Goal: Task Accomplishment & Management: Manage account settings

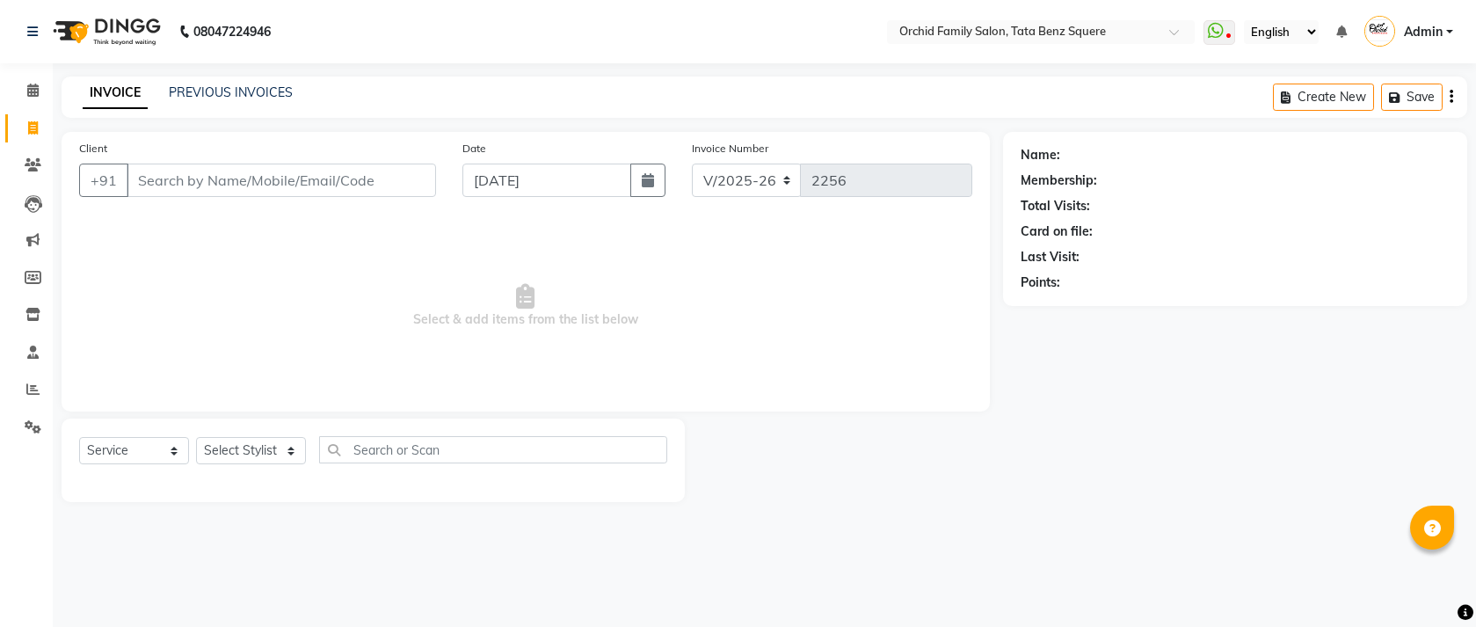
select select "107"
select select "service"
click at [192, 90] on link "PREVIOUS INVOICES" at bounding box center [231, 92] width 124 height 16
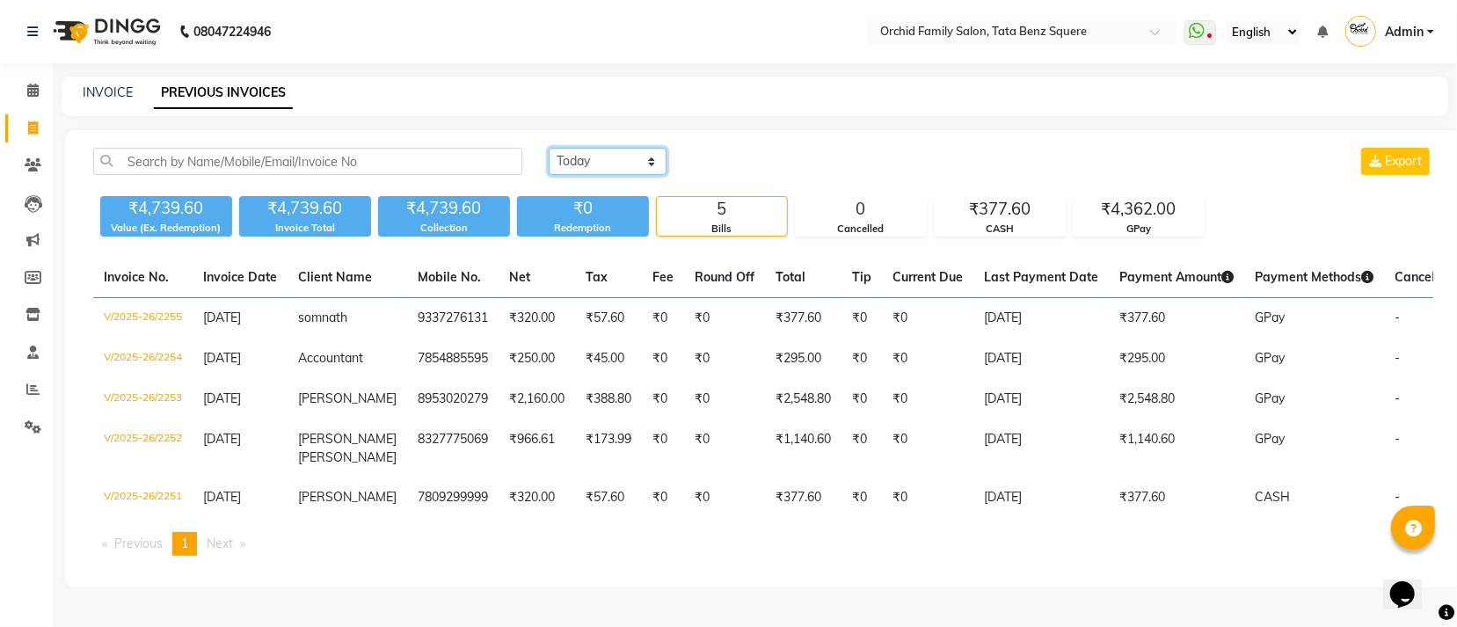
click at [629, 162] on select "[DATE] [DATE] Custom Range" at bounding box center [608, 161] width 118 height 27
select select "range"
click at [549, 148] on select "[DATE] [DATE] Custom Range" at bounding box center [608, 161] width 118 height 27
click at [750, 149] on input "[DATE]" at bounding box center [750, 161] width 123 height 25
select select "9"
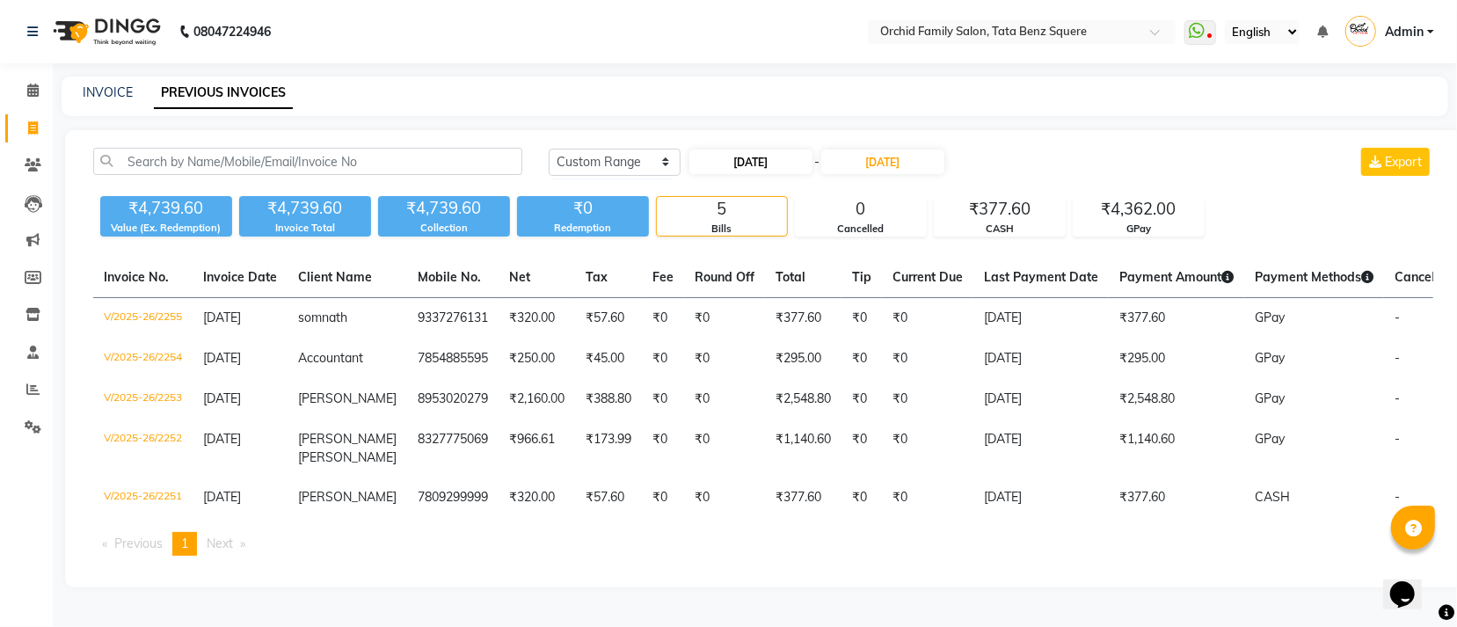
select select "2025"
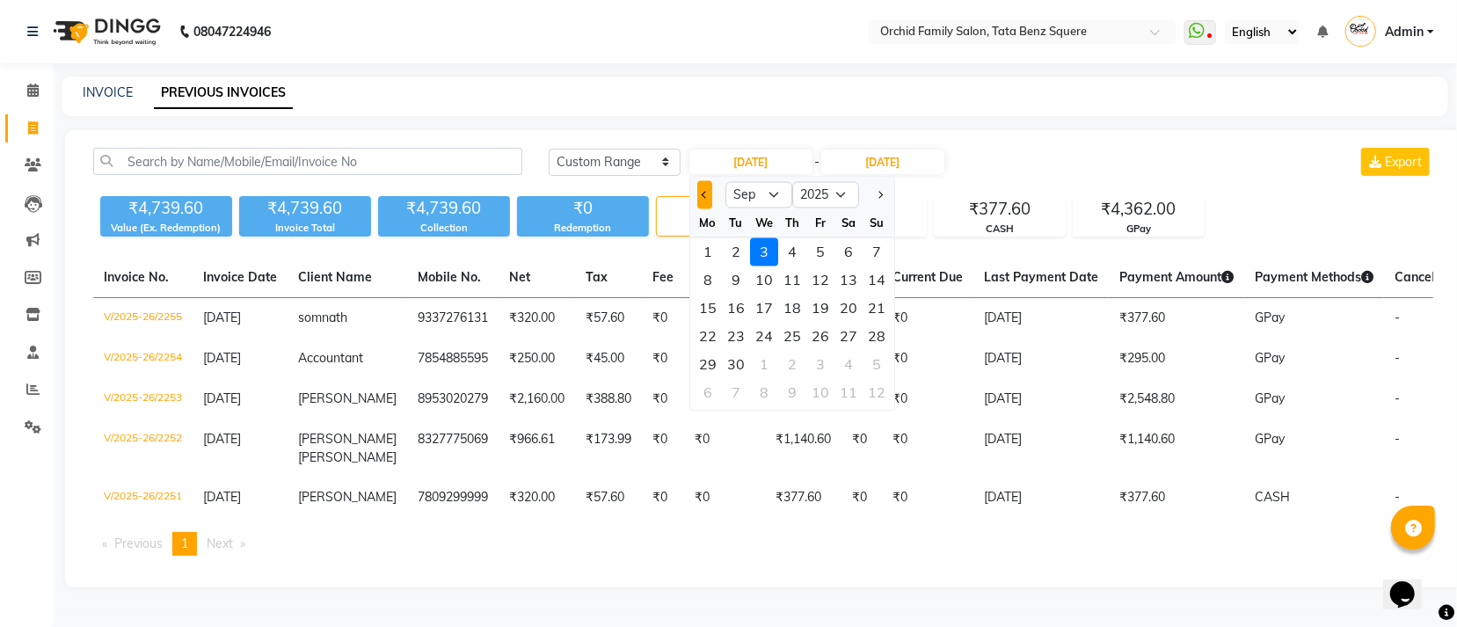
click at [705, 197] on span "Previous month" at bounding box center [705, 194] width 7 height 7
select select "8"
click at [881, 337] on div "24" at bounding box center [877, 337] width 28 height 28
type input "[DATE]"
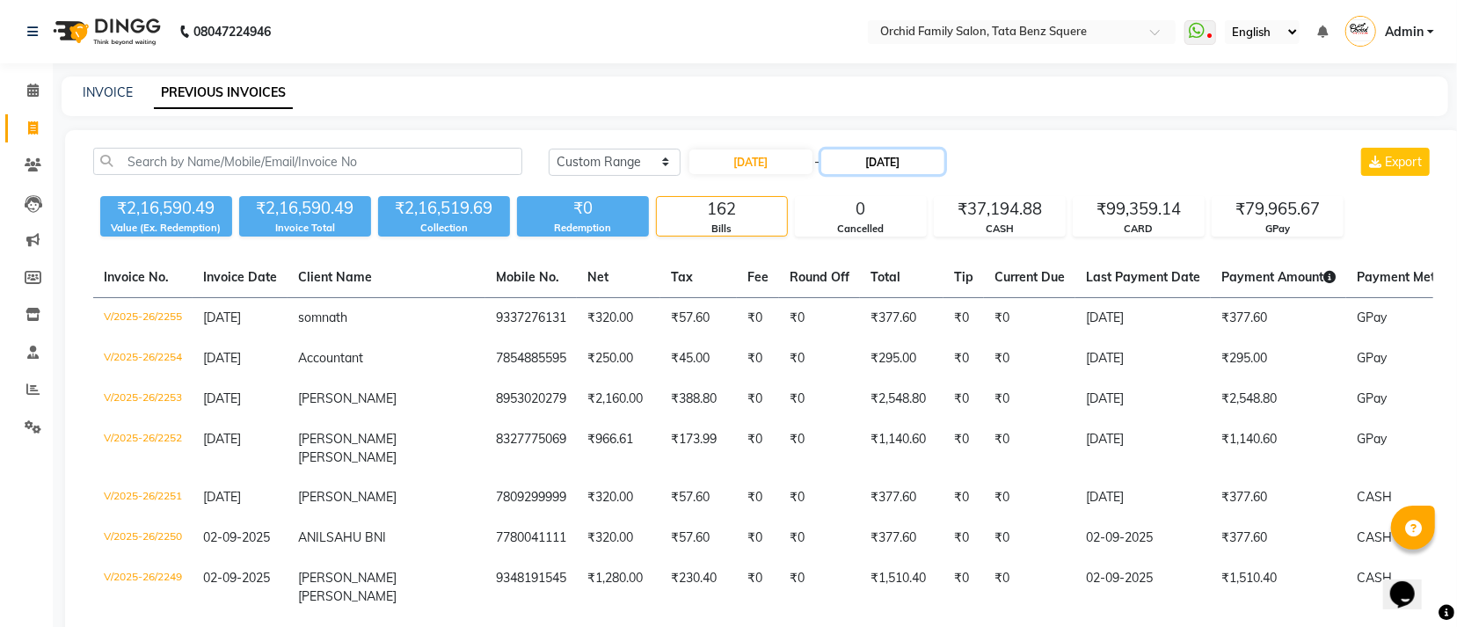
click at [907, 164] on input "[DATE]" at bounding box center [882, 161] width 123 height 25
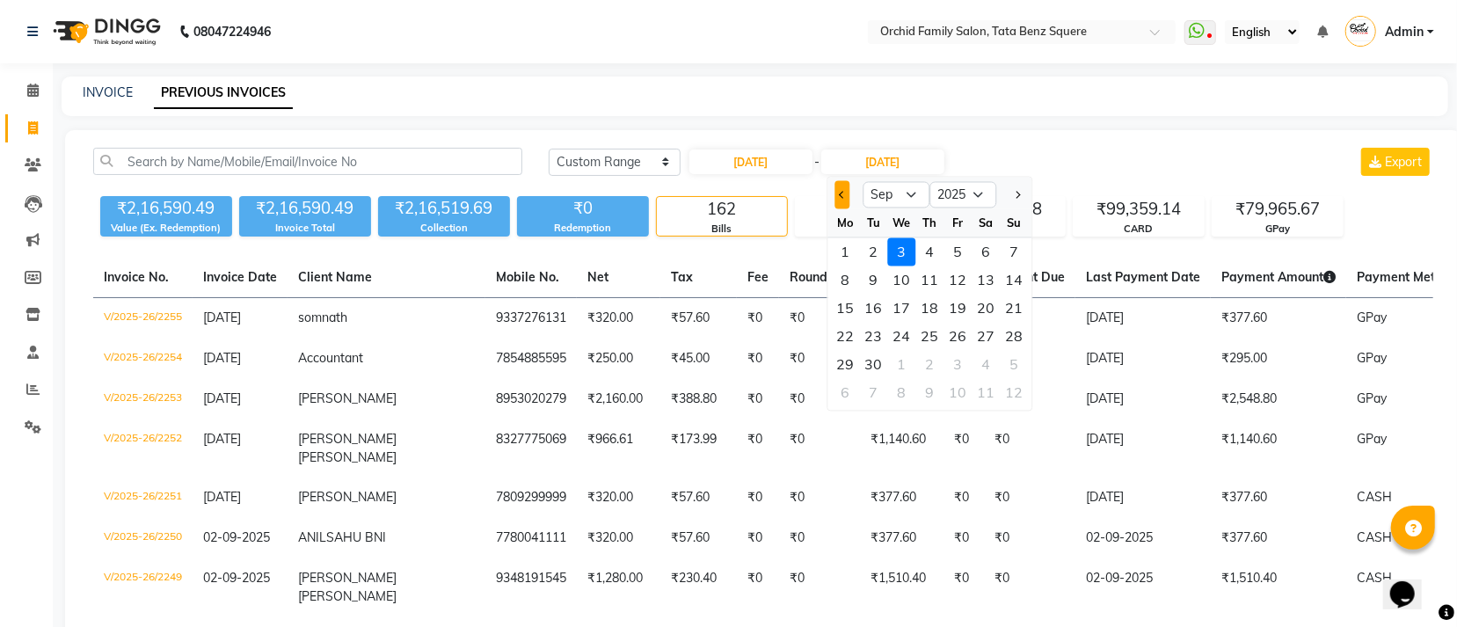
click at [846, 196] on button "Previous month" at bounding box center [841, 195] width 15 height 28
select select "8"
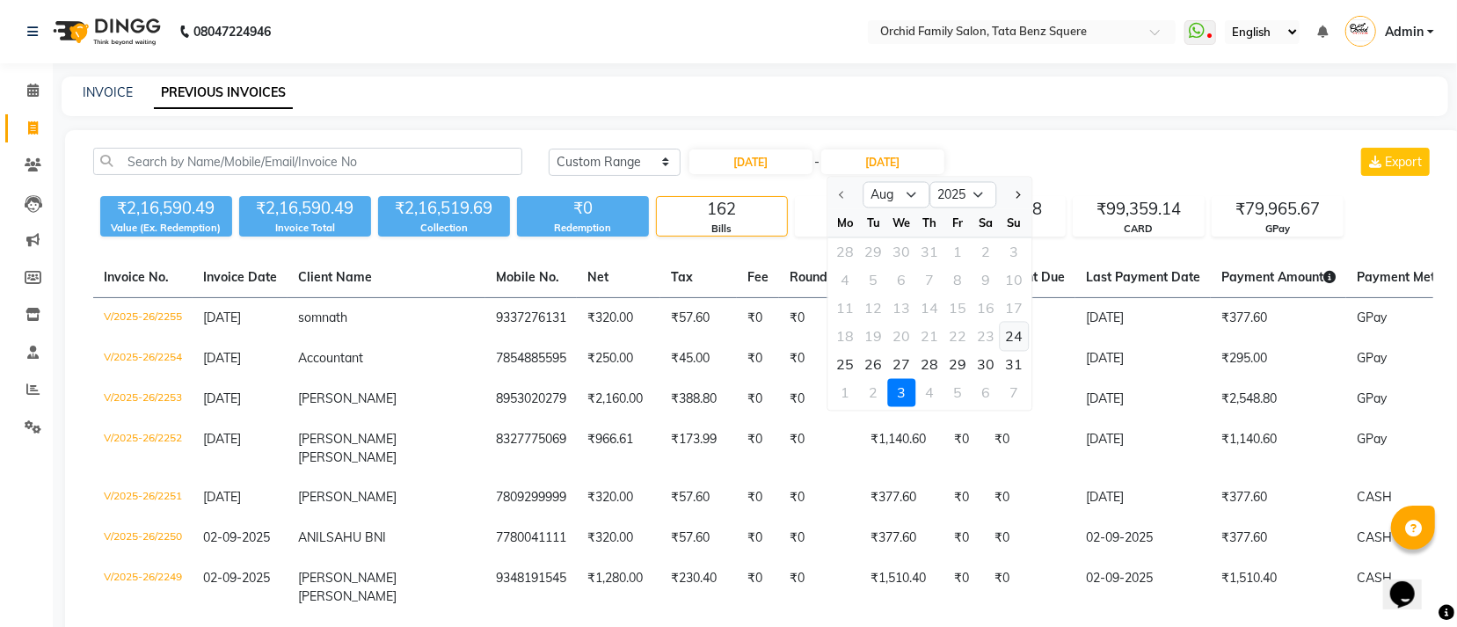
click at [1010, 336] on div "24" at bounding box center [1014, 337] width 28 height 28
type input "[DATE]"
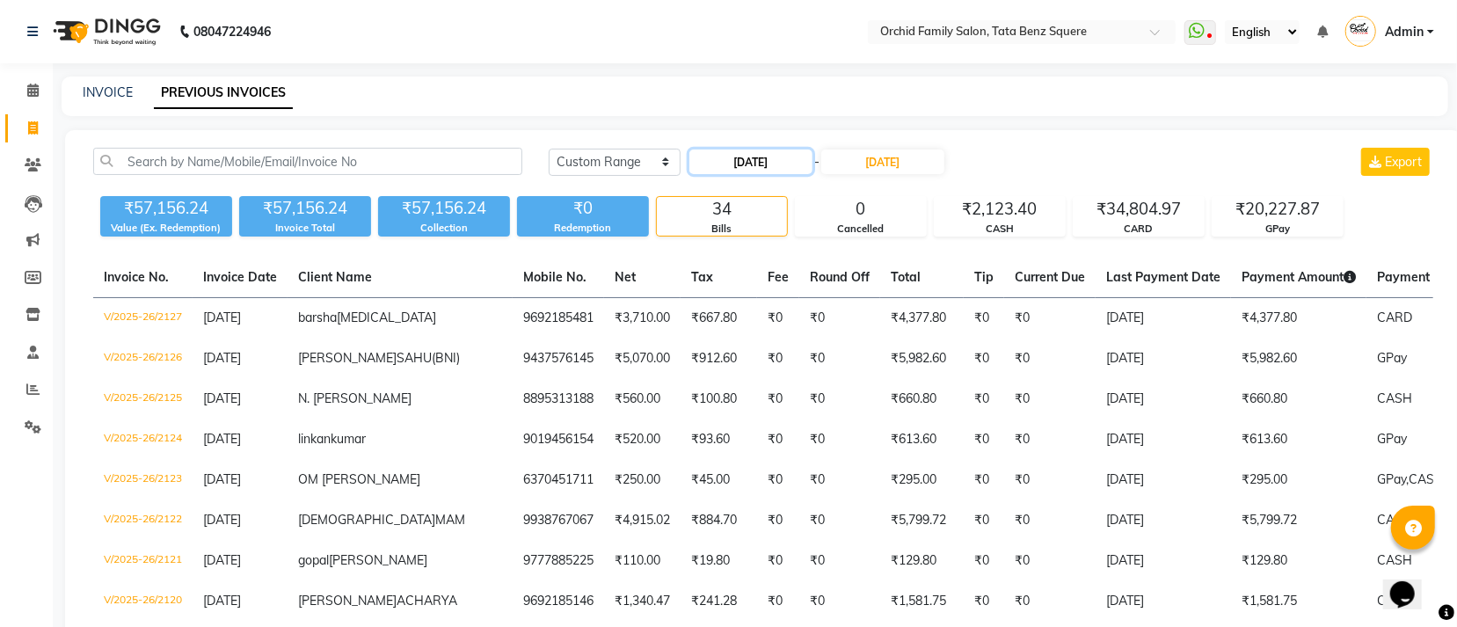
click at [788, 157] on input "24-08-2025" at bounding box center [750, 161] width 123 height 25
select select "8"
select select "2025"
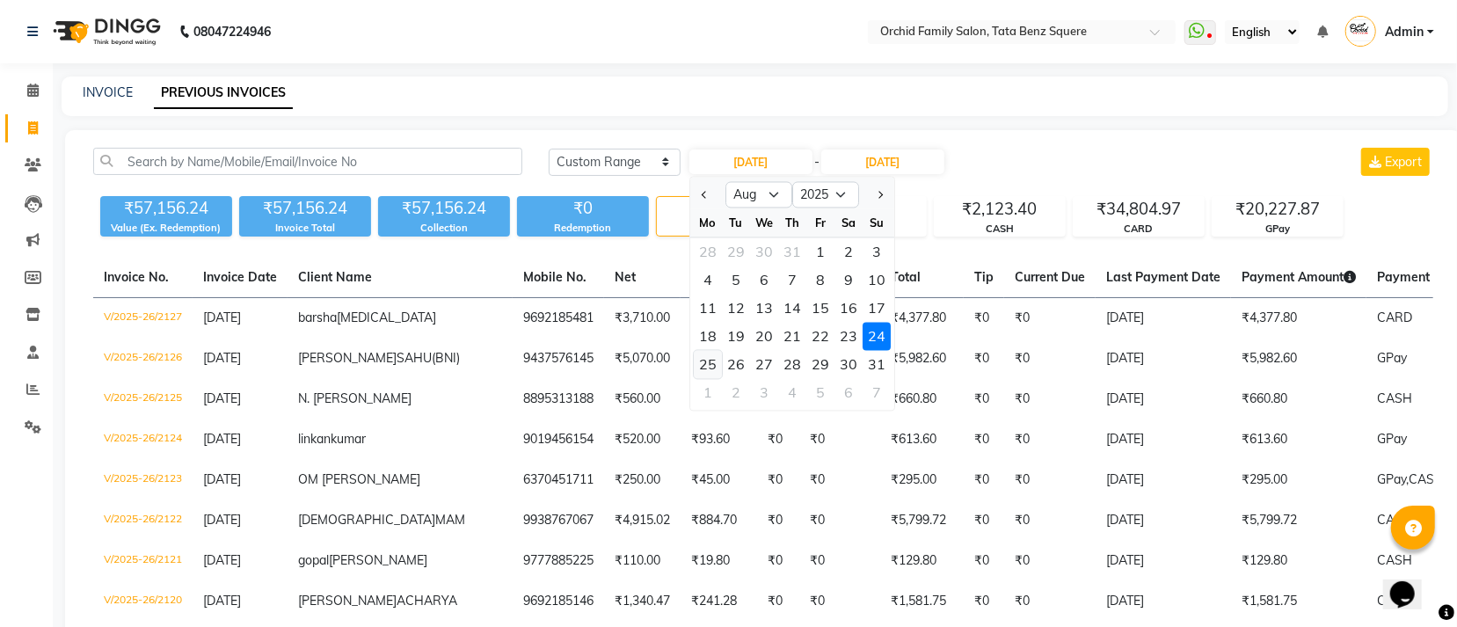
click at [717, 365] on div "25" at bounding box center [708, 365] width 28 height 28
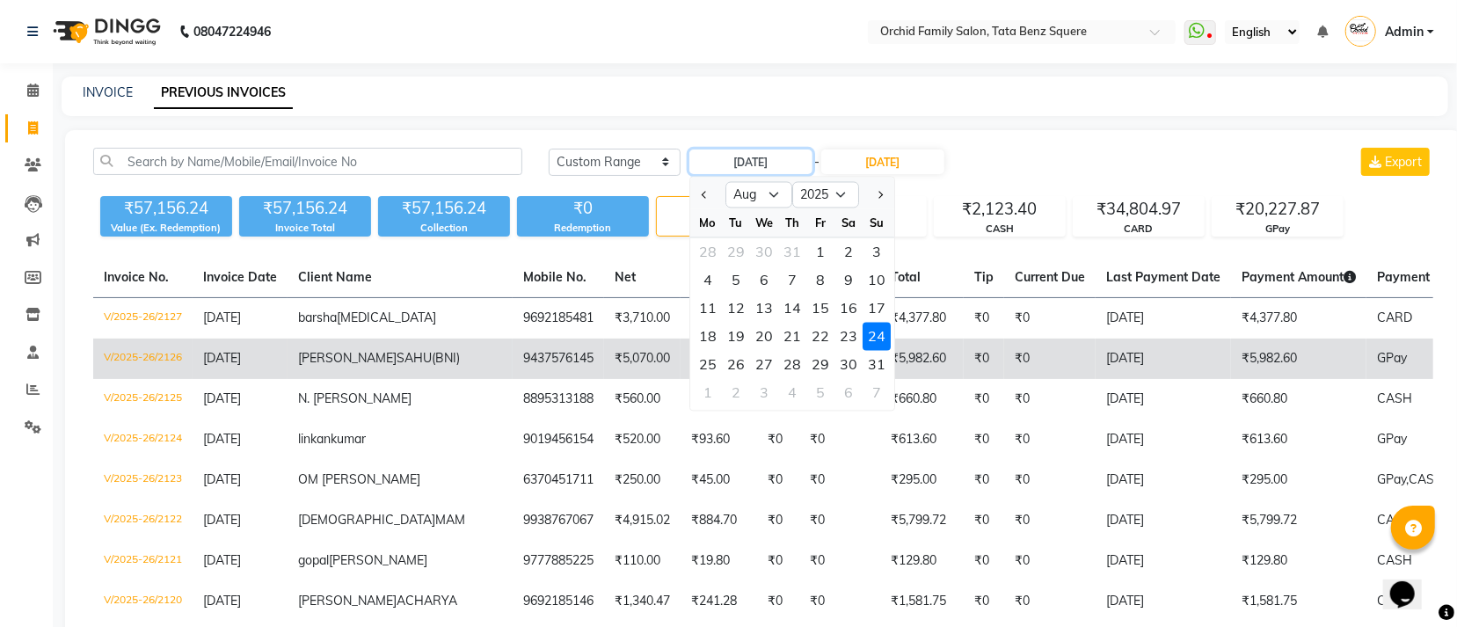
type input "25-08-2025"
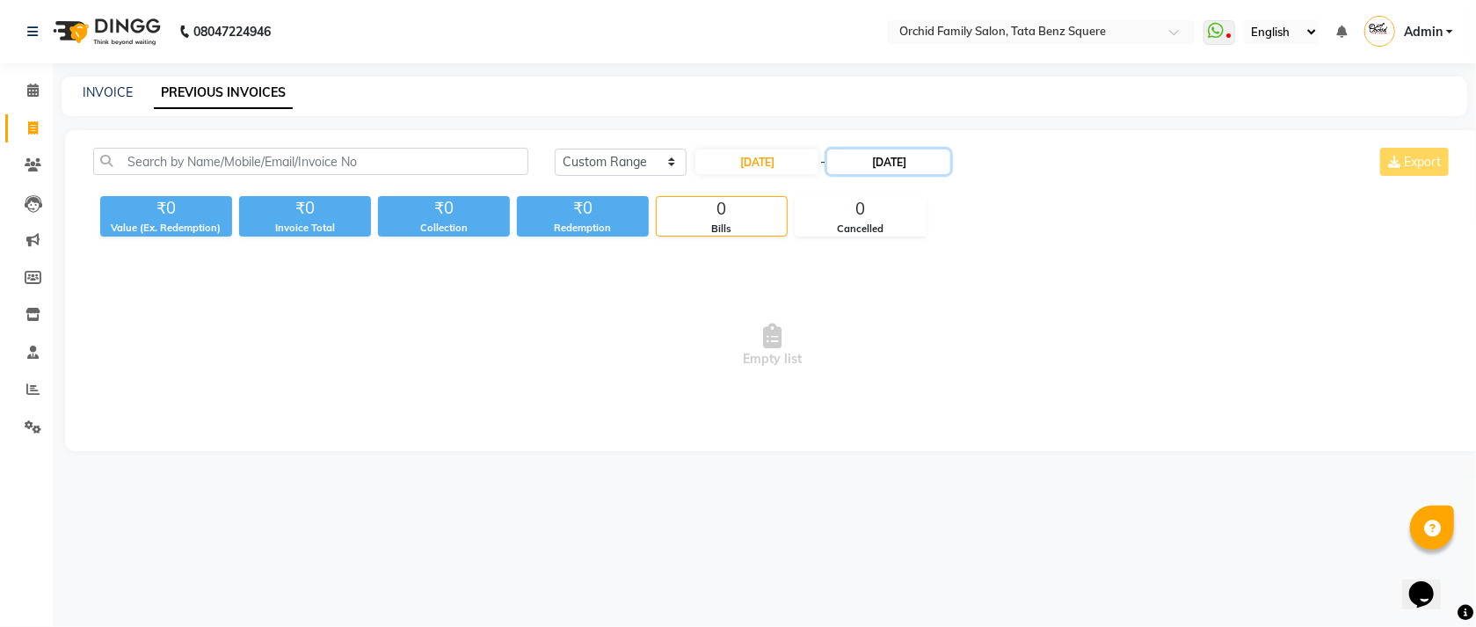
click at [870, 171] on input "24-08-2025" at bounding box center [888, 161] width 123 height 25
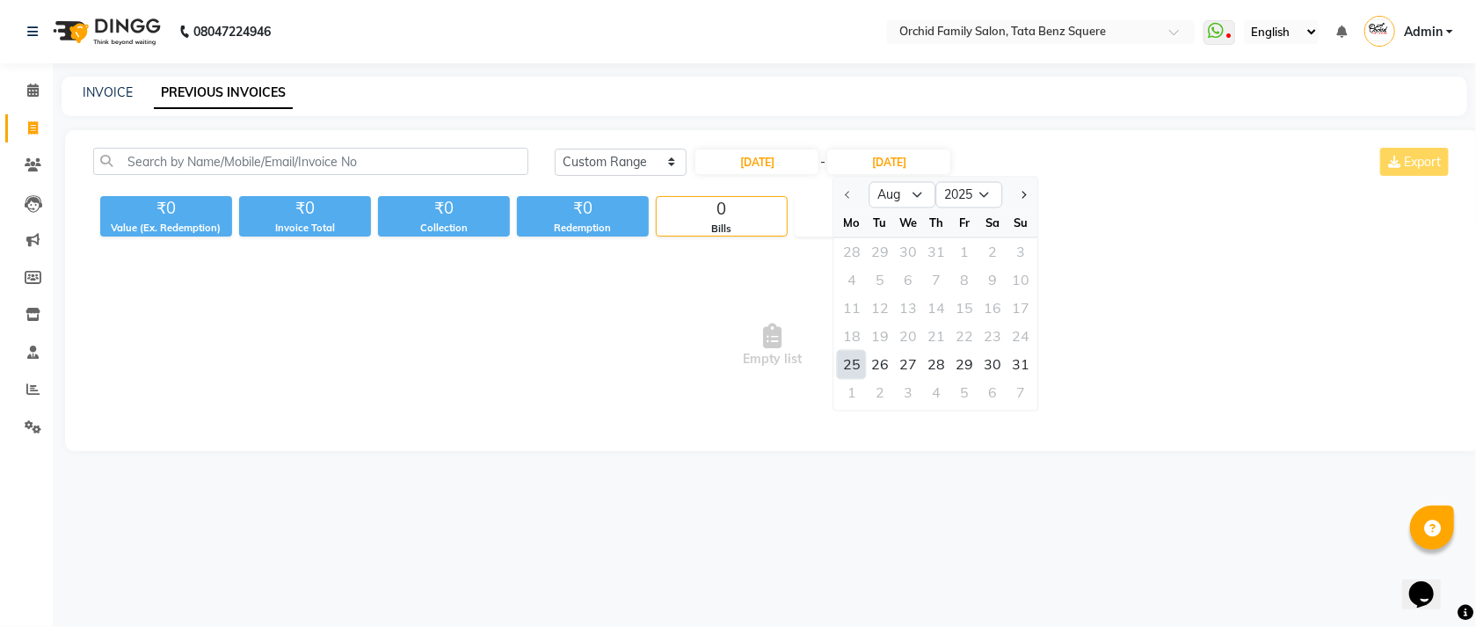
click at [845, 368] on div "25" at bounding box center [852, 365] width 28 height 28
type input "25-08-2025"
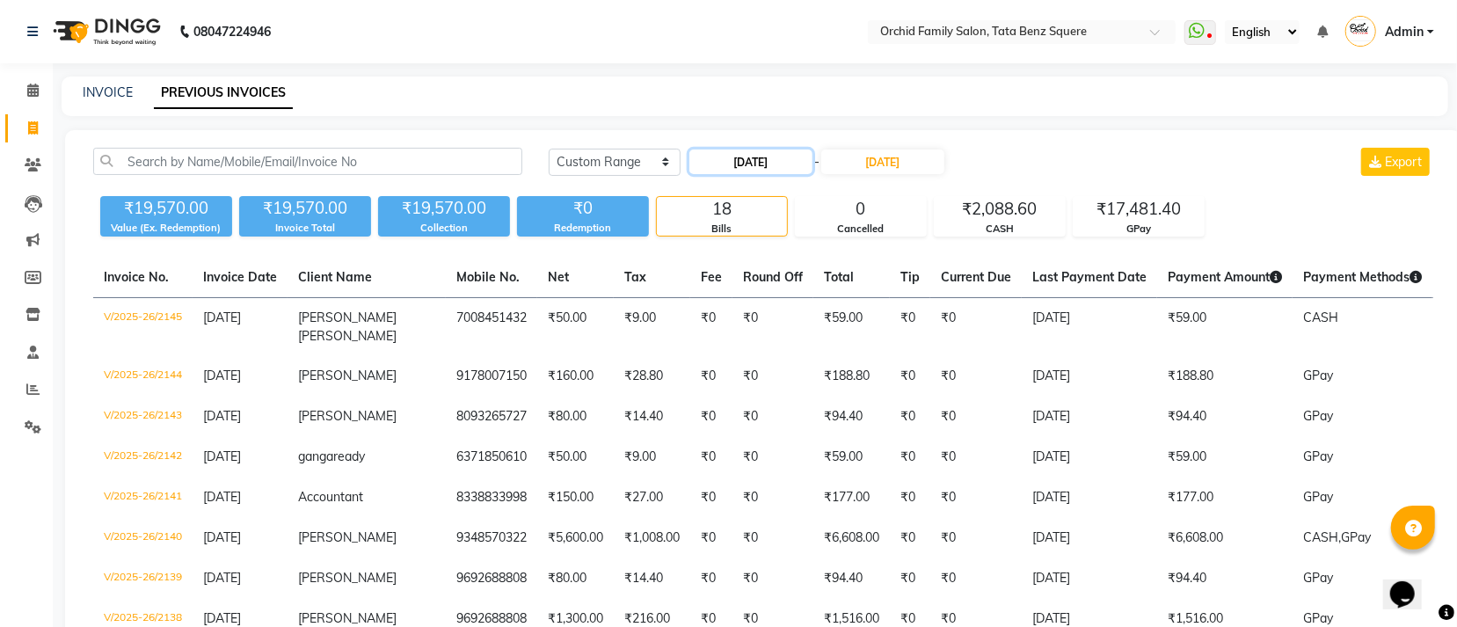
click at [793, 160] on input "25-08-2025" at bounding box center [750, 161] width 123 height 25
select select "8"
select select "2025"
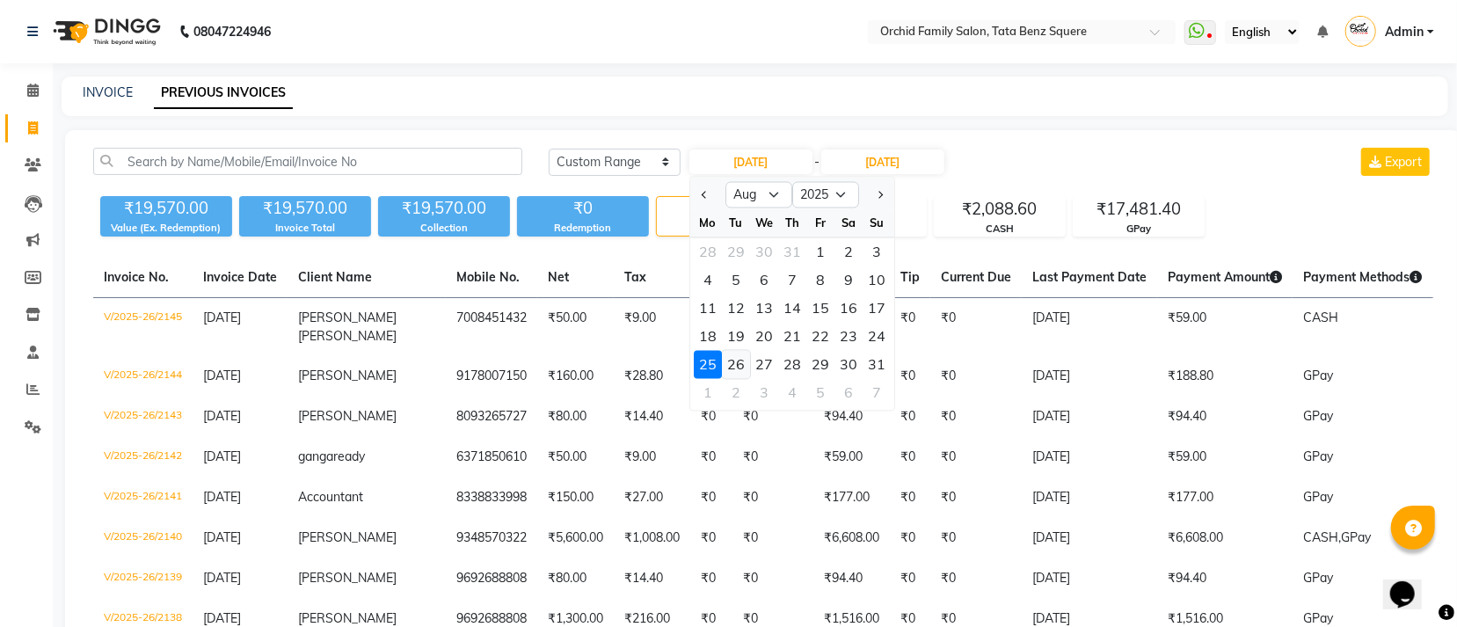
click at [731, 359] on div "26" at bounding box center [736, 365] width 28 height 28
type input "26-08-2025"
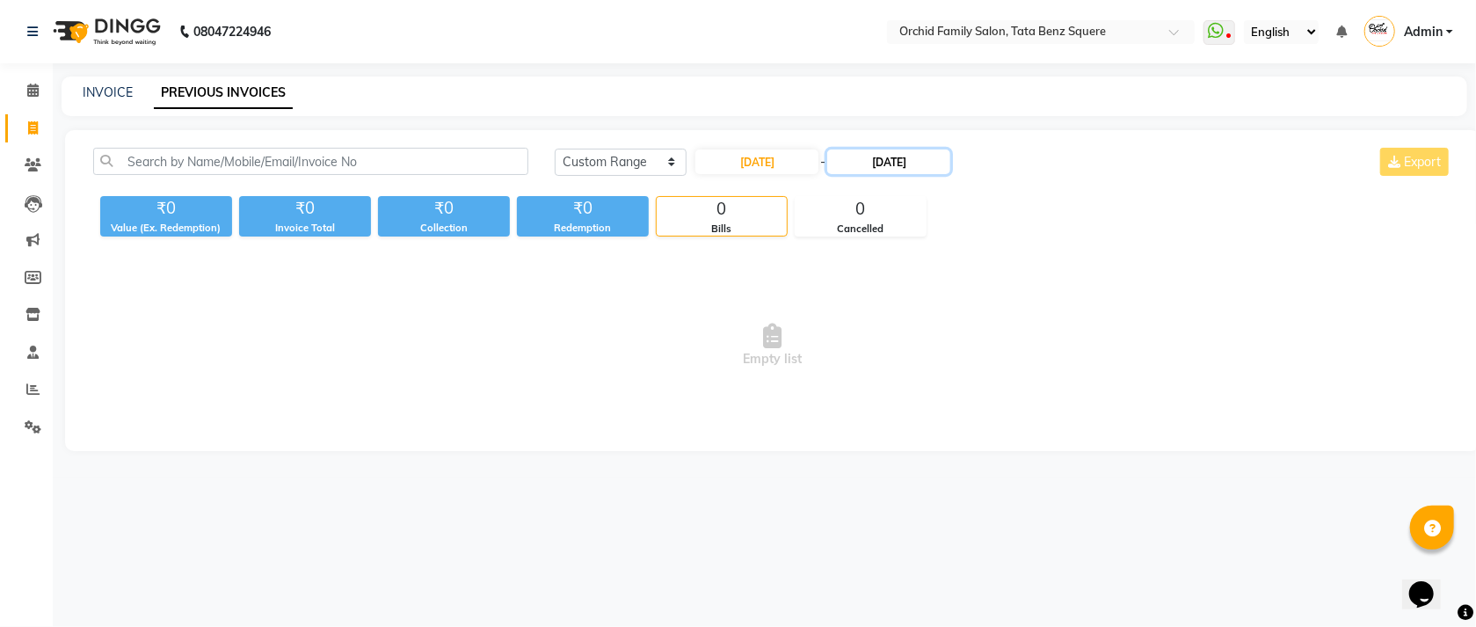
click at [855, 160] on input "25-08-2025" at bounding box center [888, 161] width 123 height 25
click at [878, 355] on div "26" at bounding box center [880, 365] width 28 height 28
type input "26-08-2025"
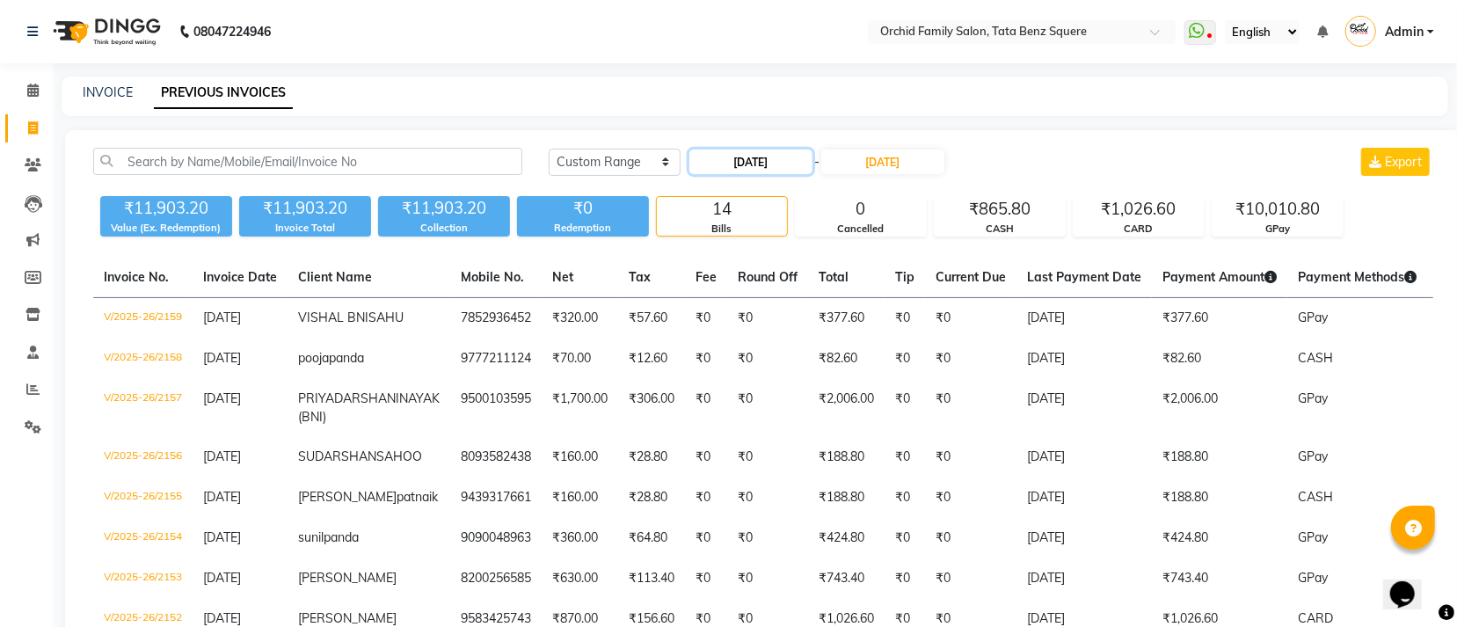
click at [780, 160] on input "26-08-2025" at bounding box center [750, 161] width 123 height 25
select select "8"
select select "2025"
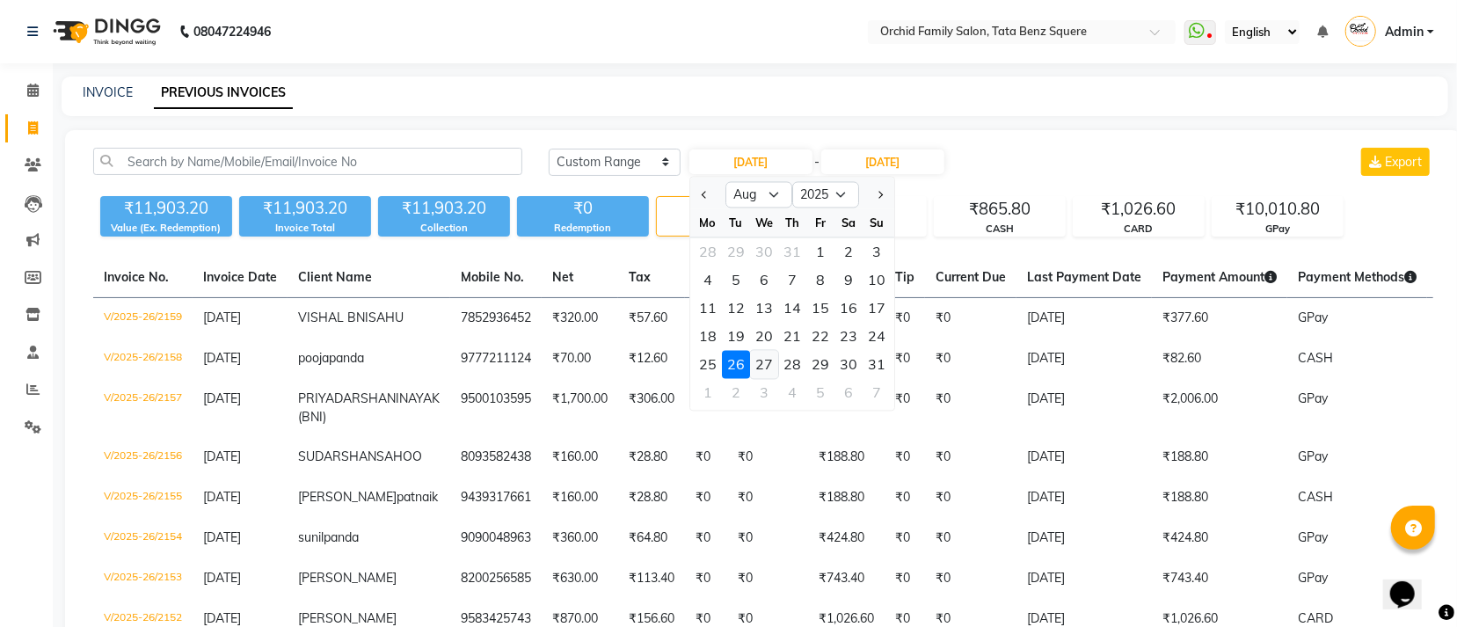
click at [758, 363] on div "27" at bounding box center [764, 365] width 28 height 28
type input "27-08-2025"
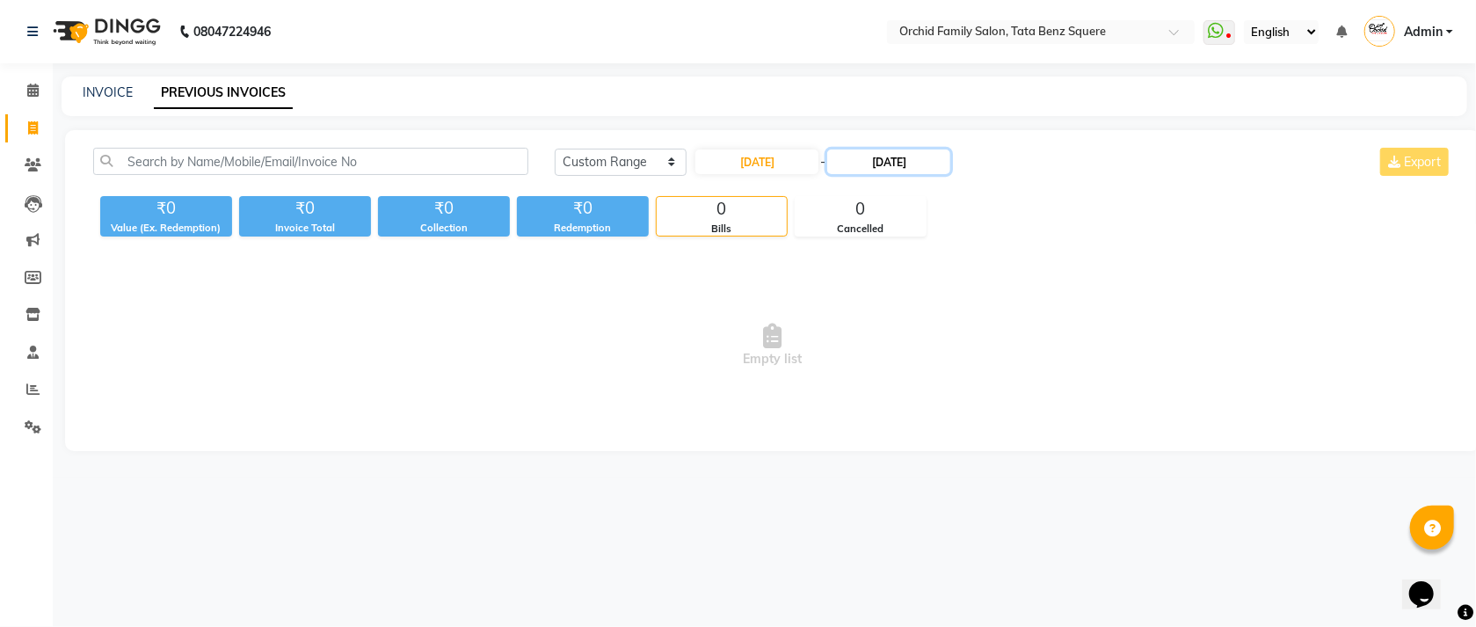
click at [895, 154] on input "26-08-2025" at bounding box center [888, 161] width 123 height 25
click at [905, 374] on div "27" at bounding box center [908, 365] width 28 height 28
type input "27-08-2025"
click at [790, 155] on input "27-08-2025" at bounding box center [757, 161] width 123 height 25
select select "8"
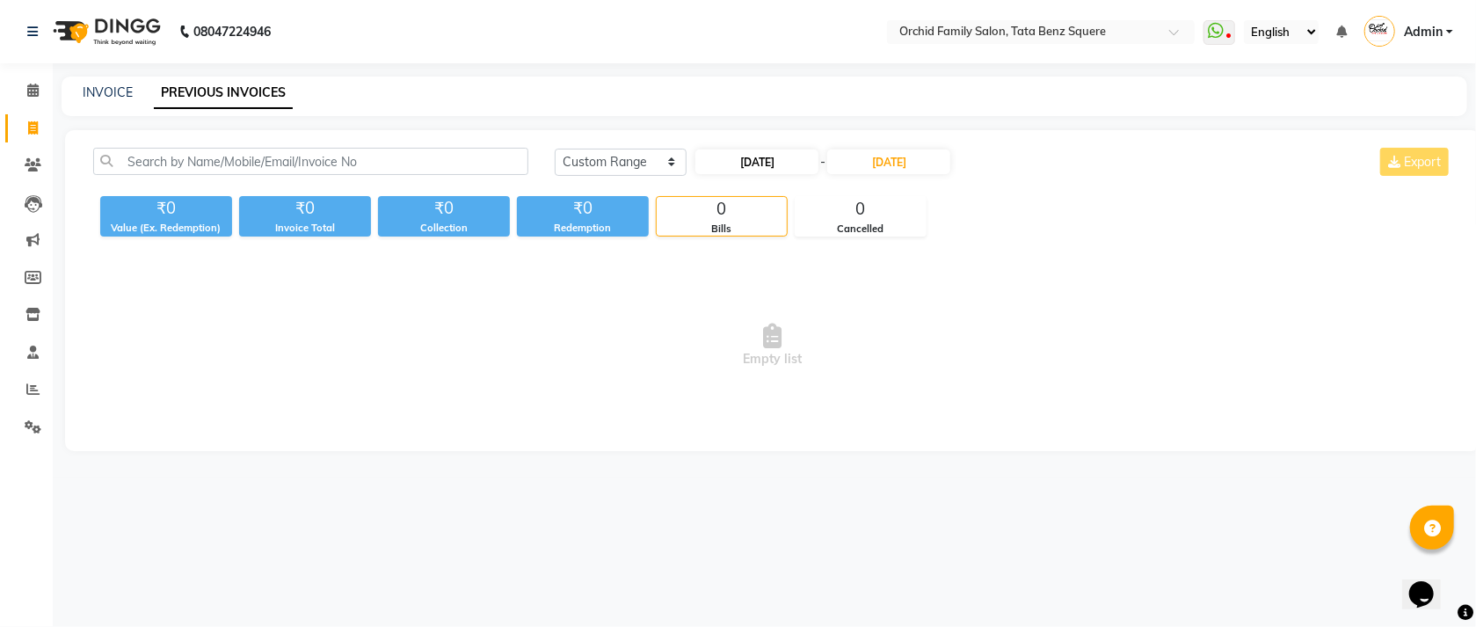
select select "2025"
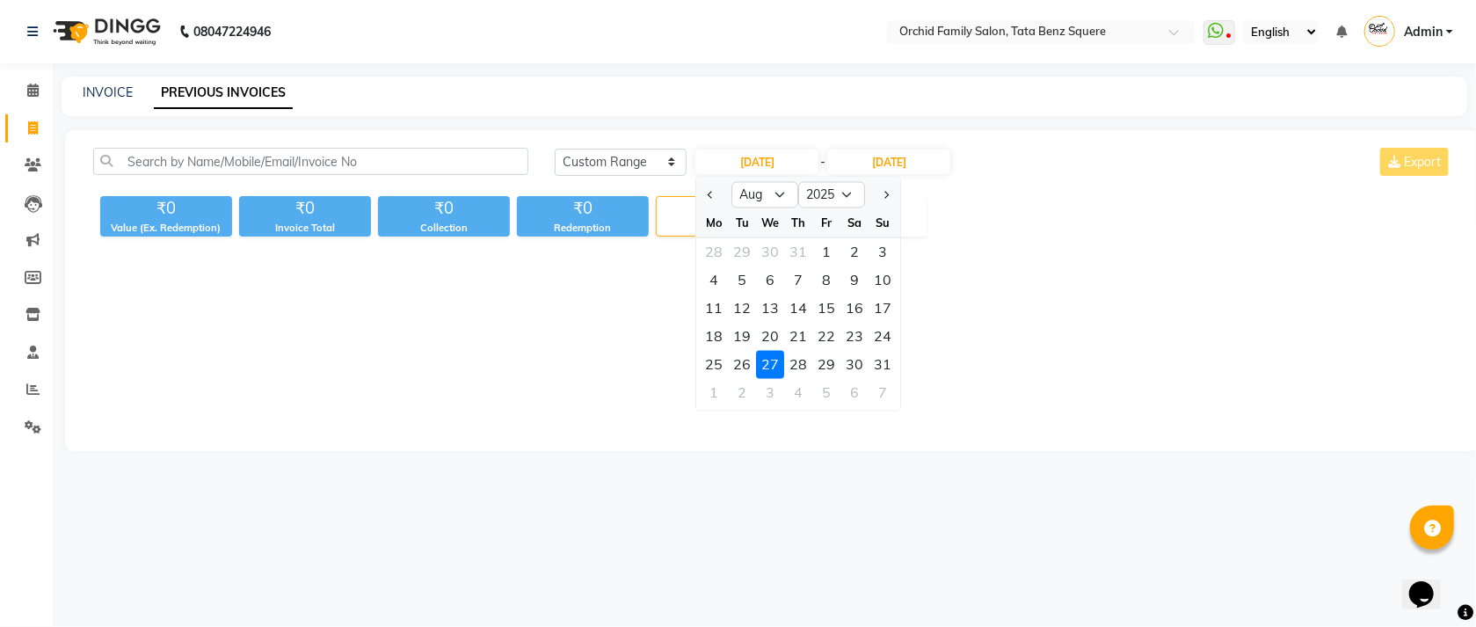
click at [774, 365] on div "27" at bounding box center [771, 365] width 28 height 28
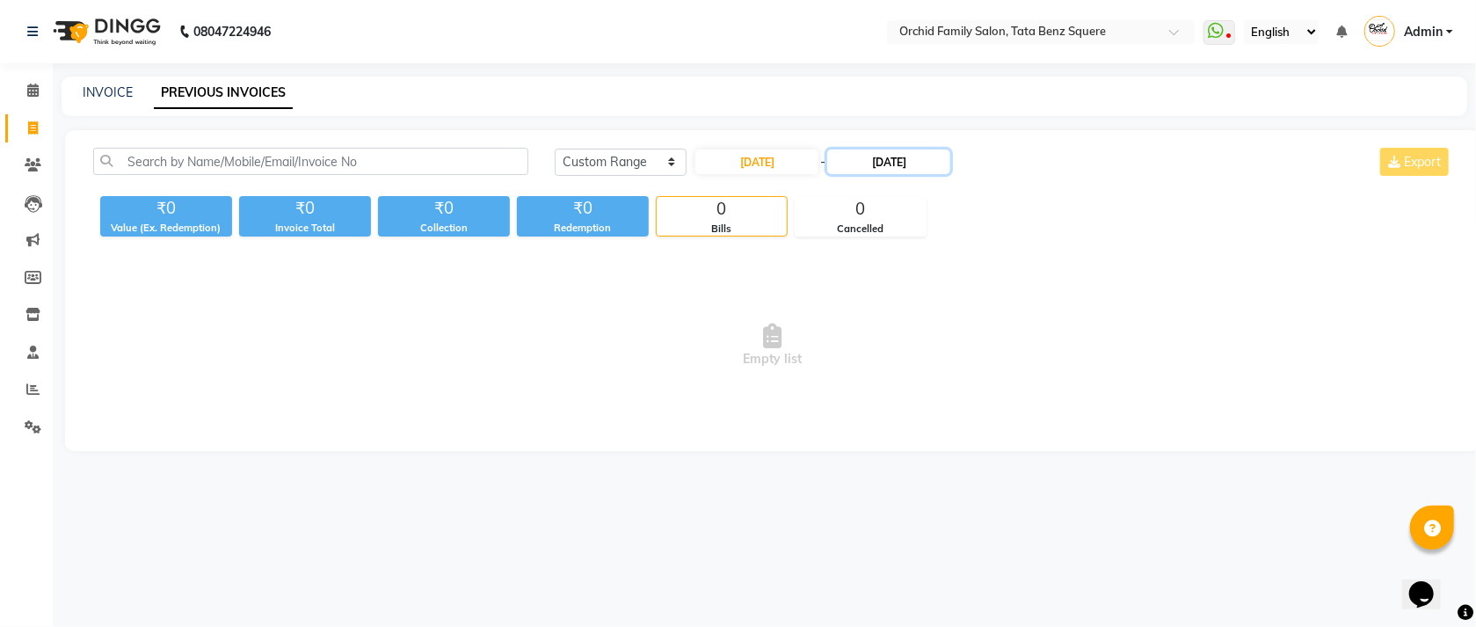
click at [897, 157] on input "27-08-2025" at bounding box center [888, 161] width 123 height 25
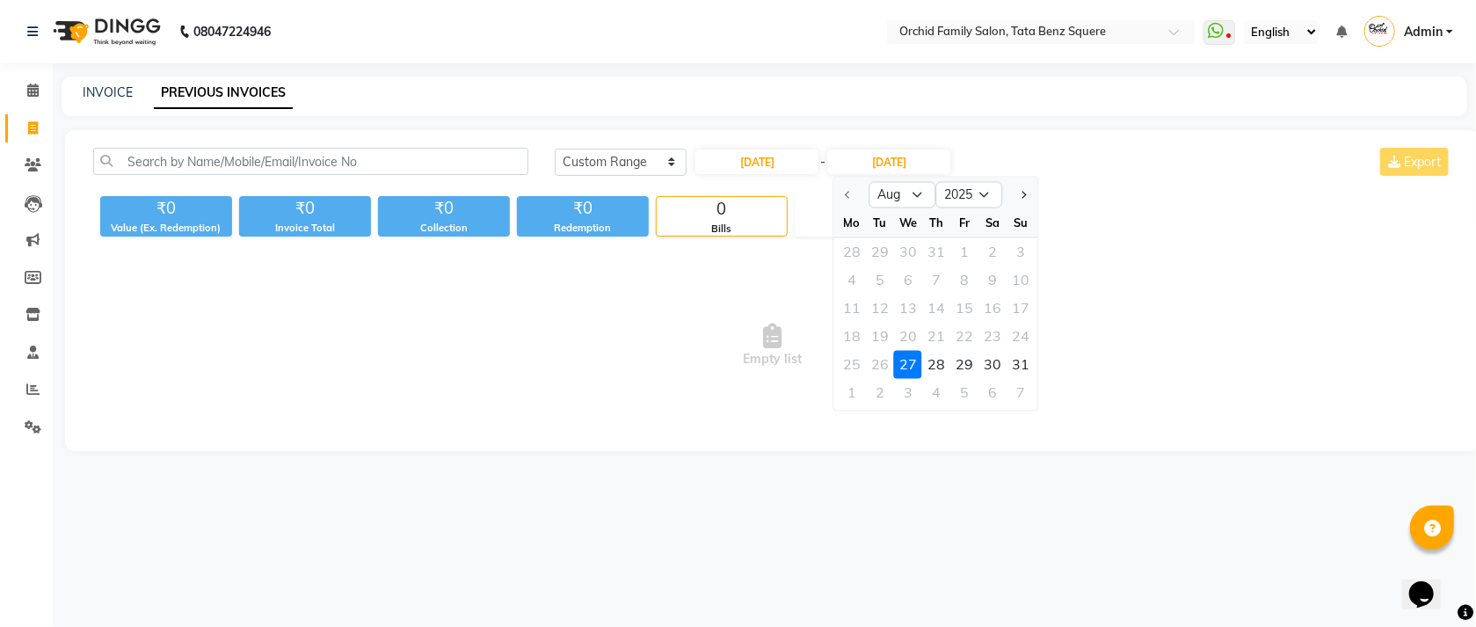
click at [913, 361] on div "27" at bounding box center [908, 365] width 28 height 28
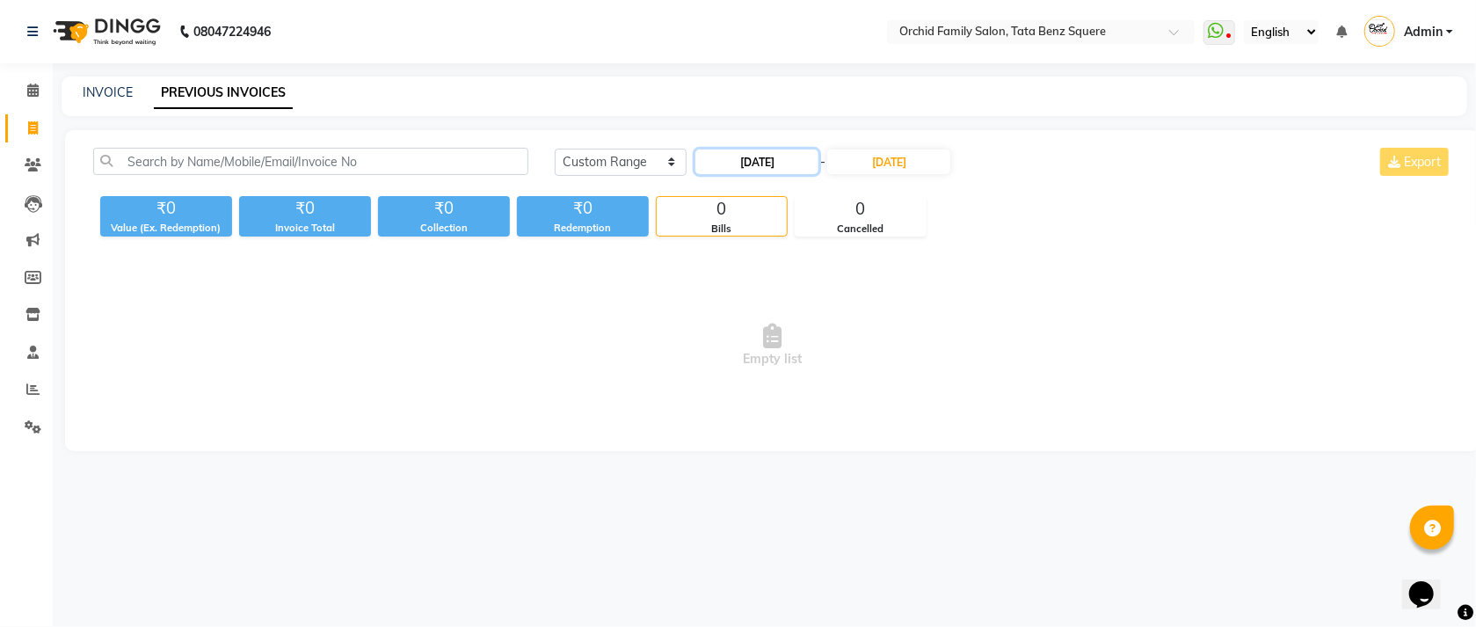
click at [777, 160] on input "27-08-2025" at bounding box center [757, 161] width 123 height 25
select select "8"
select select "2025"
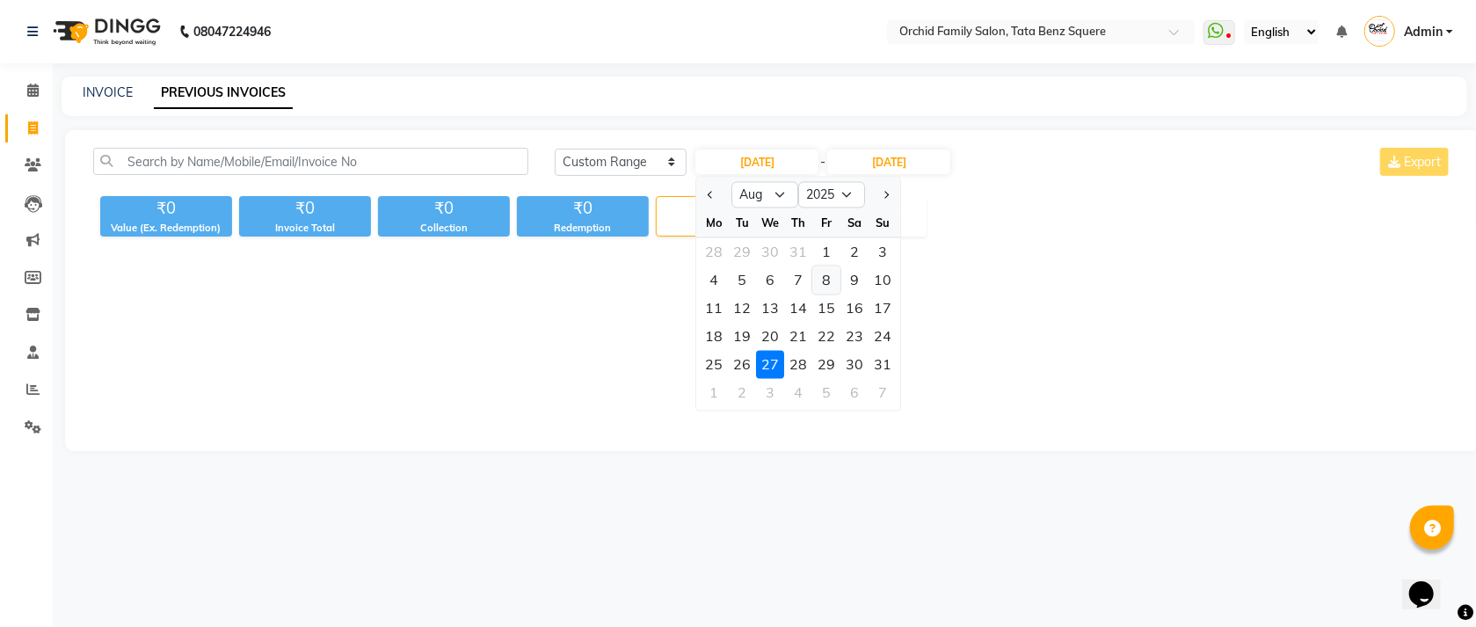
drag, startPoint x: 798, startPoint y: 352, endPoint x: 834, endPoint y: 272, distance: 88.1
click at [798, 348] on ngb-datepicker-month "Mo Tu We Th Fr Sa Su 28 29 30 31 1 2 3 4 5 6 7 8 9 10 11 12 13 14 15 16 17 18 1…" at bounding box center [799, 309] width 204 height 201
click at [1023, 313] on span "Empty list" at bounding box center [772, 346] width 1359 height 176
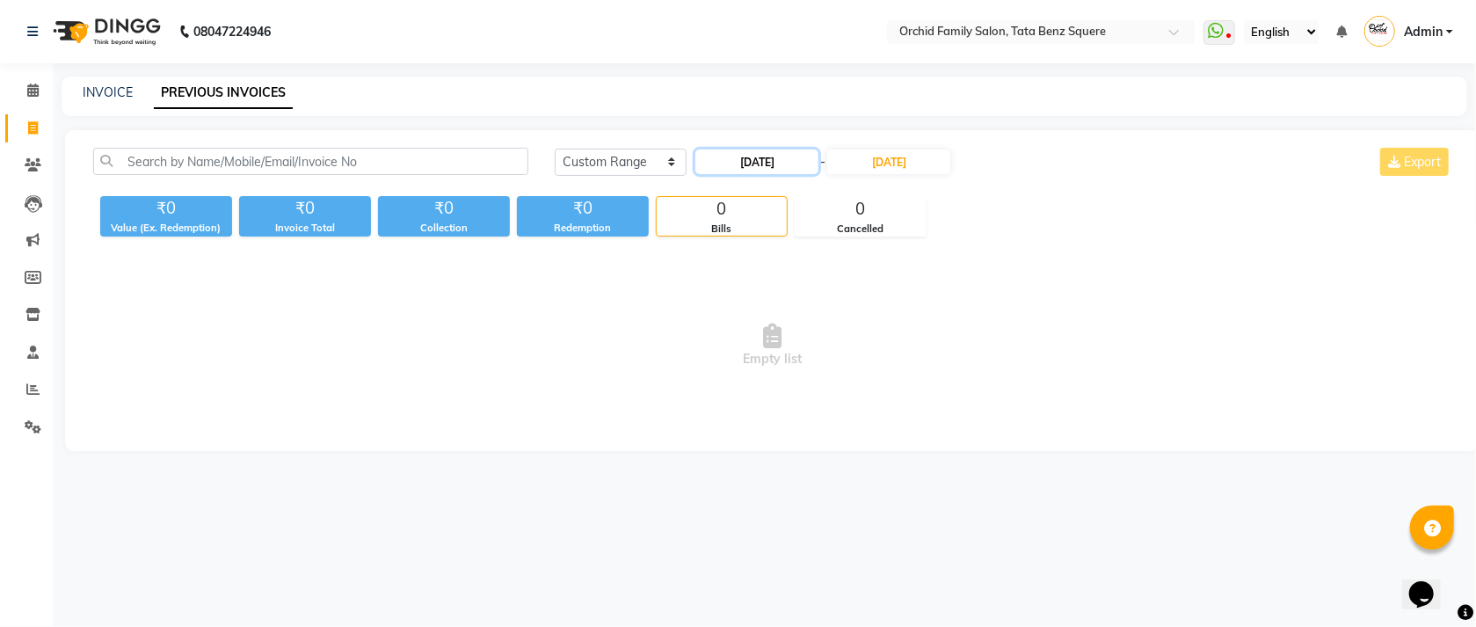
click at [779, 158] on input "27-08-2025" at bounding box center [757, 161] width 123 height 25
select select "8"
select select "2025"
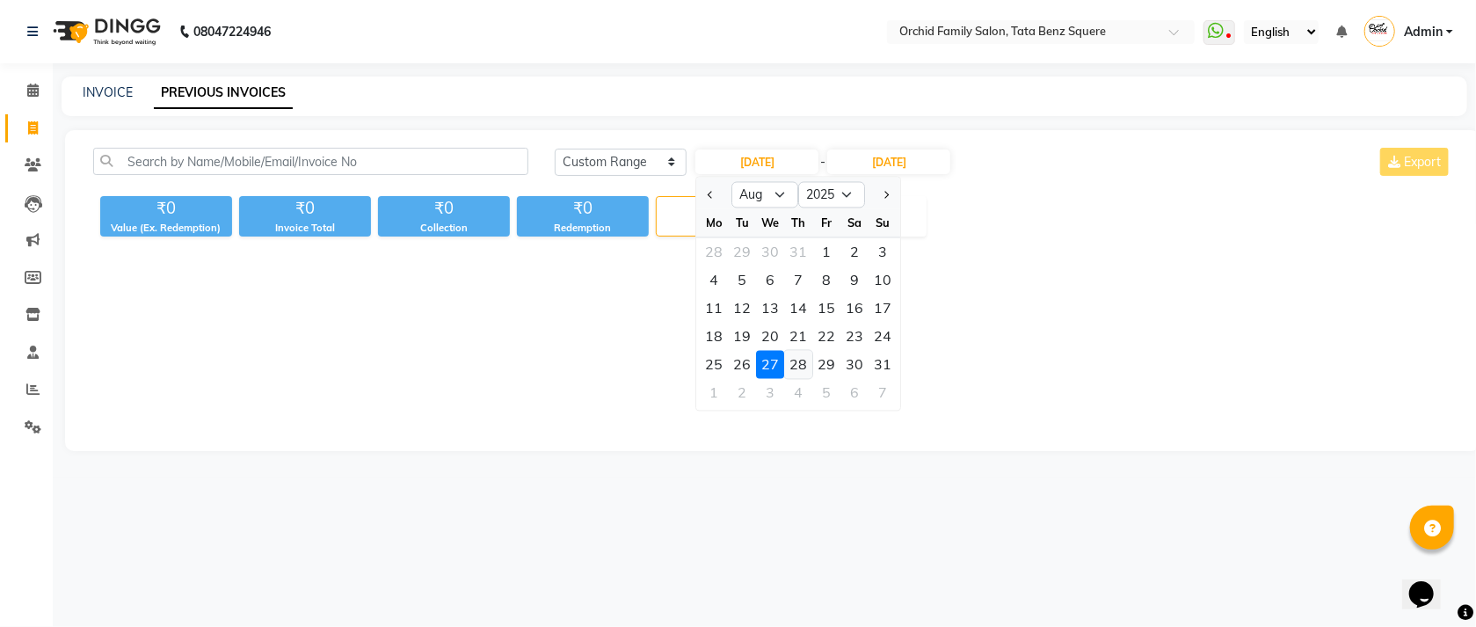
click at [790, 361] on div "28" at bounding box center [799, 365] width 28 height 28
type input "28-08-2025"
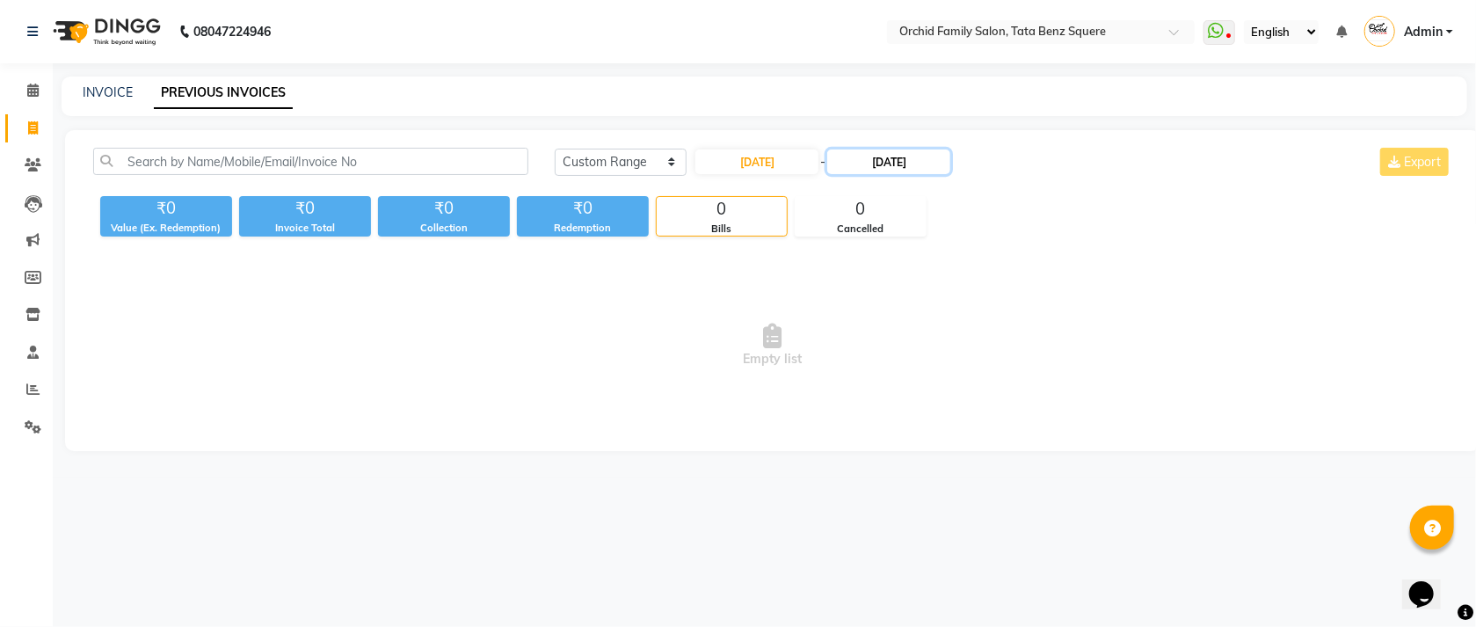
click at [897, 164] on input "27-08-2025" at bounding box center [888, 161] width 123 height 25
click at [944, 368] on div "28" at bounding box center [936, 365] width 28 height 28
type input "28-08-2025"
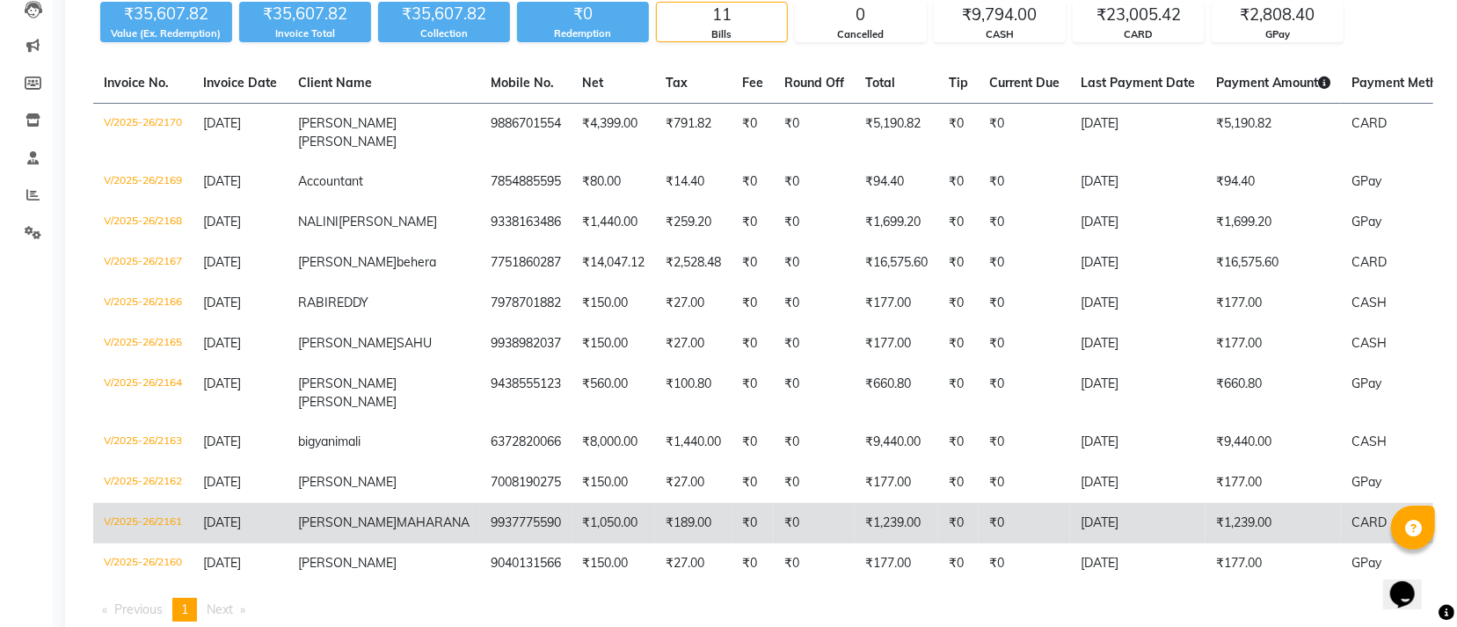
scroll to position [137, 0]
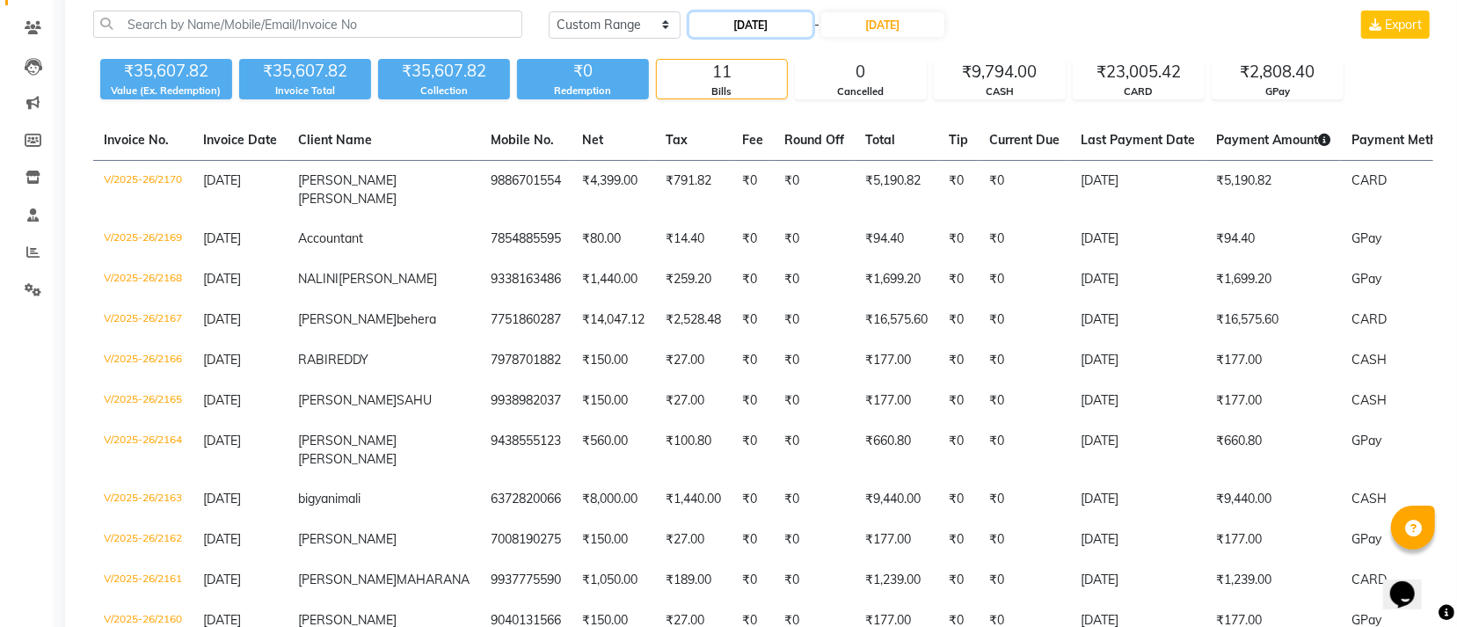
click at [724, 21] on input "28-08-2025" at bounding box center [750, 24] width 123 height 25
select select "8"
select select "2025"
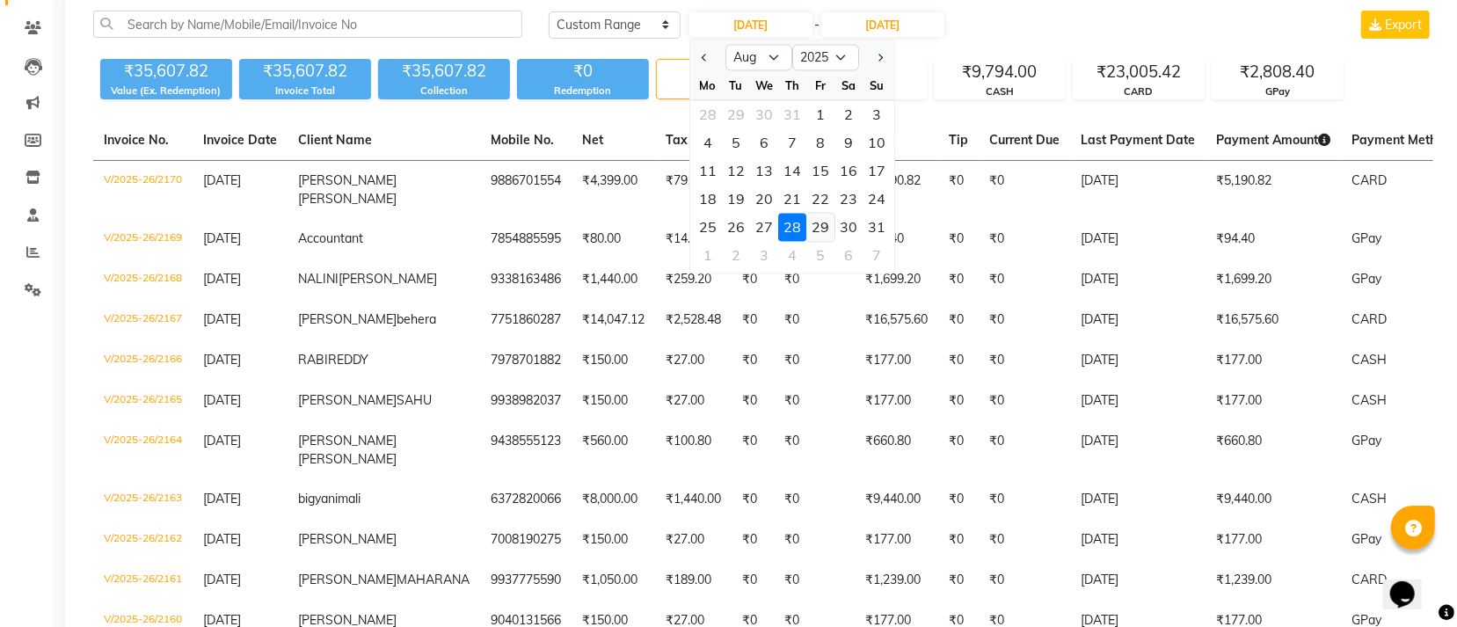
click at [829, 231] on div "29" at bounding box center [820, 228] width 28 height 28
type input "29-08-2025"
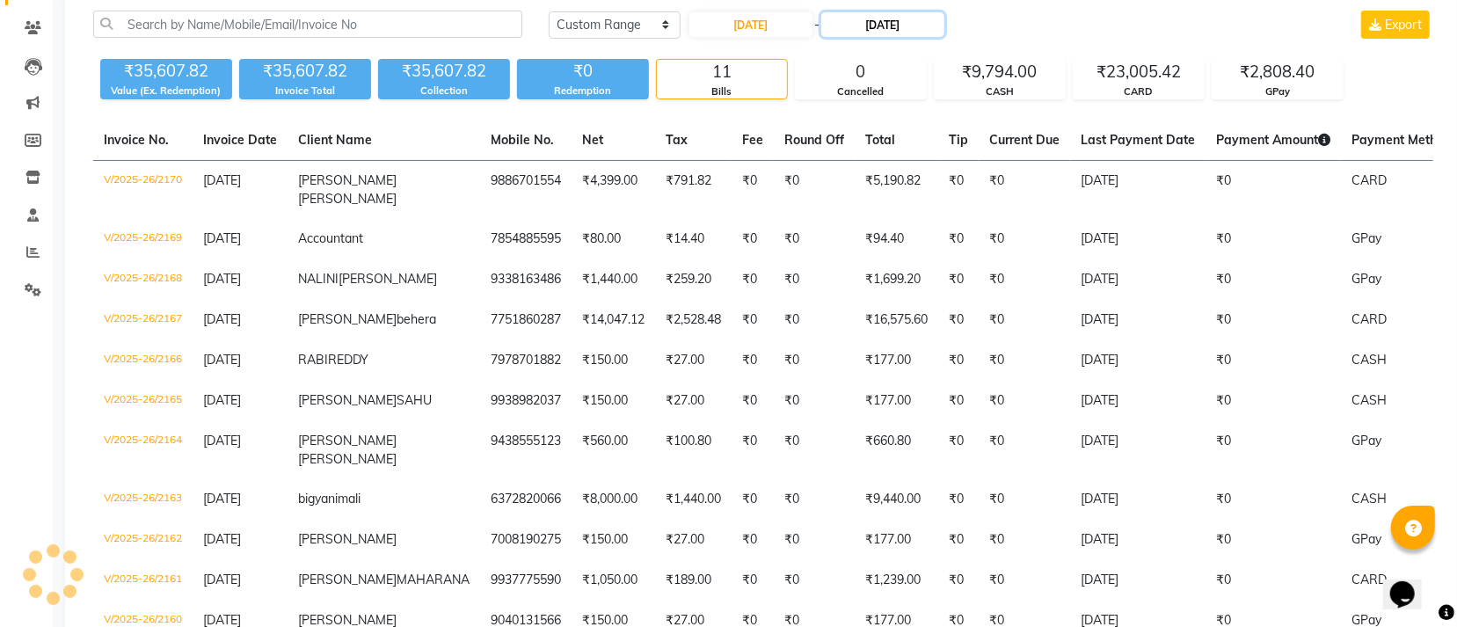
click at [921, 21] on input "28-08-2025" at bounding box center [882, 24] width 123 height 25
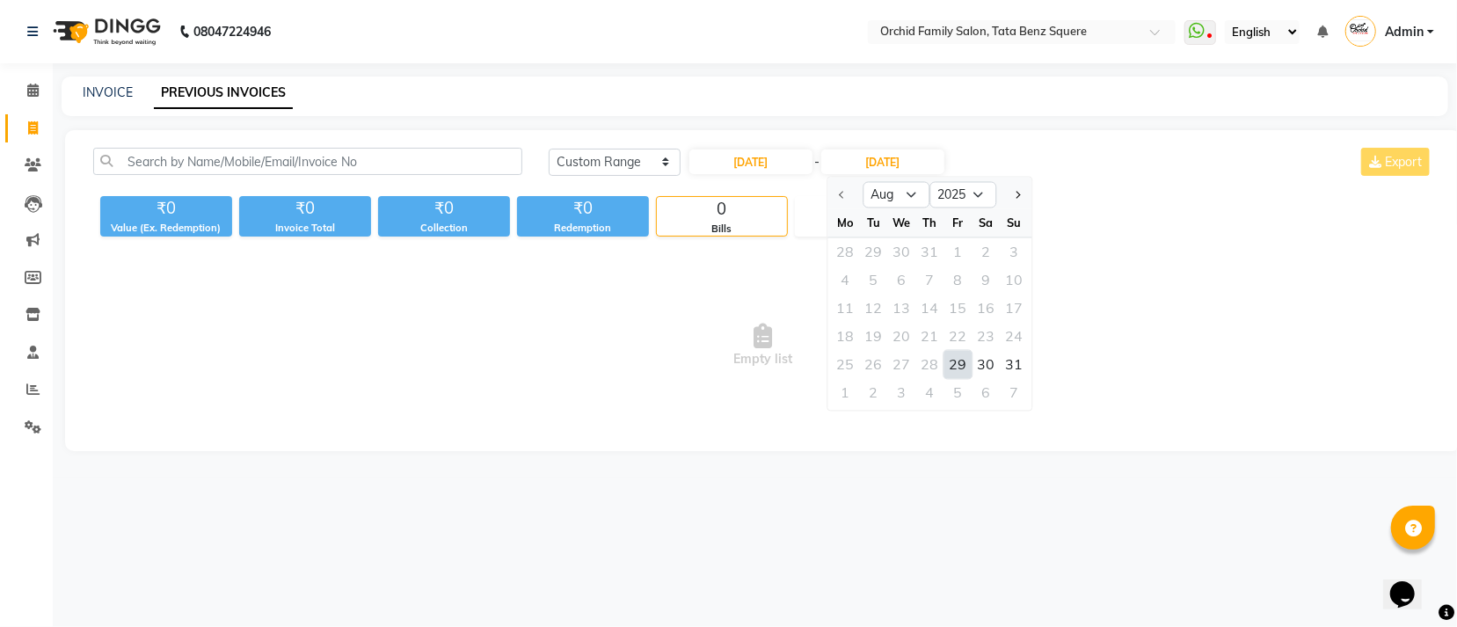
scroll to position [0, 0]
click at [970, 366] on div "29" at bounding box center [964, 365] width 28 height 28
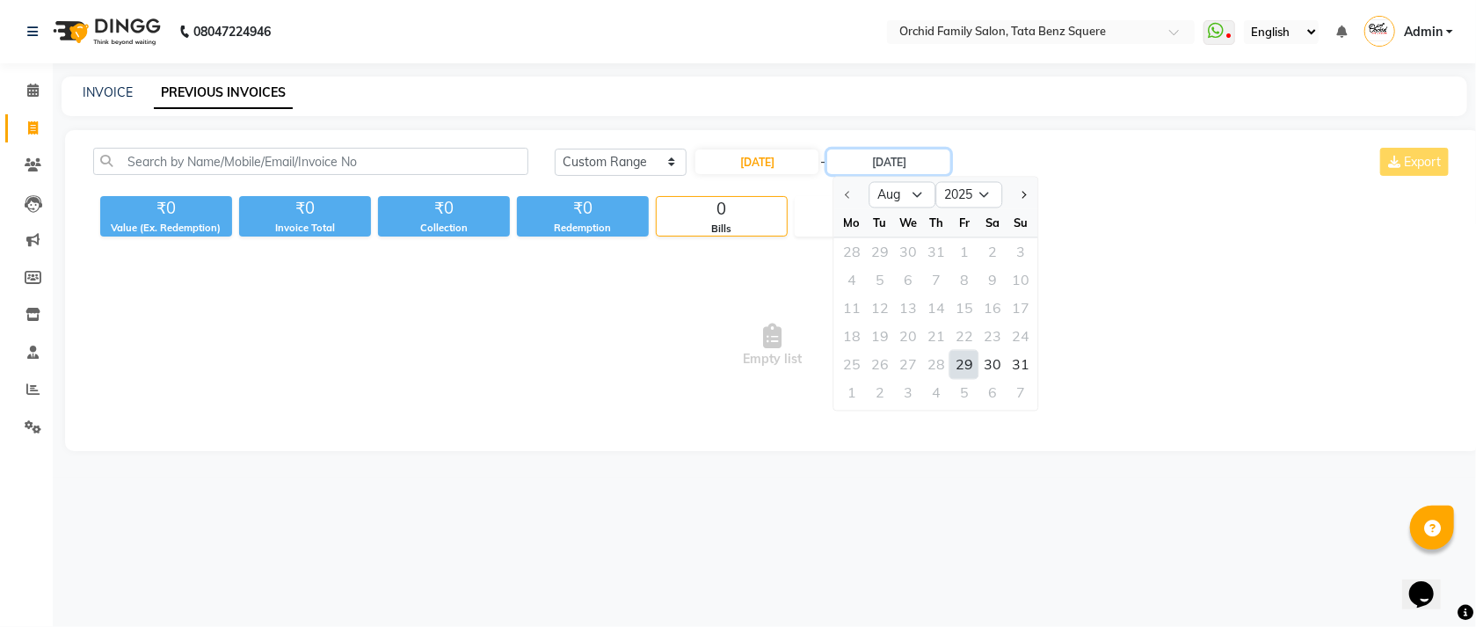
type input "29-08-2025"
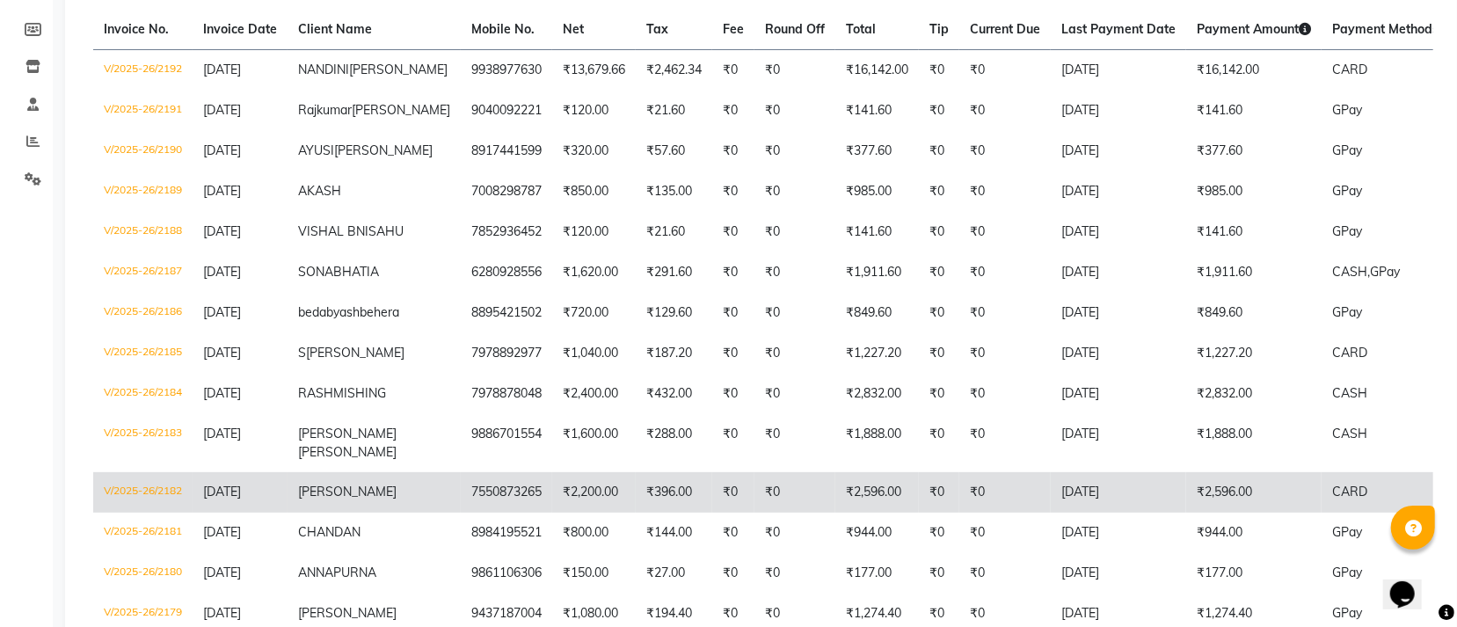
scroll to position [116, 0]
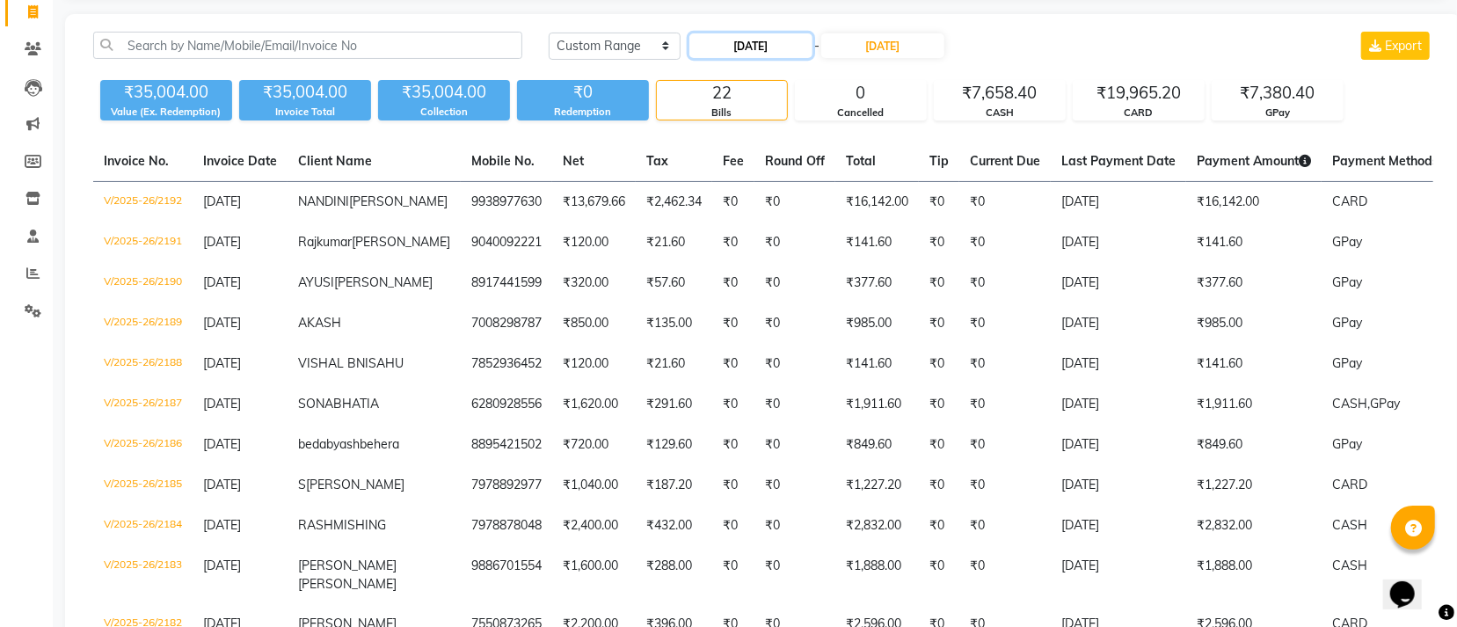
click at [774, 39] on input "29-08-2025" at bounding box center [750, 45] width 123 height 25
select select "8"
select select "2025"
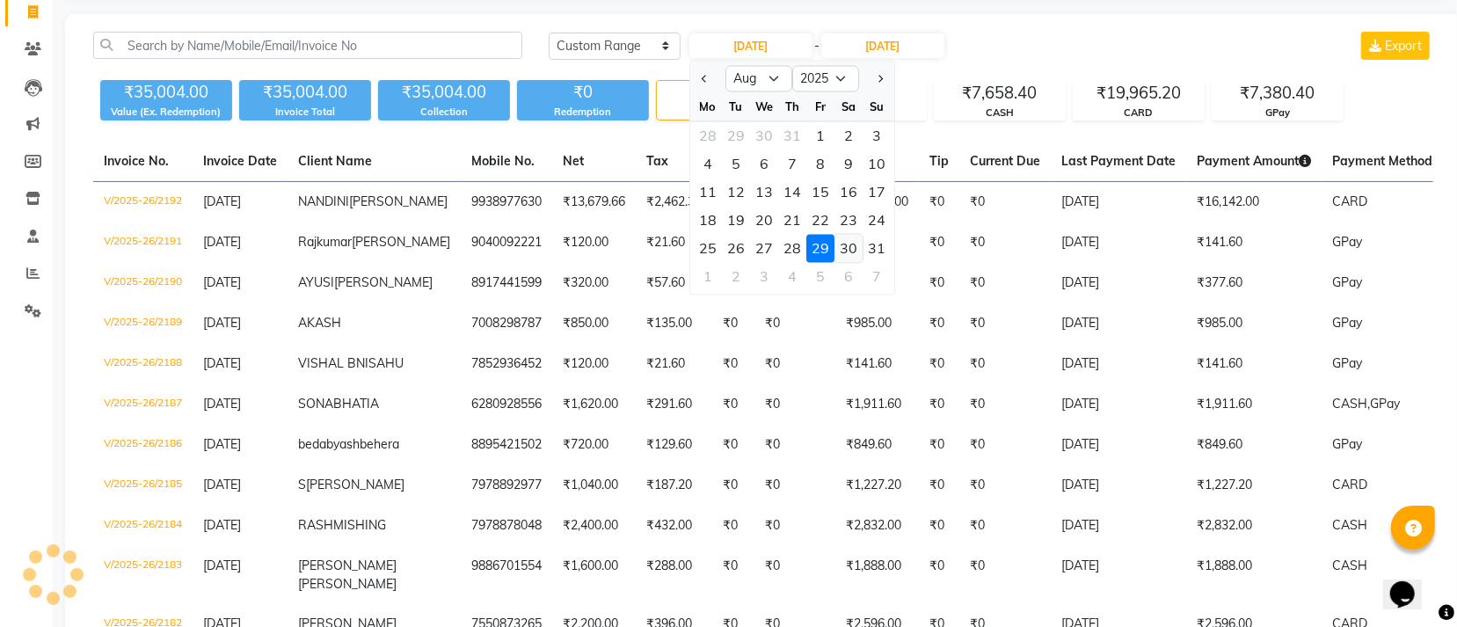
click at [842, 249] on div "30" at bounding box center [848, 249] width 28 height 28
type input "30-08-2025"
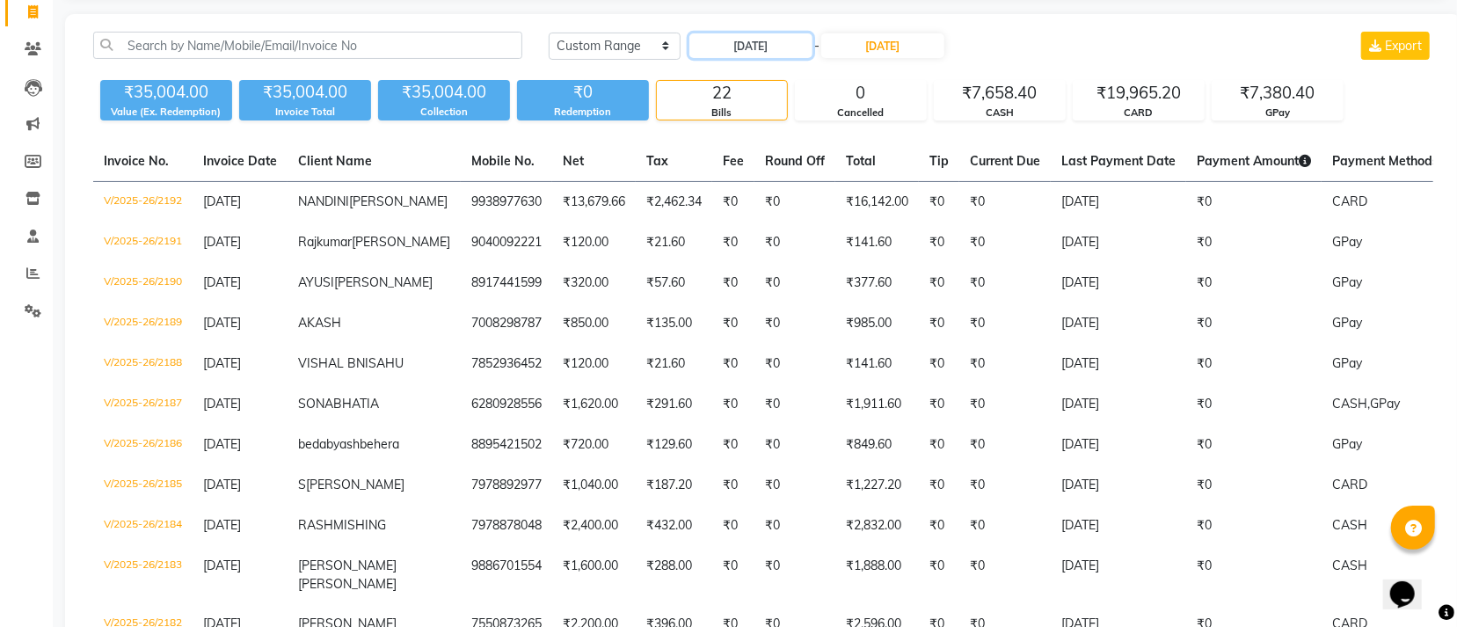
scroll to position [0, 0]
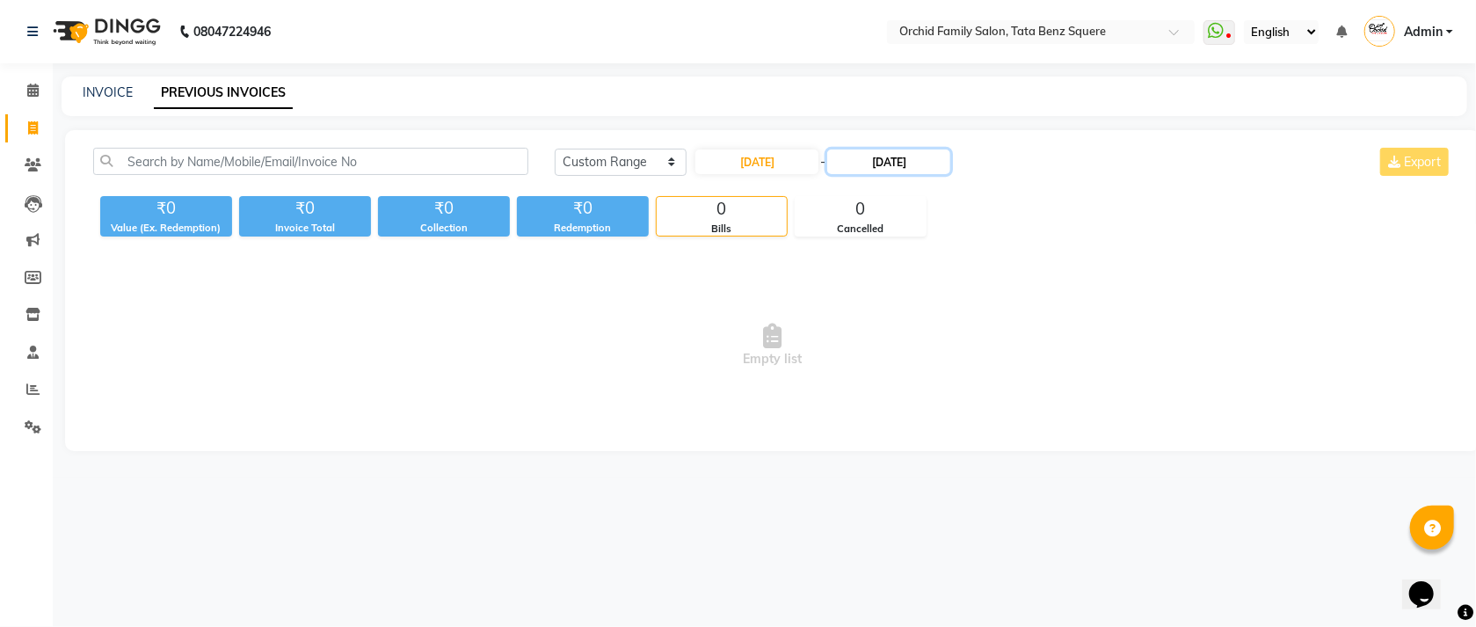
click at [922, 158] on input "29-08-2025" at bounding box center [888, 161] width 123 height 25
click at [991, 363] on div "30" at bounding box center [993, 365] width 28 height 28
type input "30-08-2025"
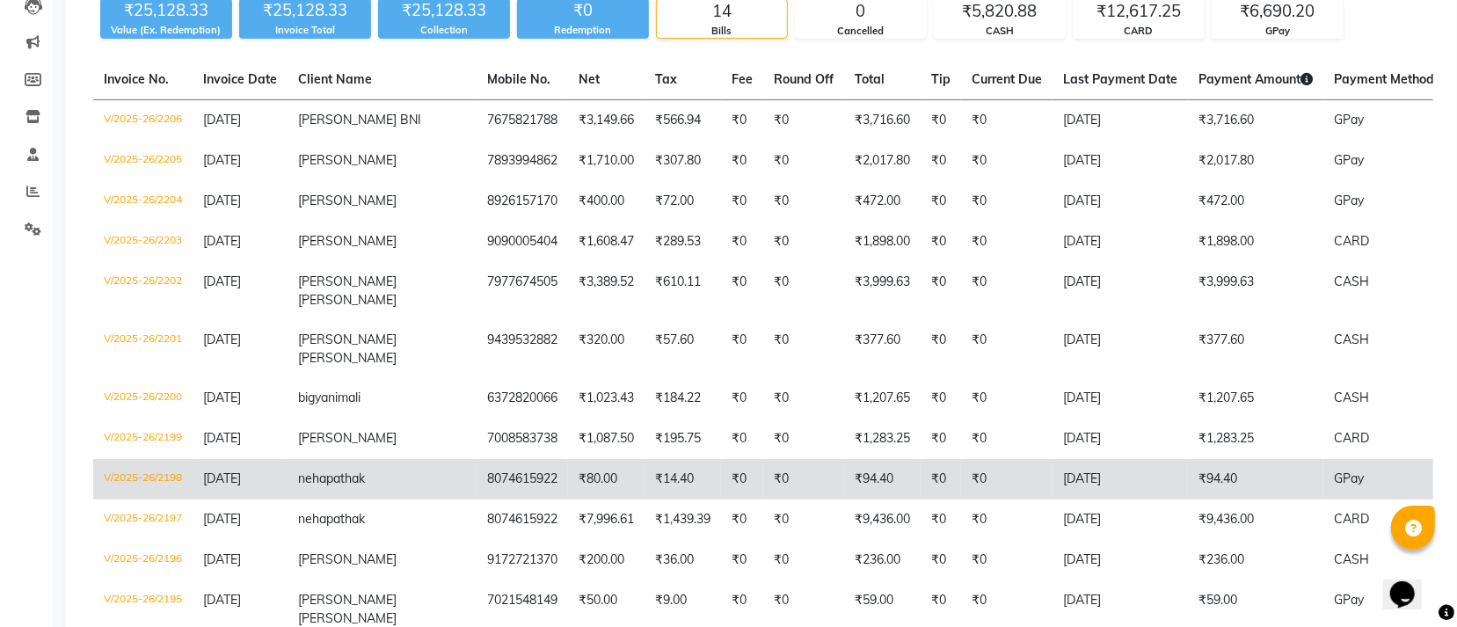
scroll to position [66, 0]
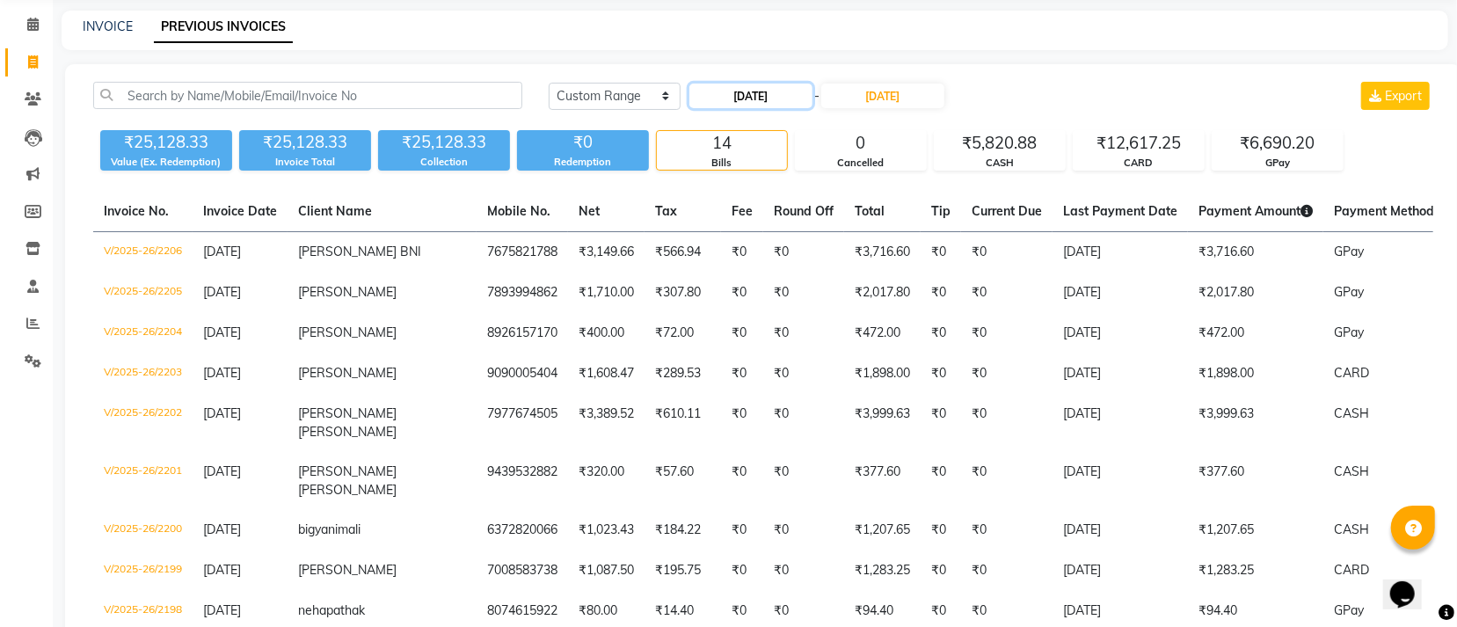
click at [783, 91] on input "30-08-2025" at bounding box center [750, 96] width 123 height 25
select select "8"
select select "2025"
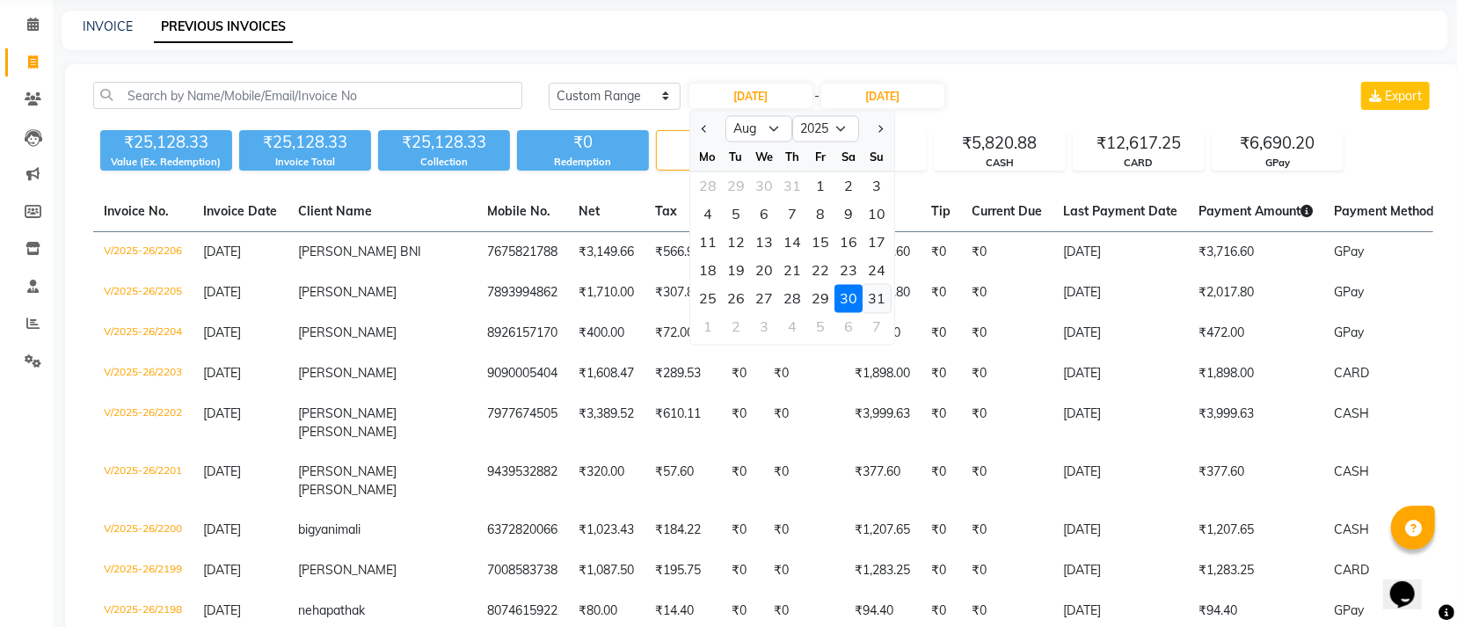
click at [864, 289] on div "31" at bounding box center [877, 299] width 28 height 28
type input "31-08-2025"
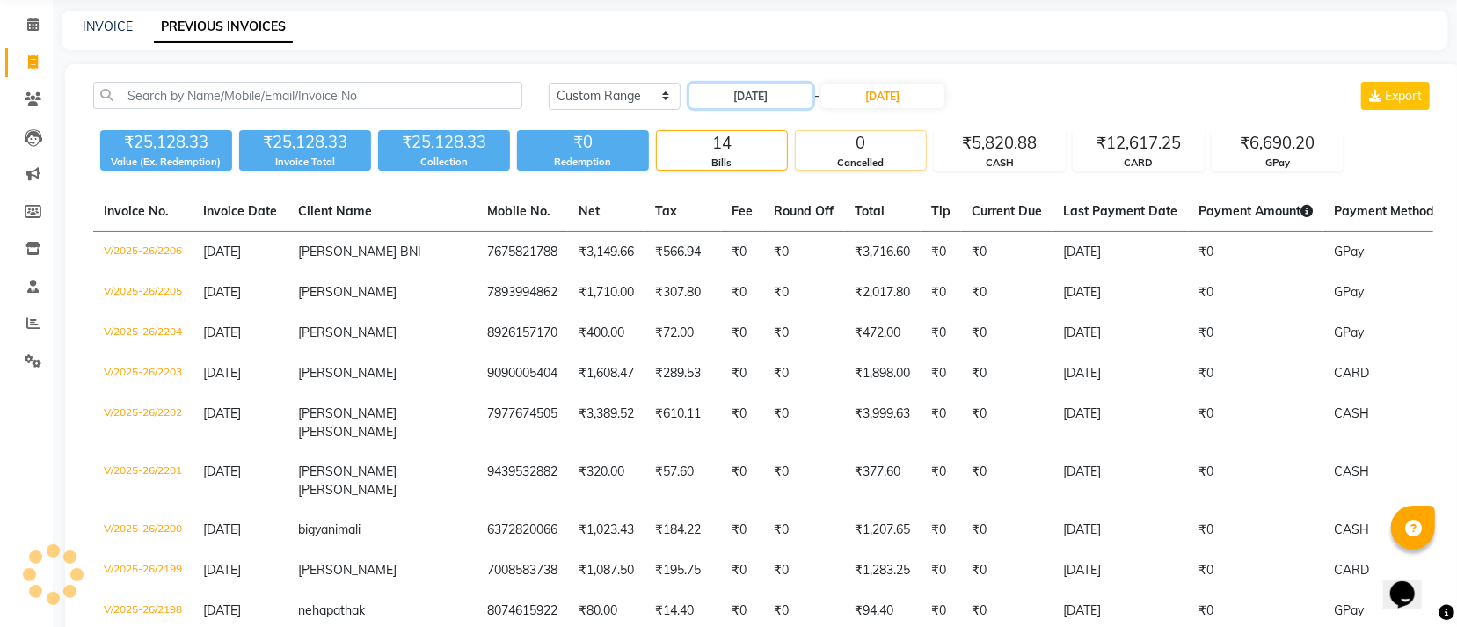
scroll to position [0, 0]
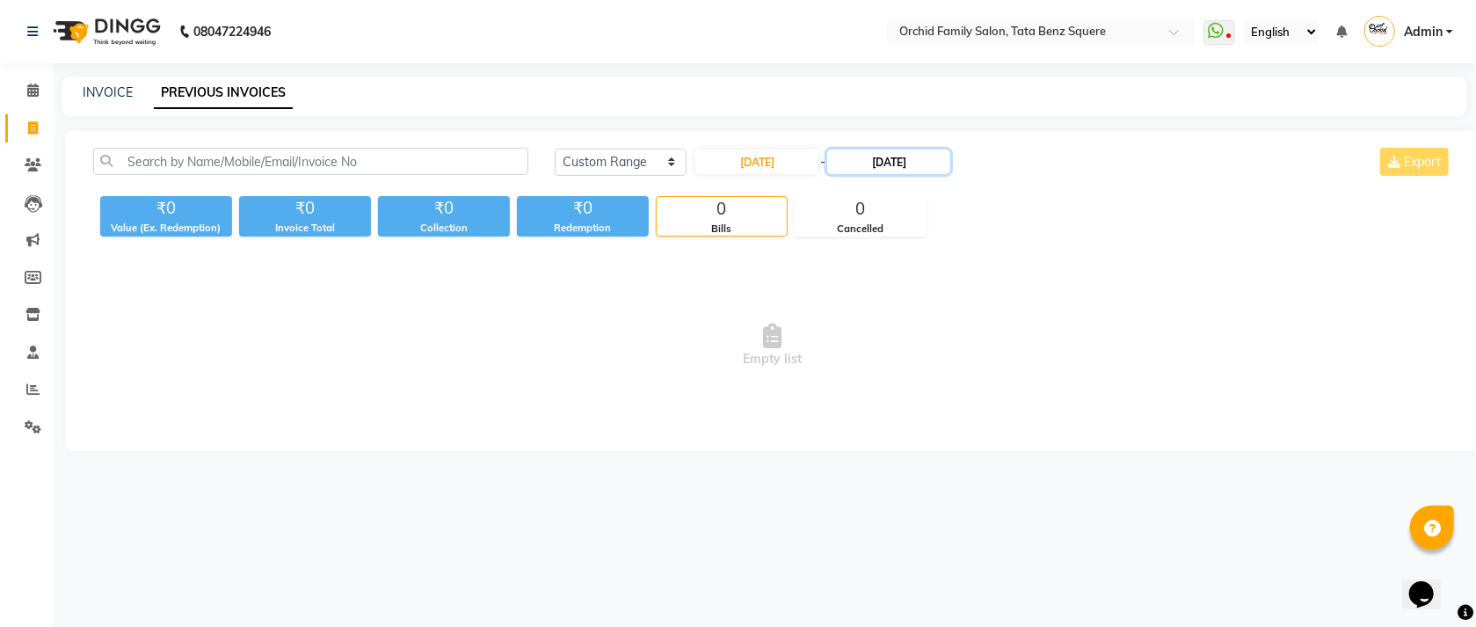
click at [900, 164] on input "30-08-2025" at bounding box center [888, 161] width 123 height 25
click at [1020, 361] on div "31" at bounding box center [1021, 365] width 28 height 28
type input "31-08-2025"
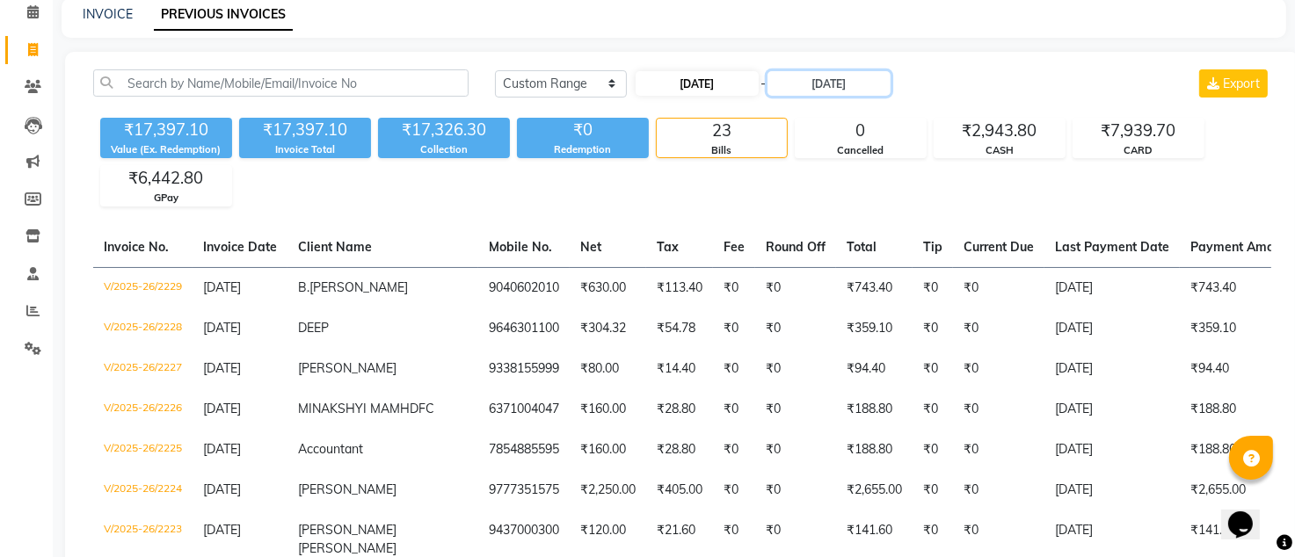
scroll to position [27, 0]
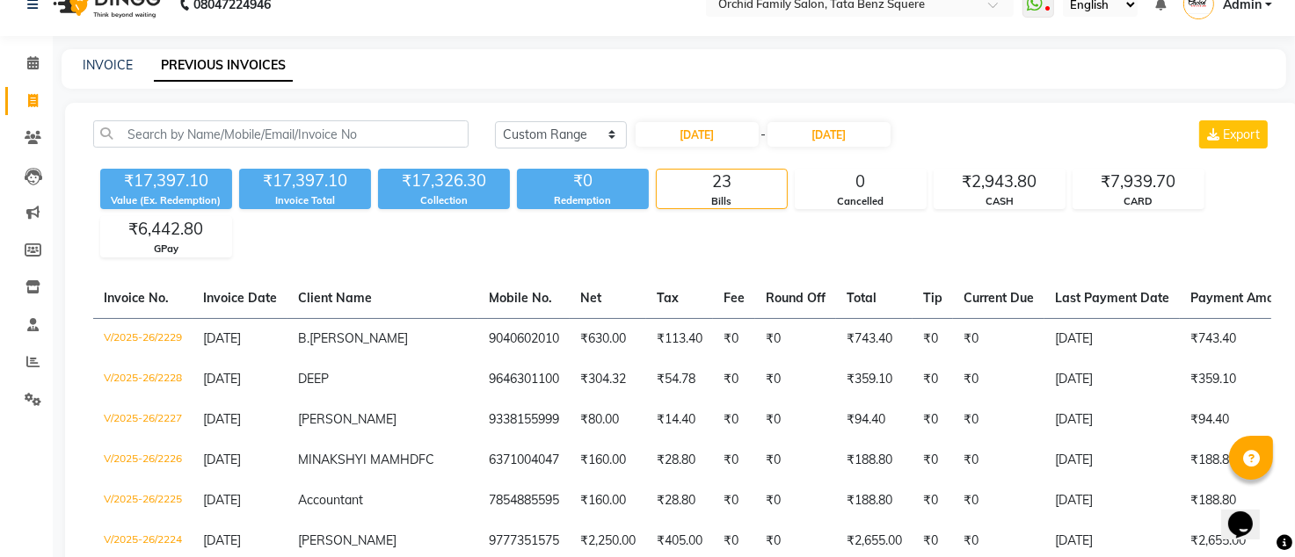
click at [934, 67] on div "INVOICE PREVIOUS INVOICES" at bounding box center [664, 65] width 1204 height 18
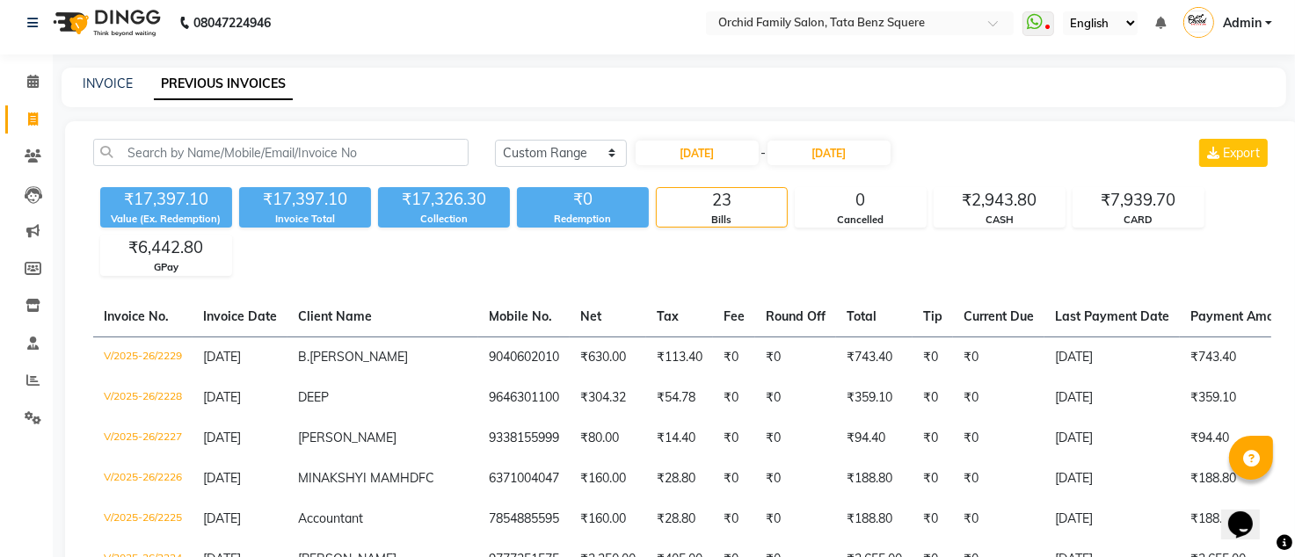
scroll to position [0, 0]
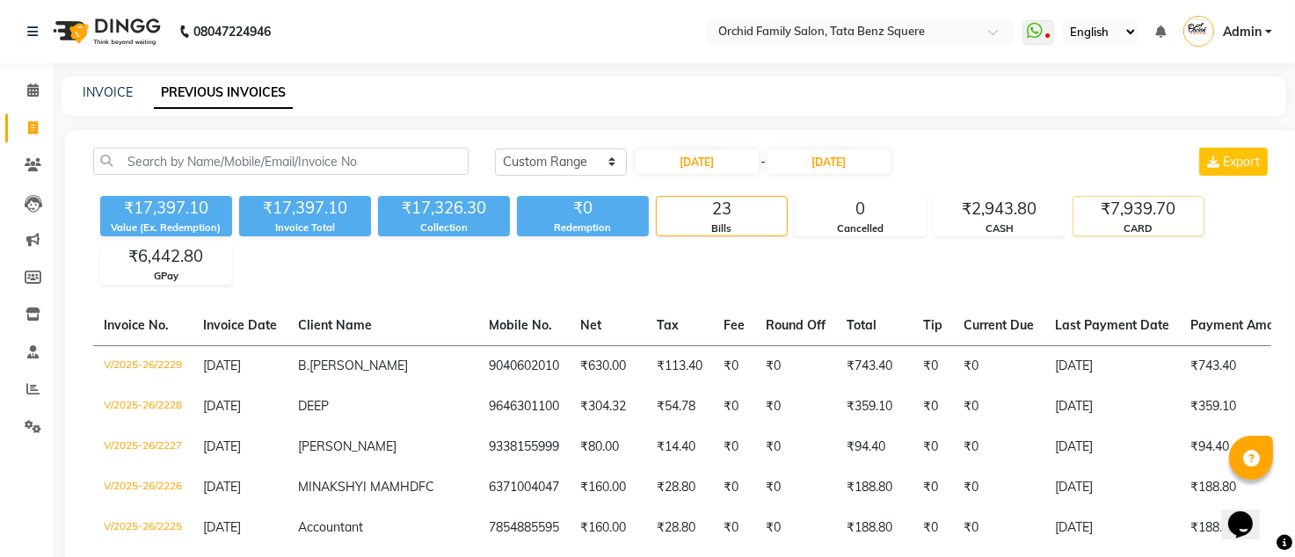
click at [1164, 231] on div "CARD" at bounding box center [1139, 229] width 130 height 15
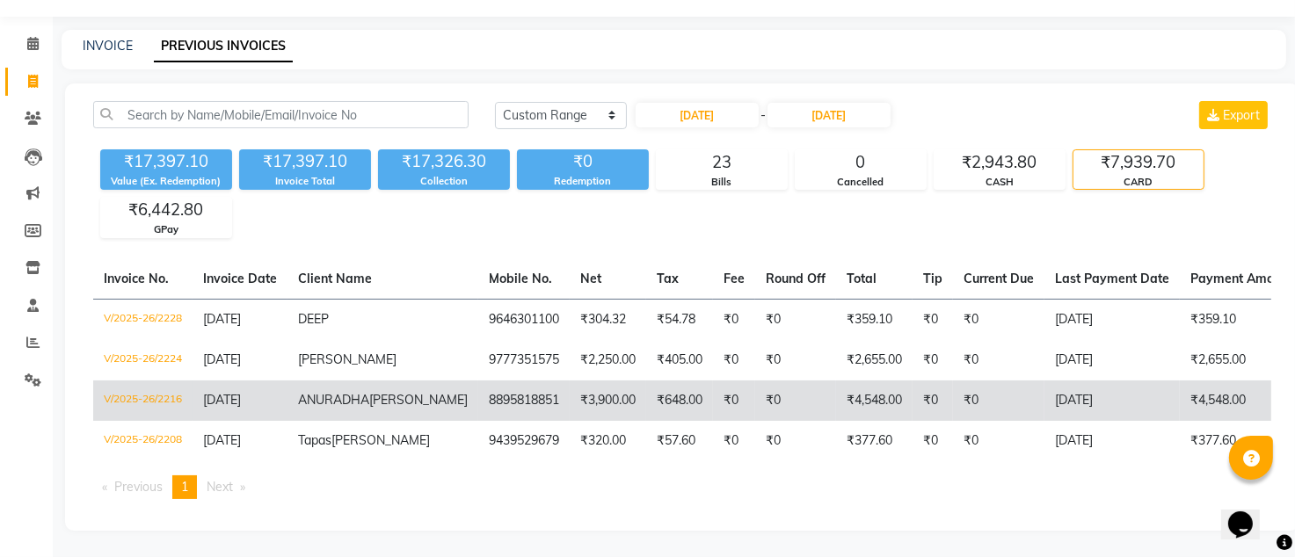
scroll to position [115, 0]
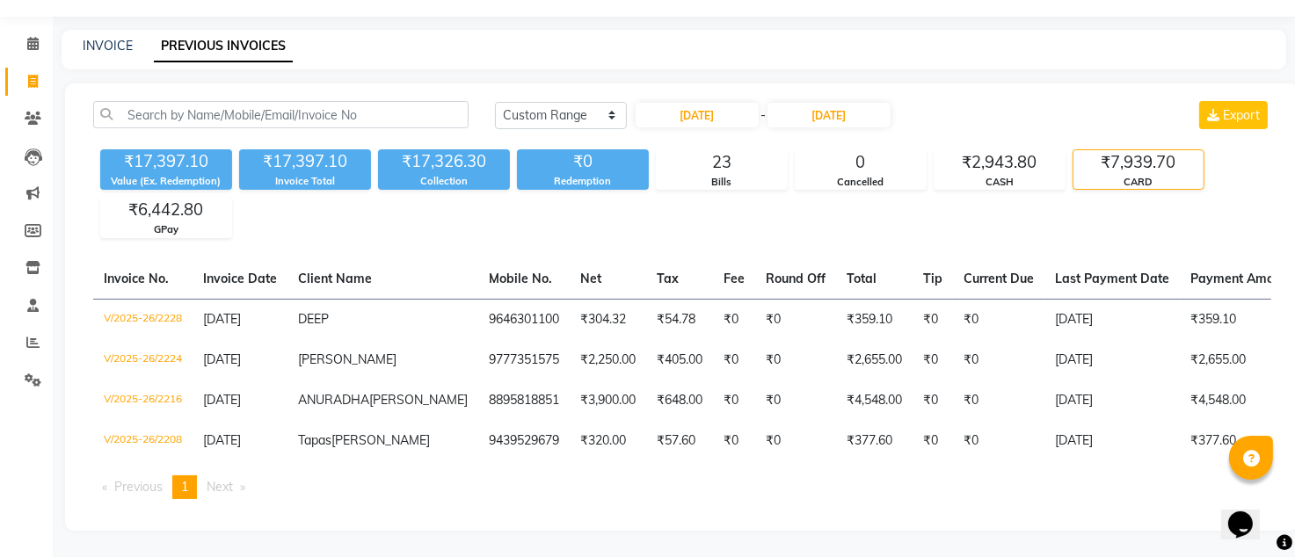
drag, startPoint x: 191, startPoint y: 154, endPoint x: 349, endPoint y: 220, distance: 171.5
click at [199, 222] on div "GPay" at bounding box center [166, 229] width 130 height 15
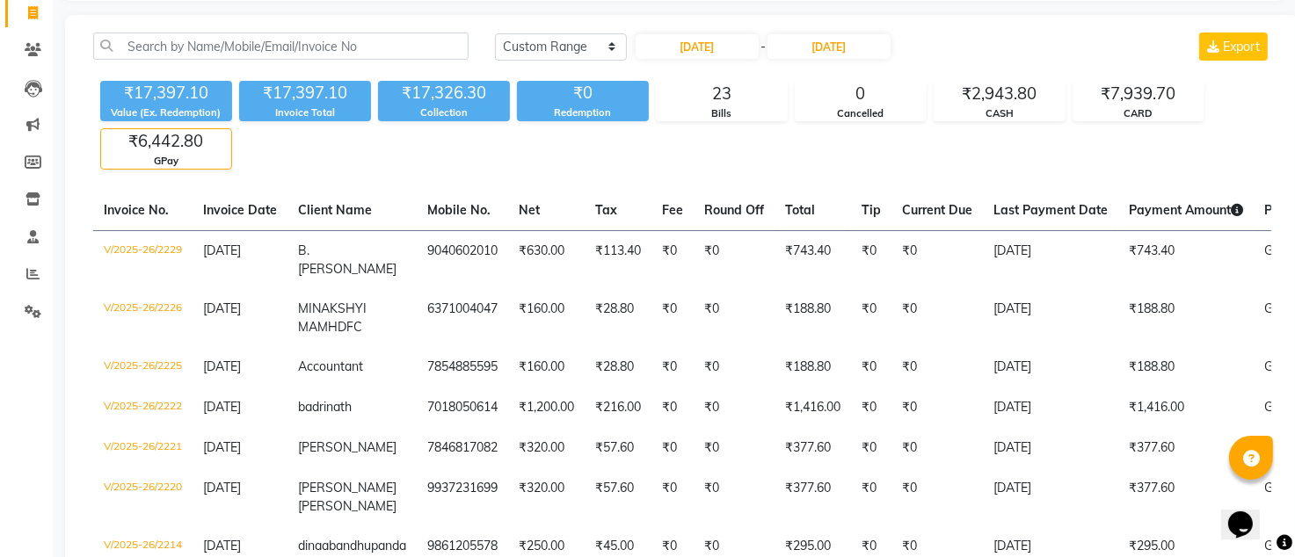
click at [172, 148] on div "₹6,442.80" at bounding box center [166, 141] width 130 height 25
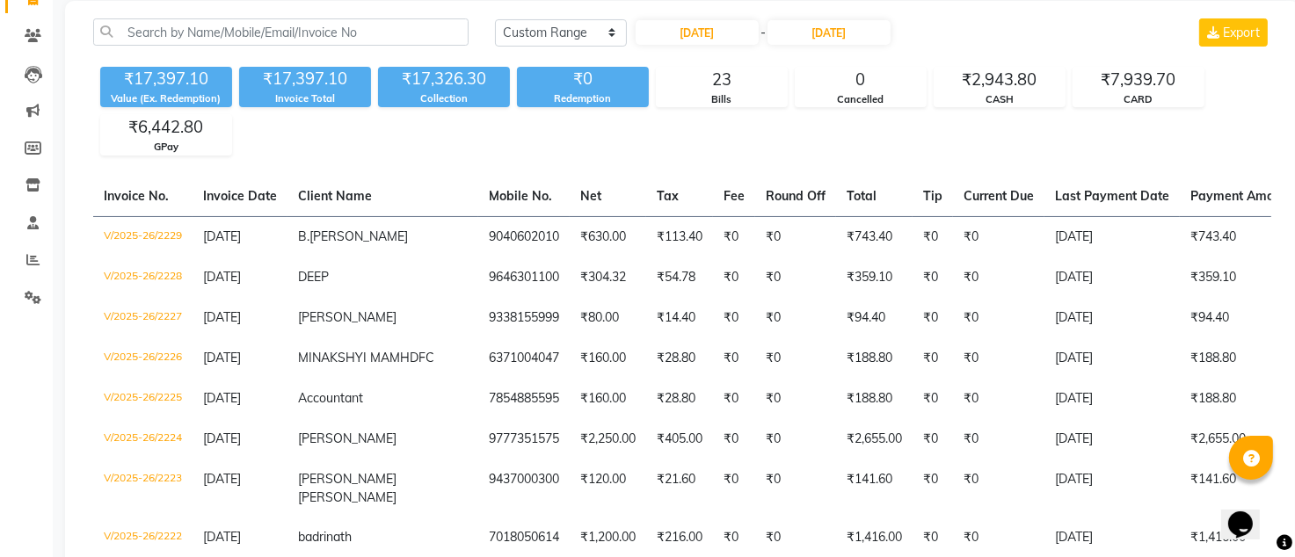
scroll to position [0, 0]
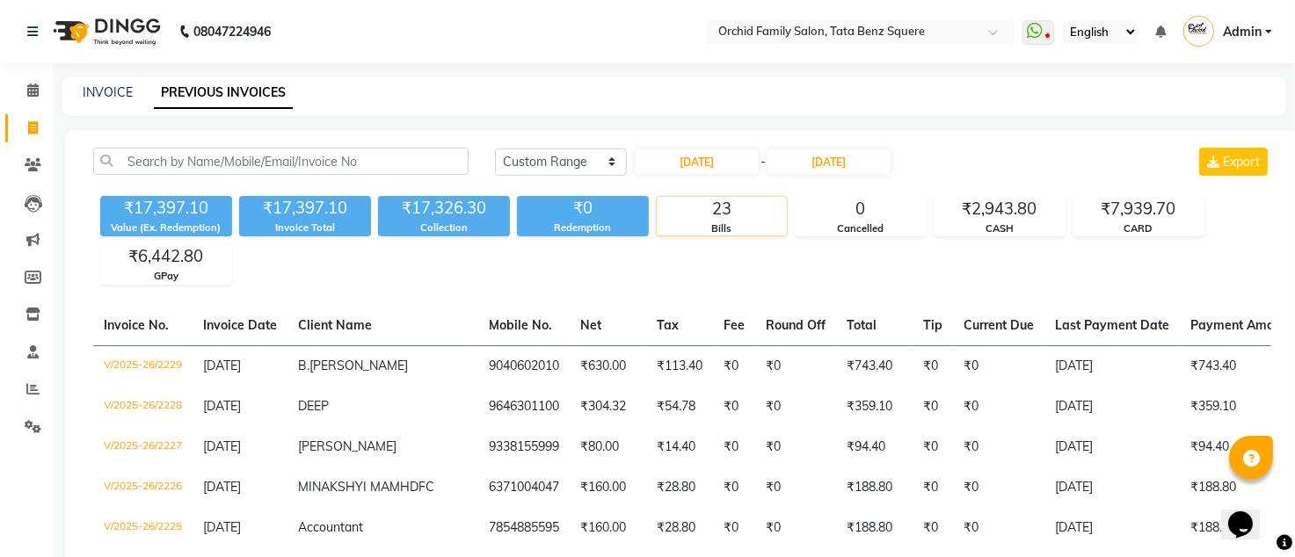
click at [707, 222] on div "Bills" at bounding box center [722, 229] width 130 height 15
click at [752, 159] on input "31-08-2025" at bounding box center [697, 161] width 123 height 25
select select "8"
select select "2025"
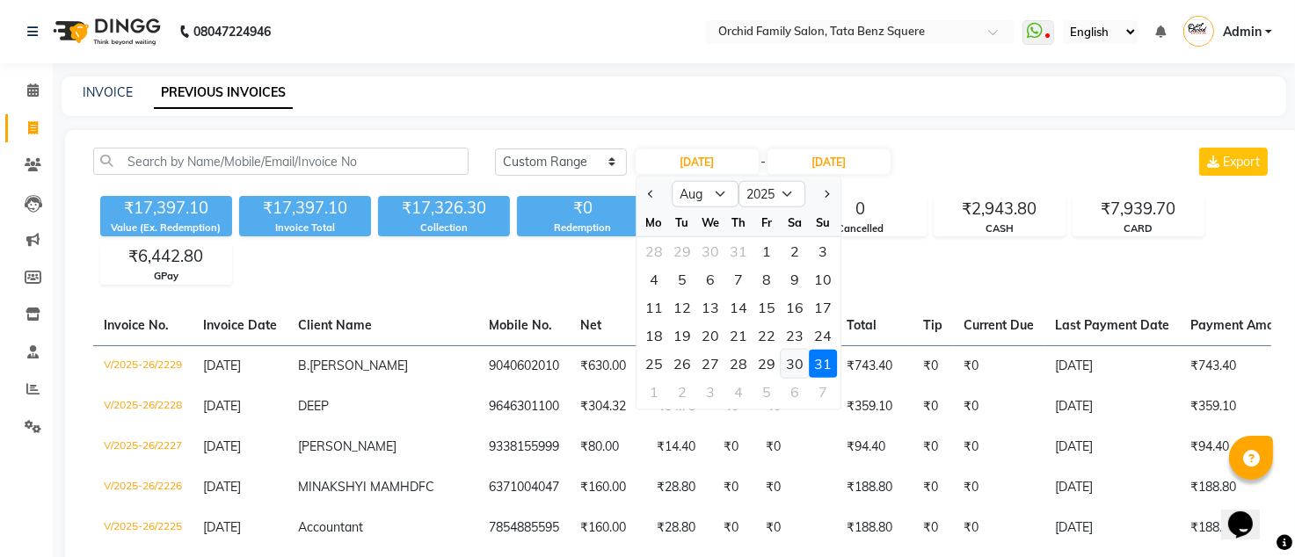
click at [797, 362] on div "30" at bounding box center [795, 364] width 28 height 28
type input "30-08-2025"
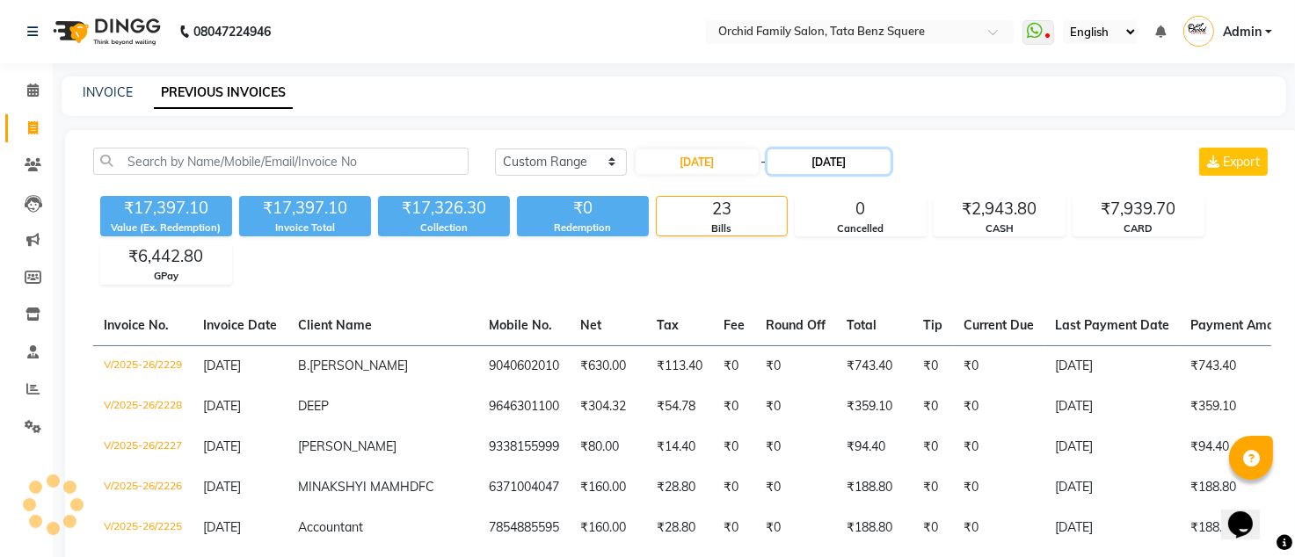
click at [846, 149] on input "31-08-2025" at bounding box center [829, 161] width 123 height 25
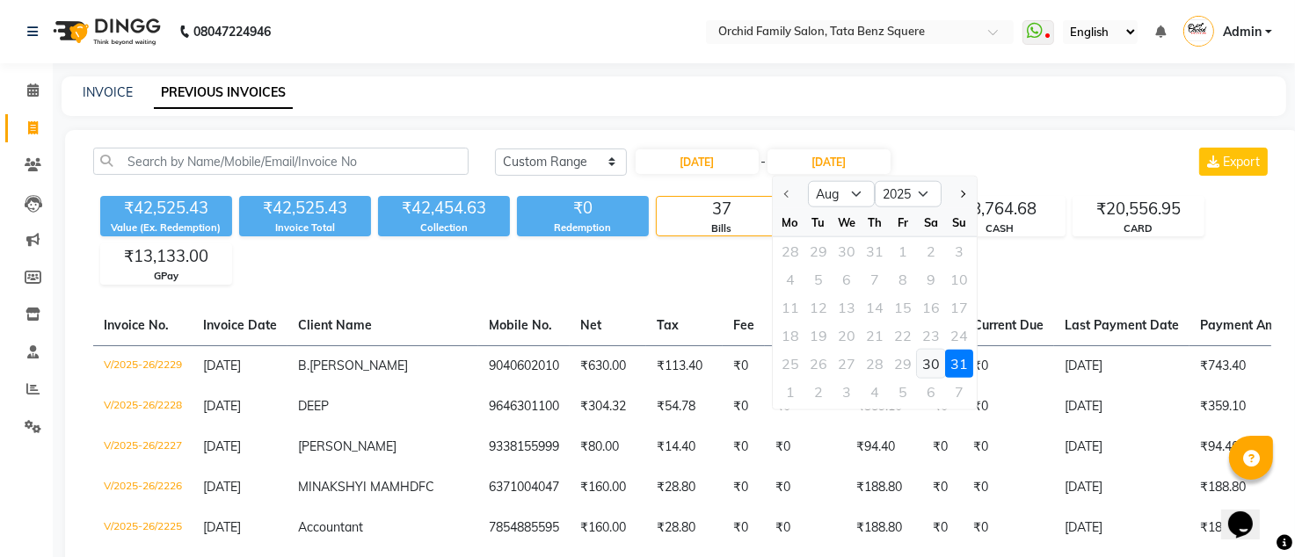
click at [937, 363] on div "30" at bounding box center [931, 364] width 28 height 28
type input "30-08-2025"
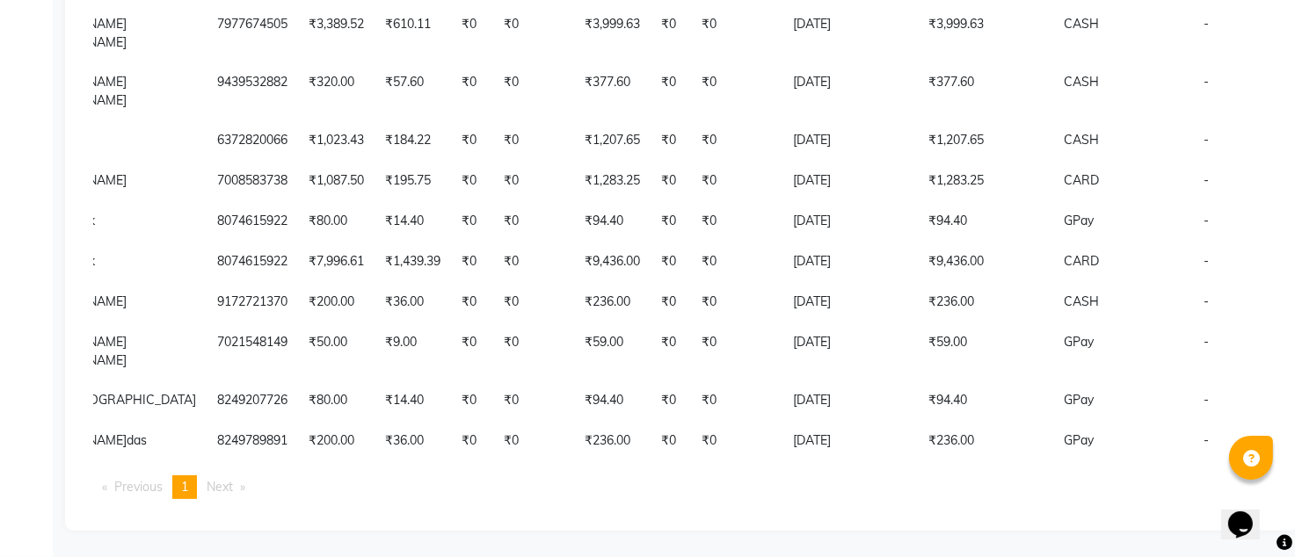
scroll to position [0, 294]
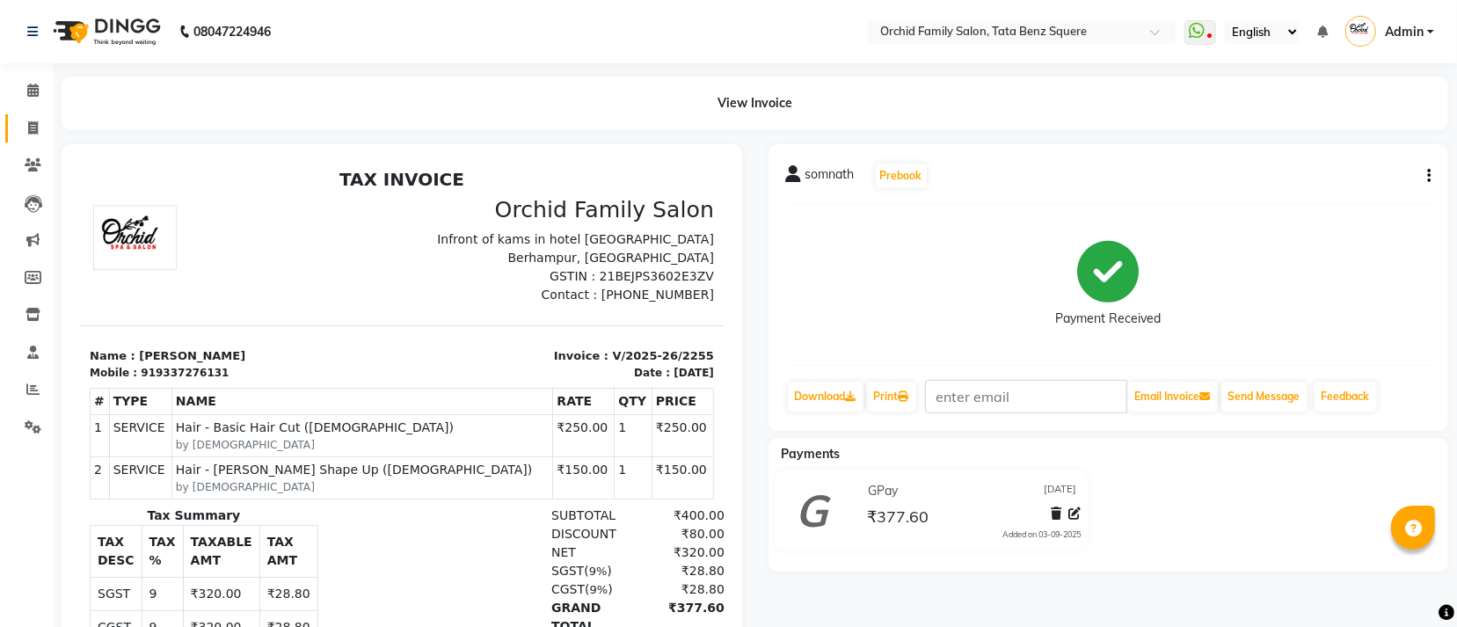
click at [39, 138] on link "Invoice" at bounding box center [26, 128] width 42 height 29
select select "service"
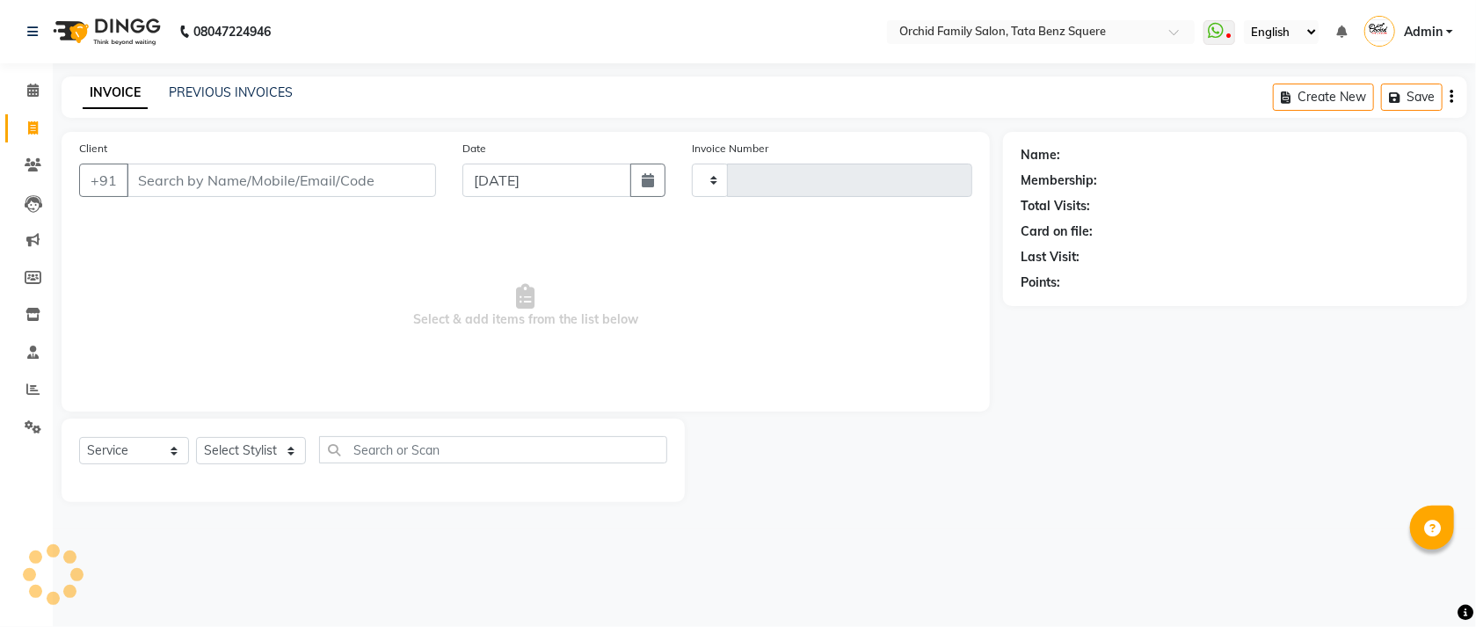
type input "2256"
select select "107"
drag, startPoint x: 237, startPoint y: 454, endPoint x: 240, endPoint y: 441, distance: 12.8
click at [237, 454] on select "Select Stylist Accountant [PERSON_NAME] [PERSON_NAME] [PERSON_NAME] [PERSON_NAM…" at bounding box center [251, 450] width 110 height 27
select select "11441"
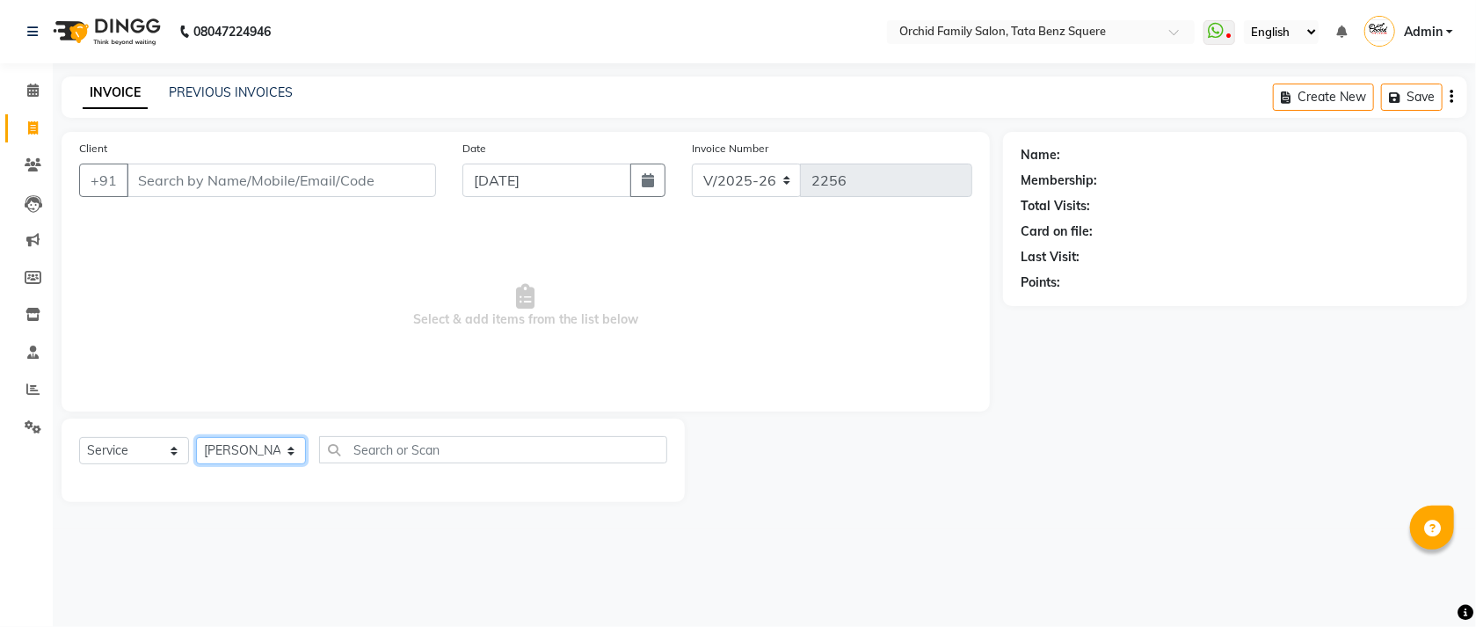
click at [196, 438] on select "Select Stylist Accountant [PERSON_NAME] [PERSON_NAME] [PERSON_NAME] [PERSON_NAM…" at bounding box center [251, 450] width 110 height 27
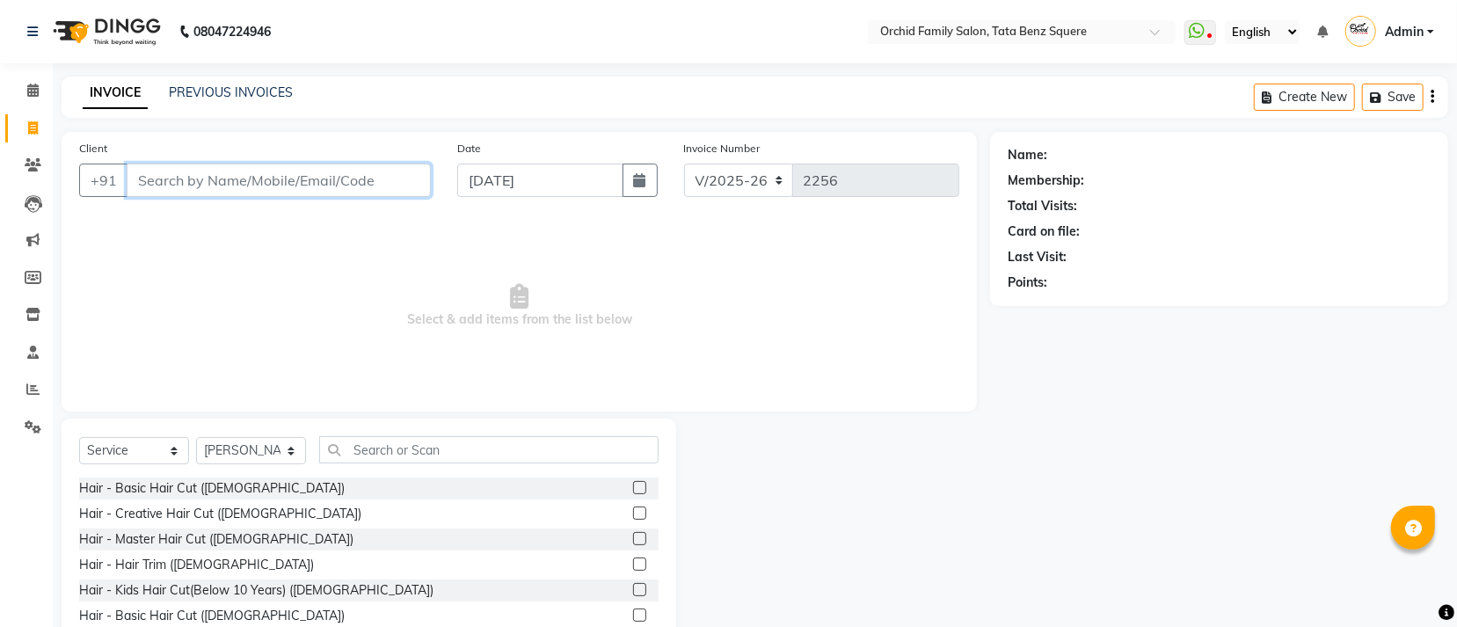
click at [215, 191] on input "Client" at bounding box center [279, 180] width 304 height 33
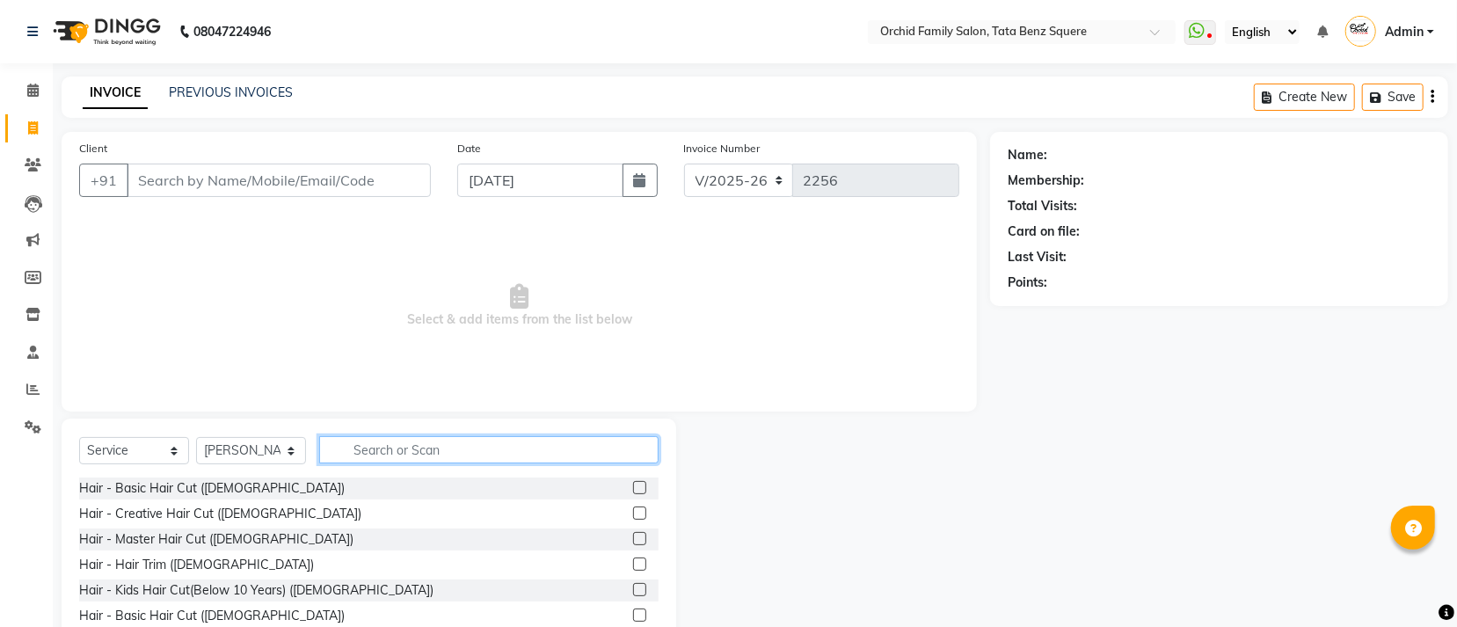
click at [380, 458] on input "text" at bounding box center [488, 449] width 339 height 27
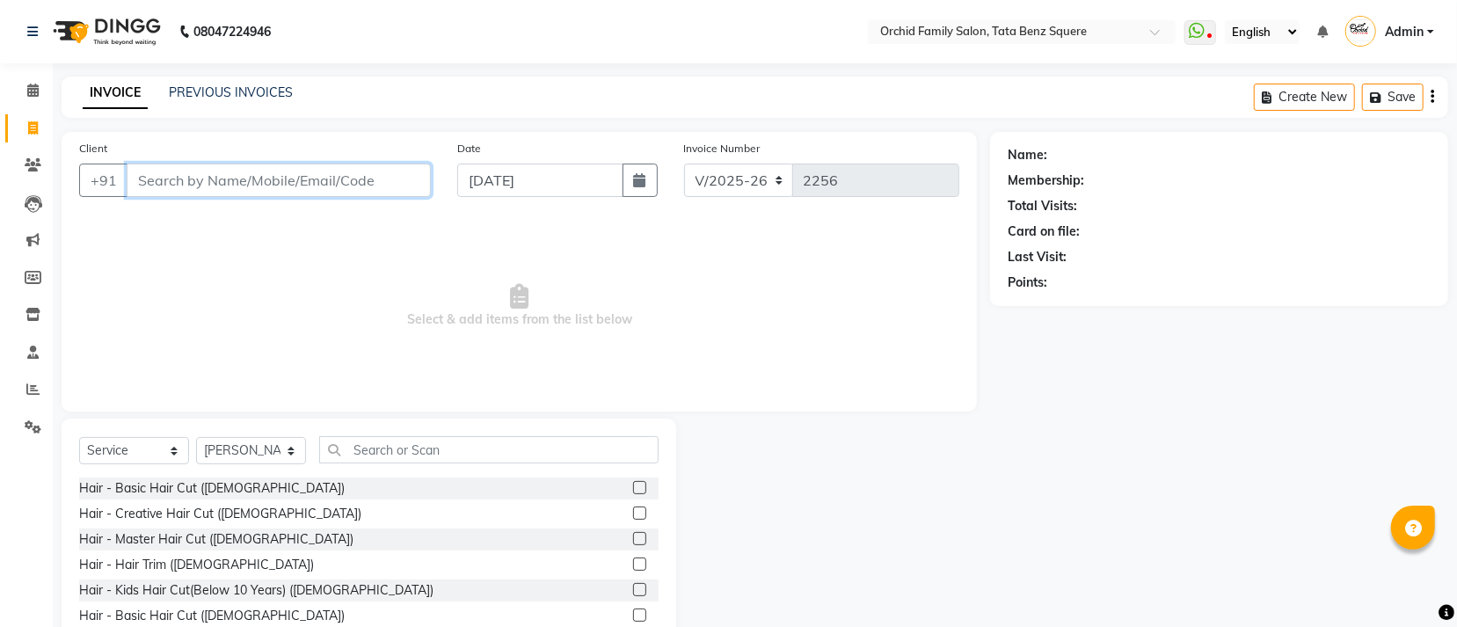
click at [345, 183] on input "Client" at bounding box center [279, 180] width 304 height 33
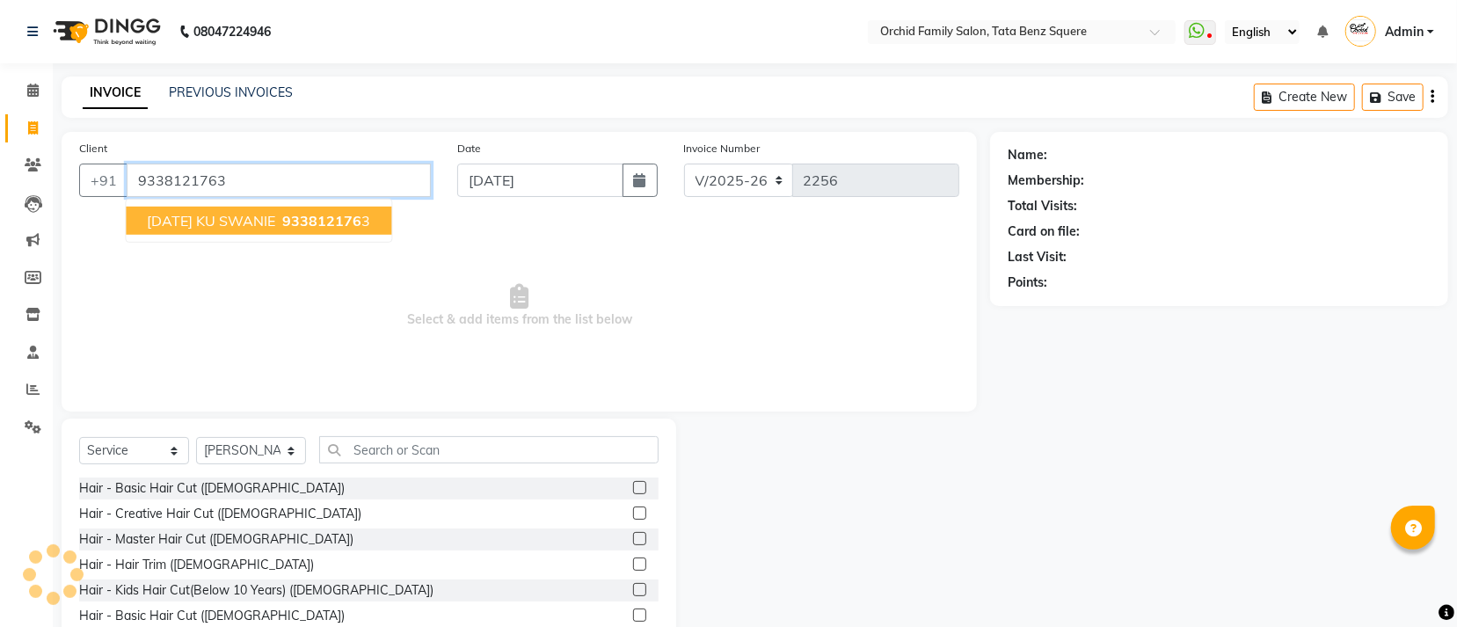
type input "9338121763"
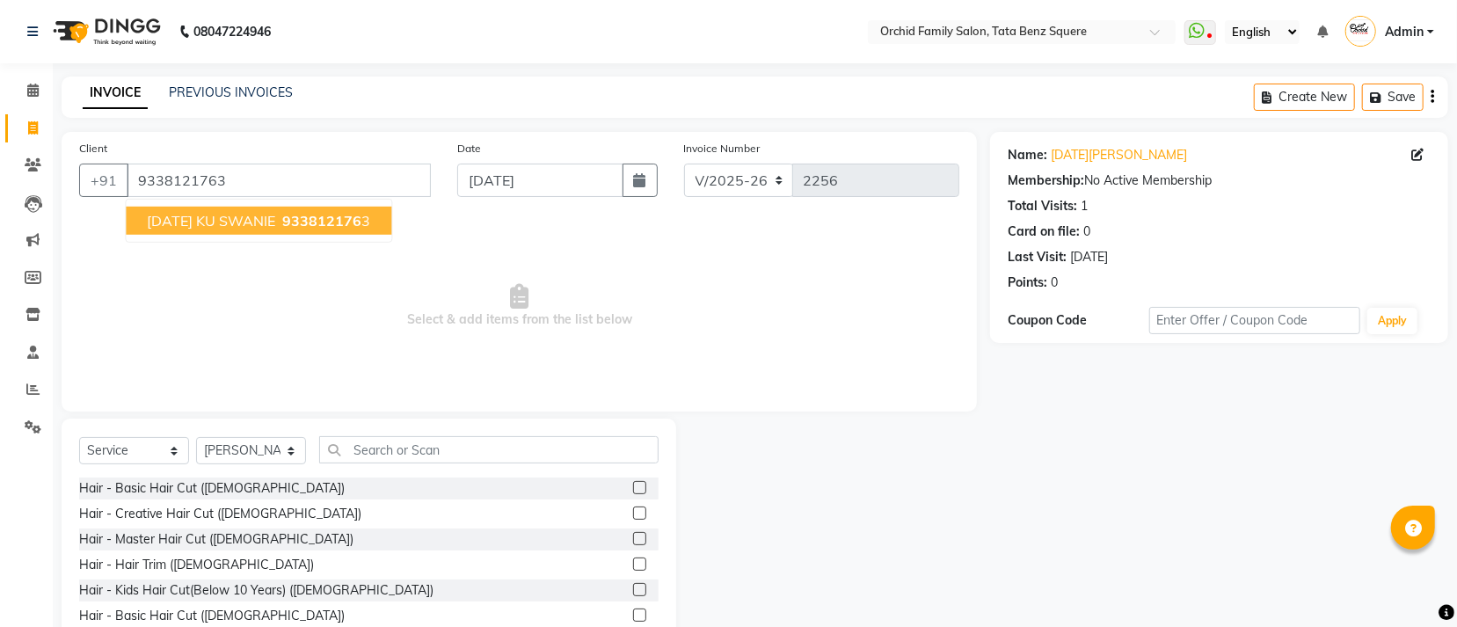
click at [316, 215] on span "933812176" at bounding box center [321, 221] width 79 height 18
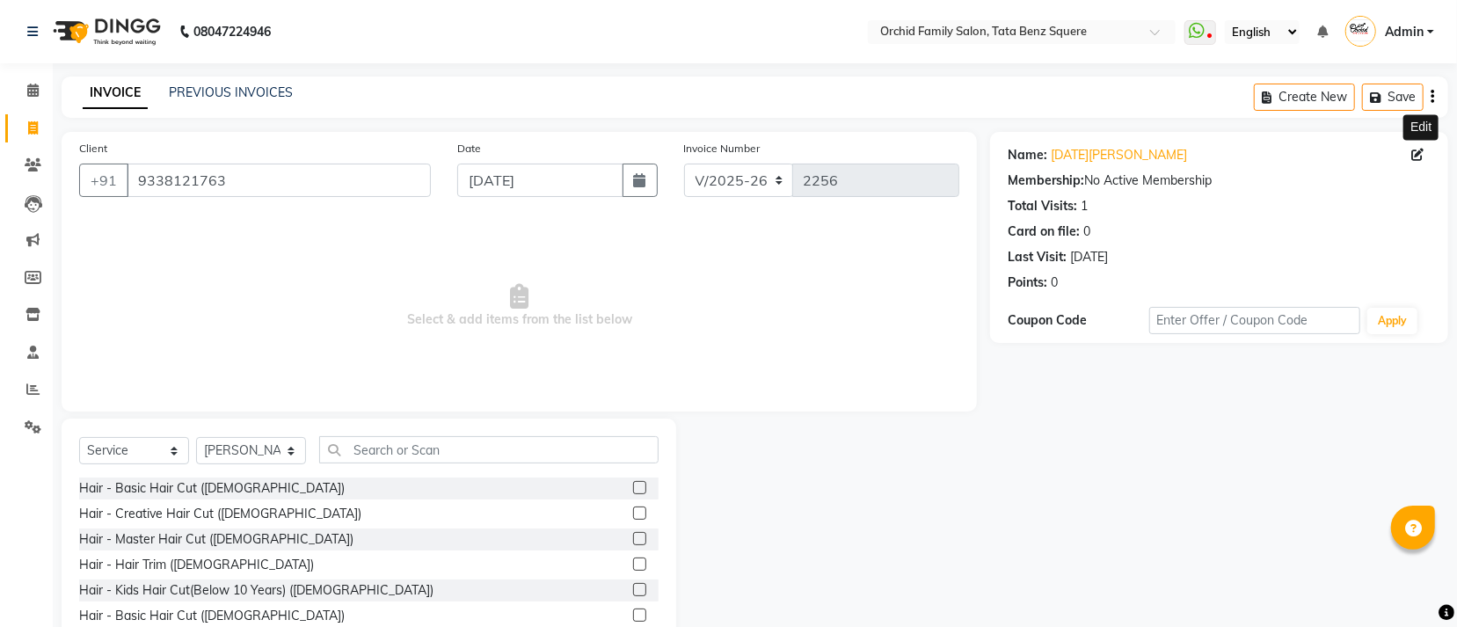
click at [1415, 155] on icon at bounding box center [1417, 155] width 12 height 12
select select "15"
select select "06"
select select "1984"
select select "29"
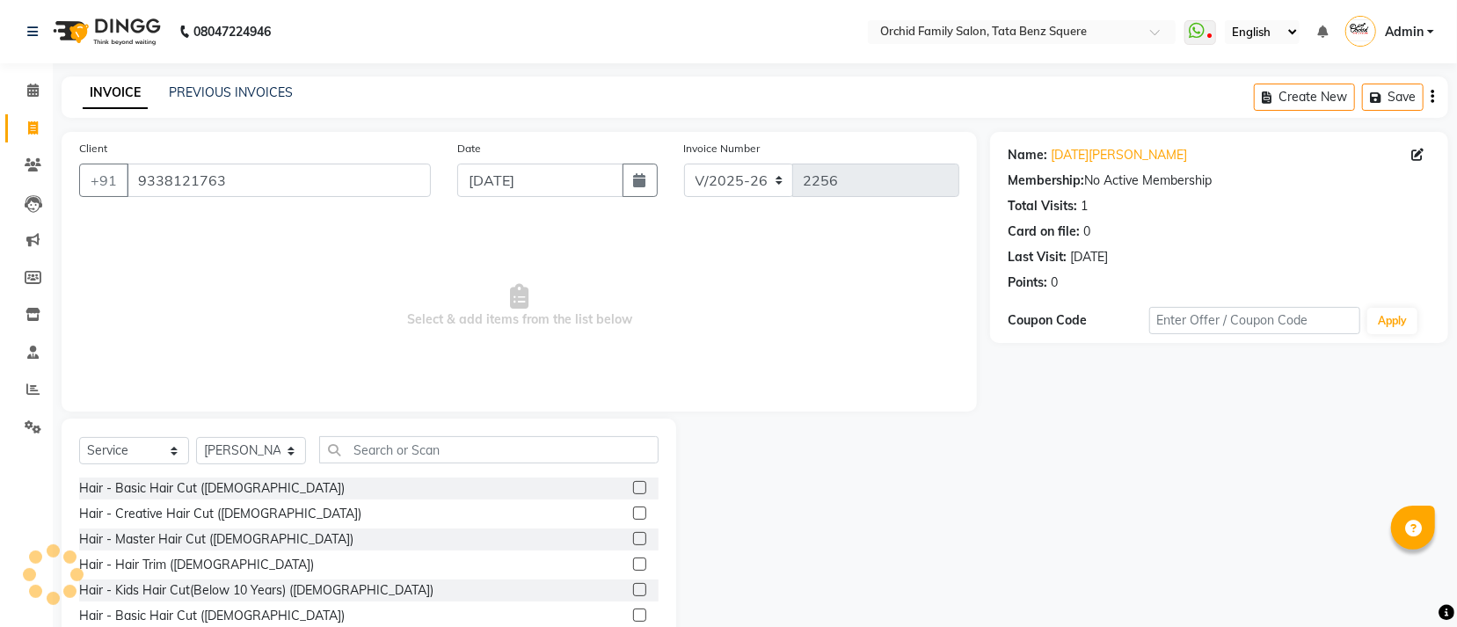
select select "[DEMOGRAPHIC_DATA]"
select select "02"
select select "12"
select select "2007"
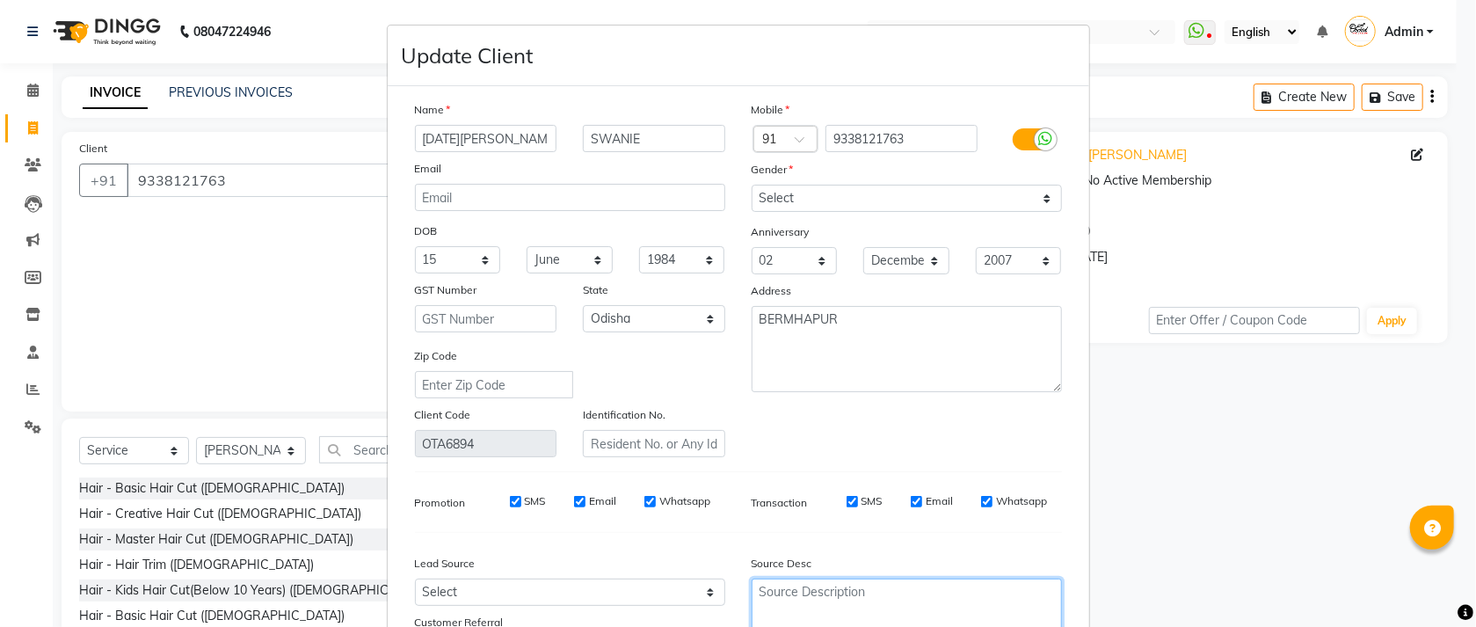
click at [879, 607] on textarea at bounding box center [907, 611] width 310 height 64
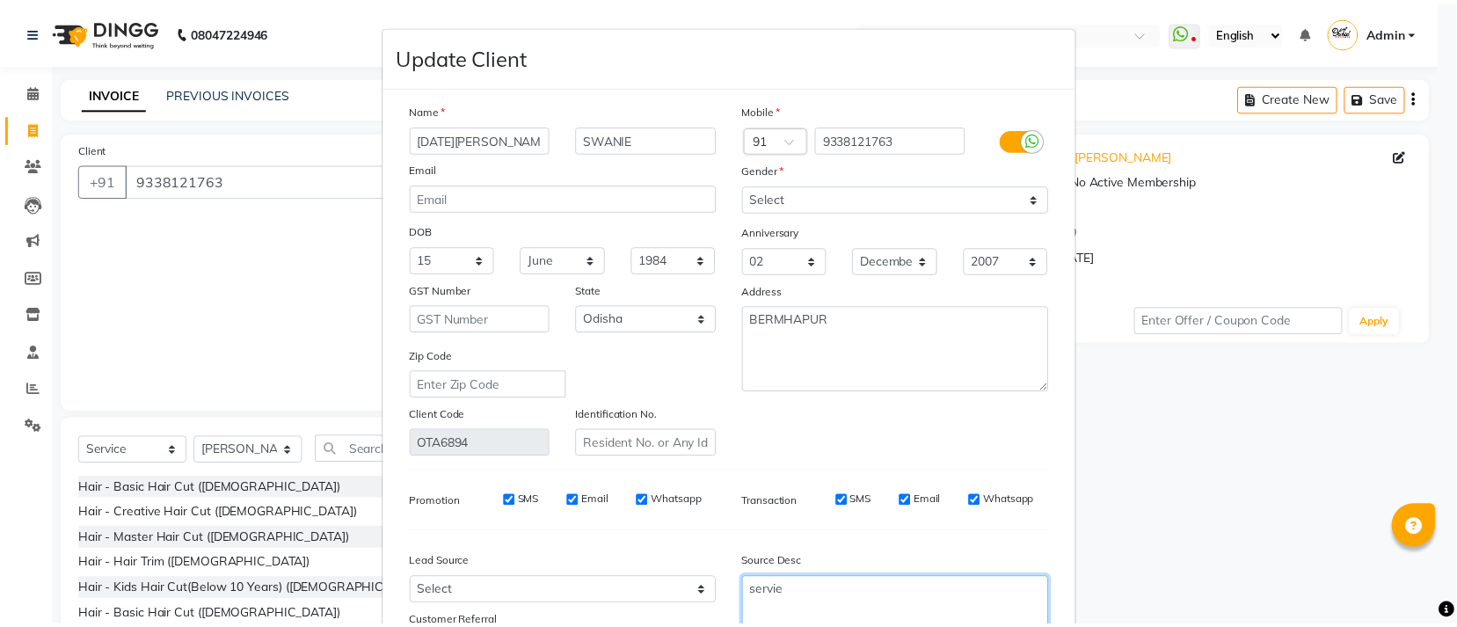
scroll to position [132, 0]
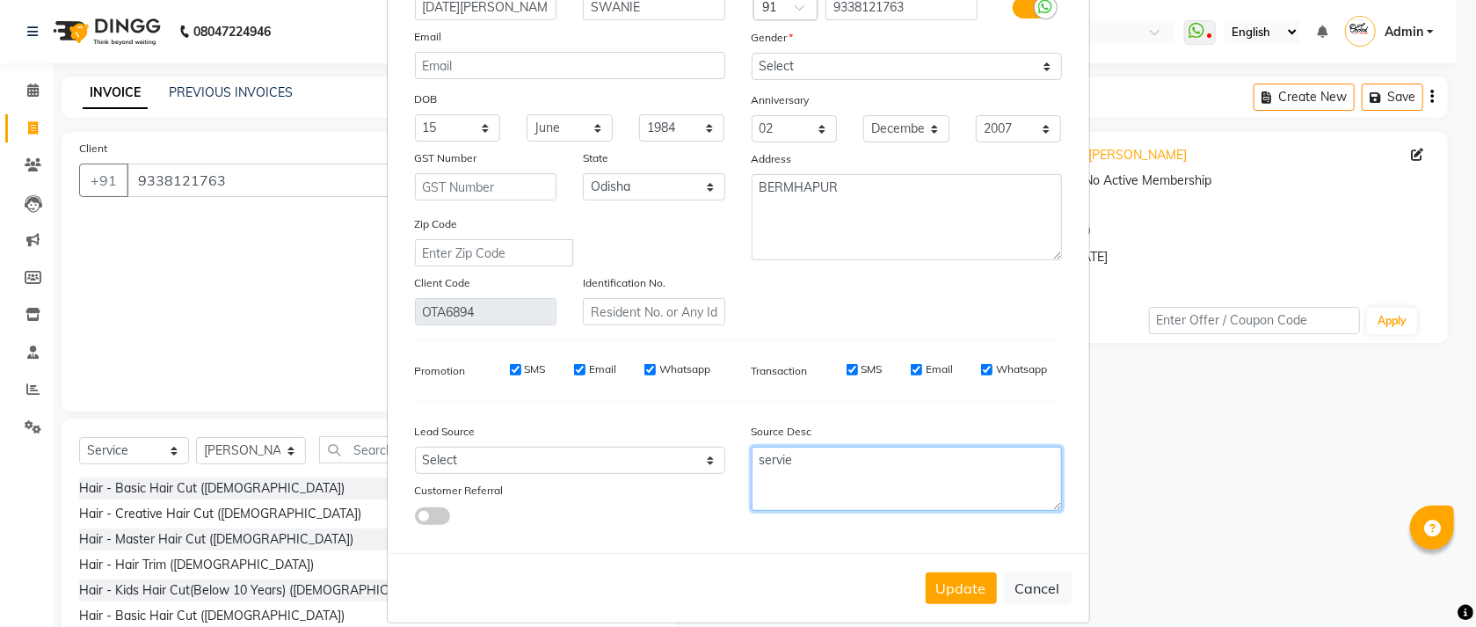
click at [802, 477] on textarea "servie" at bounding box center [907, 479] width 310 height 64
type textarea "service"
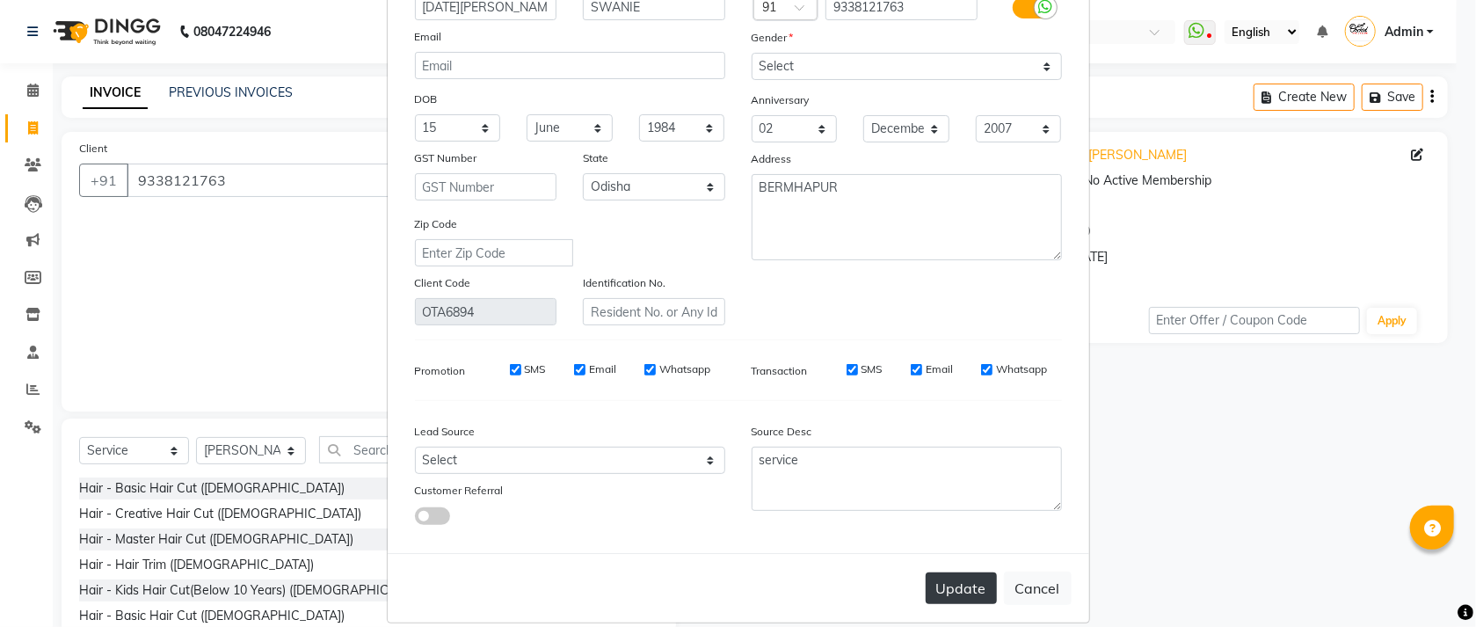
click at [949, 595] on button "Update" at bounding box center [961, 588] width 71 height 32
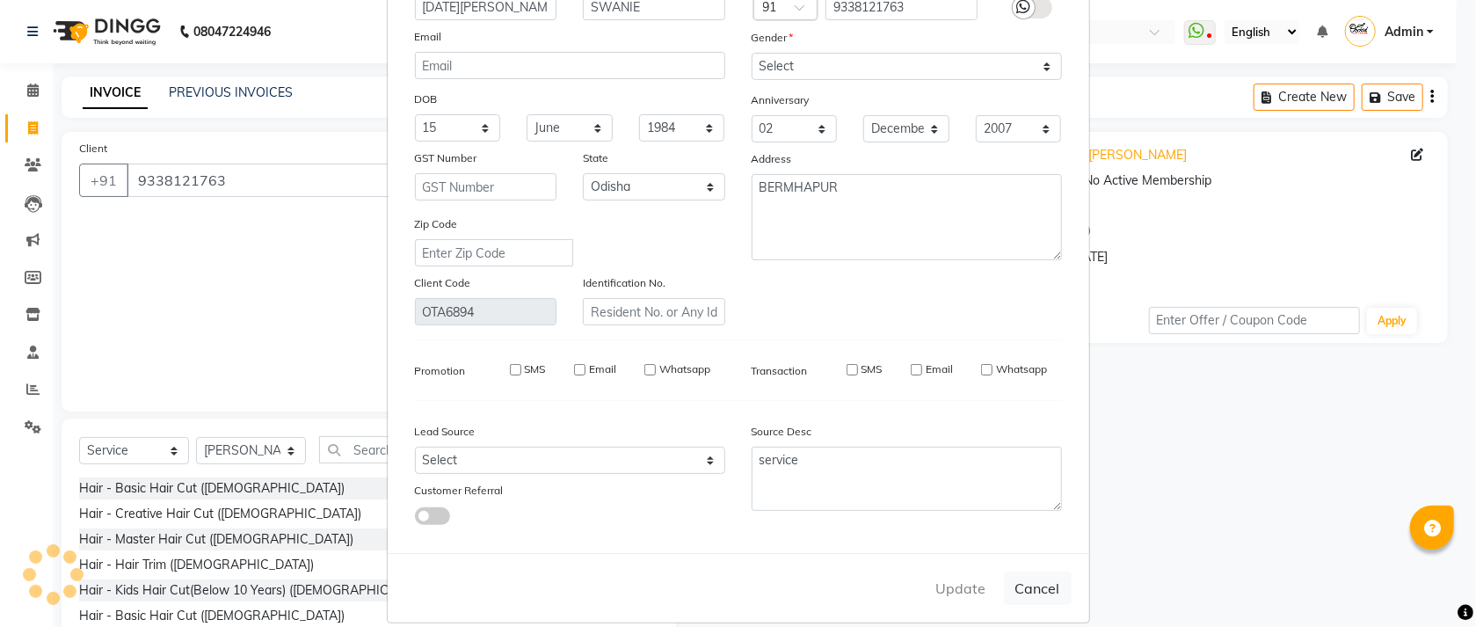
select select
select select "null"
select select
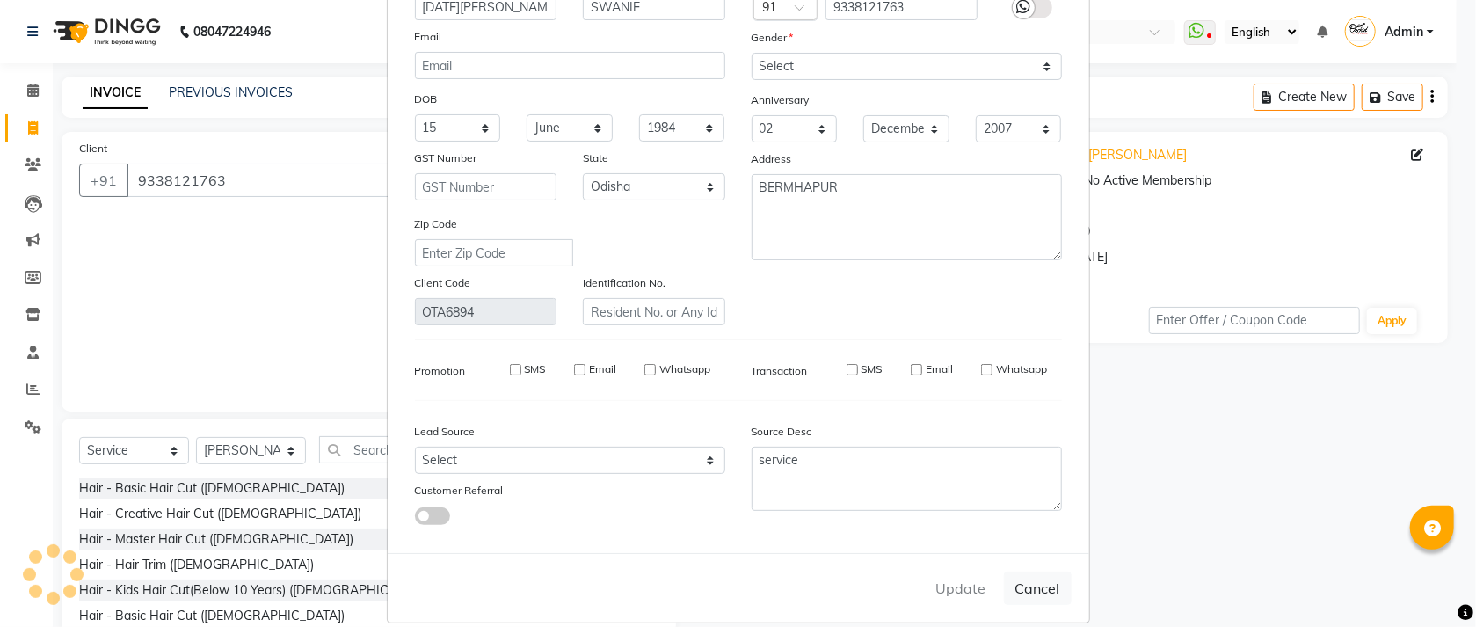
select select
checkbox input "false"
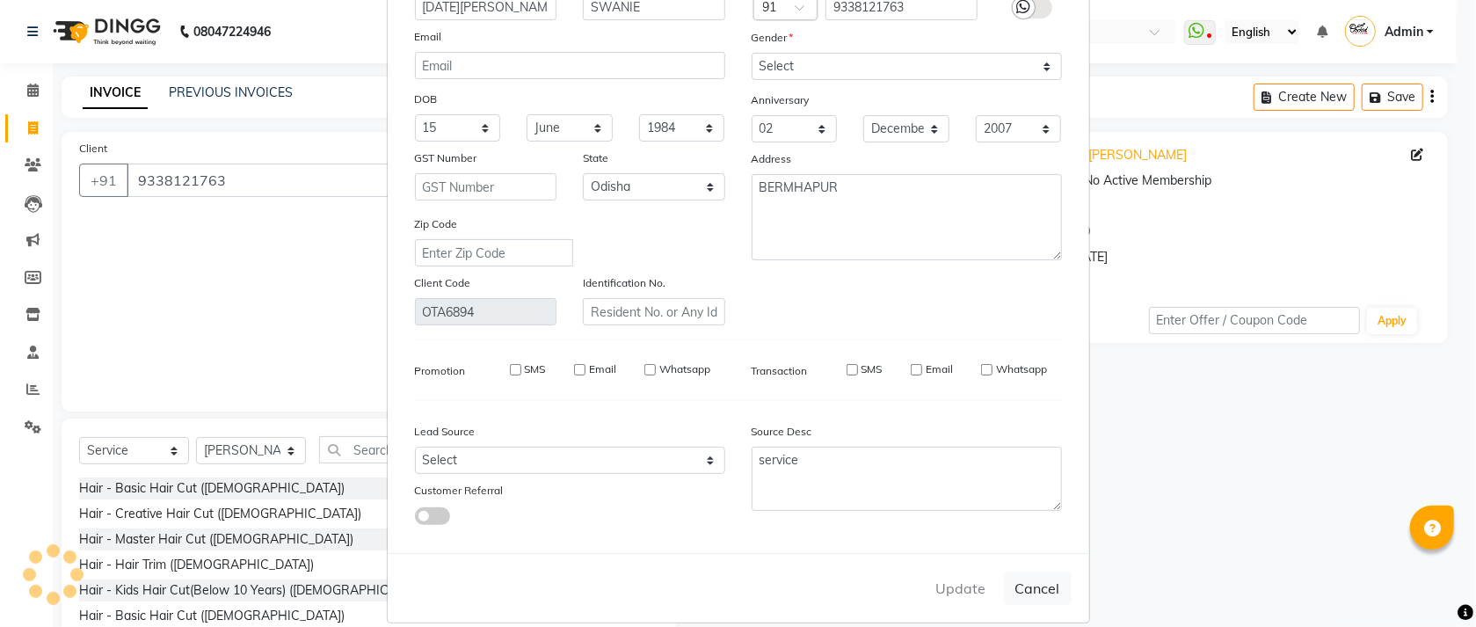
checkbox input "false"
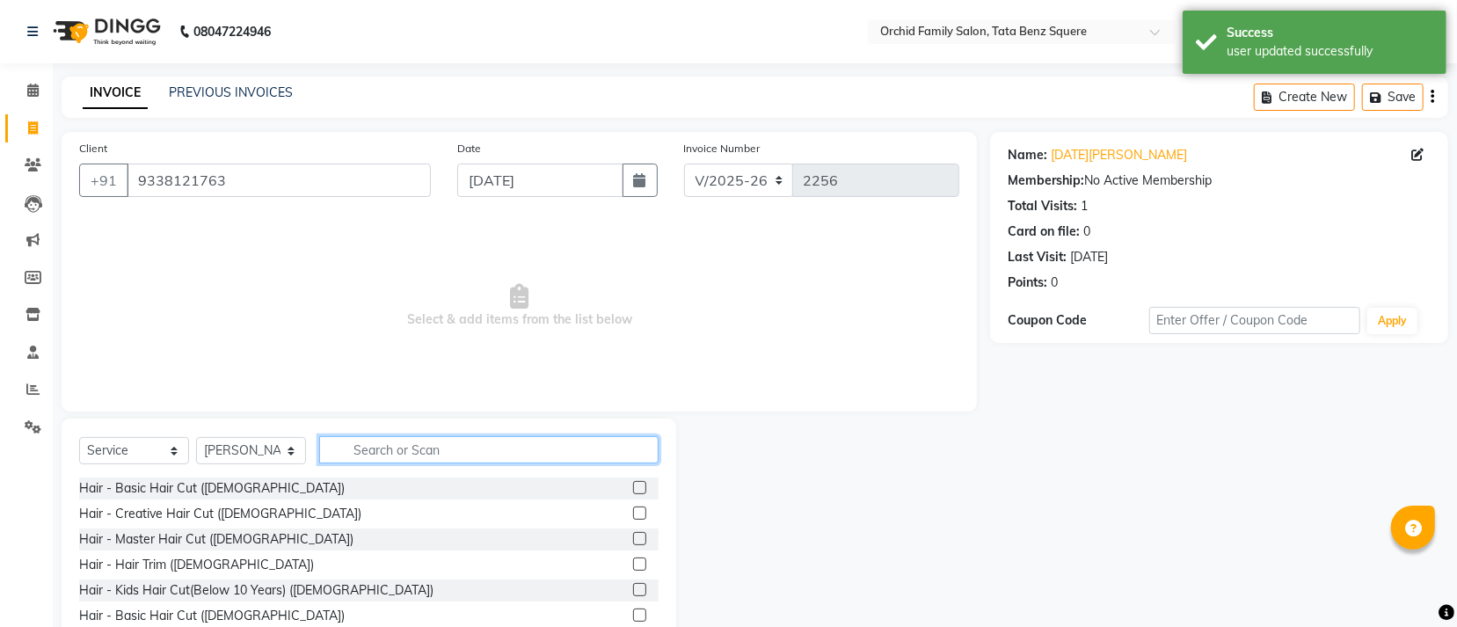
click at [375, 449] on input "text" at bounding box center [488, 449] width 339 height 27
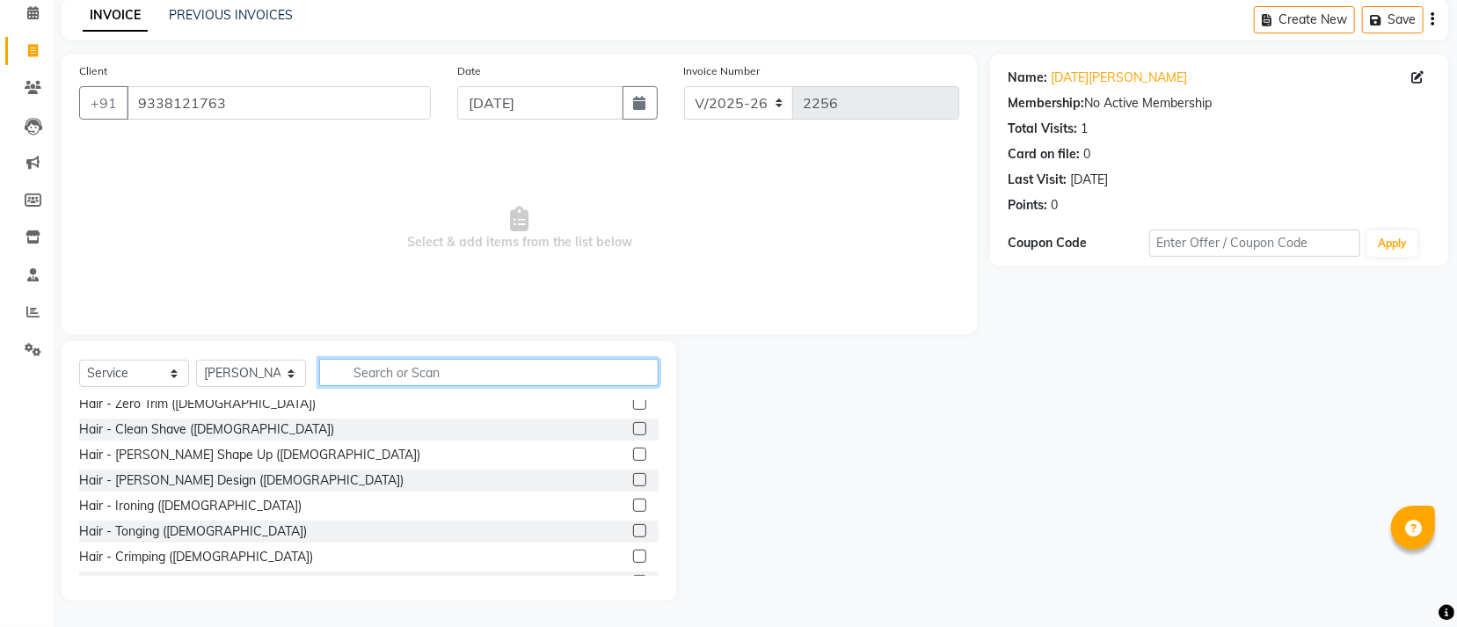
scroll to position [264, 0]
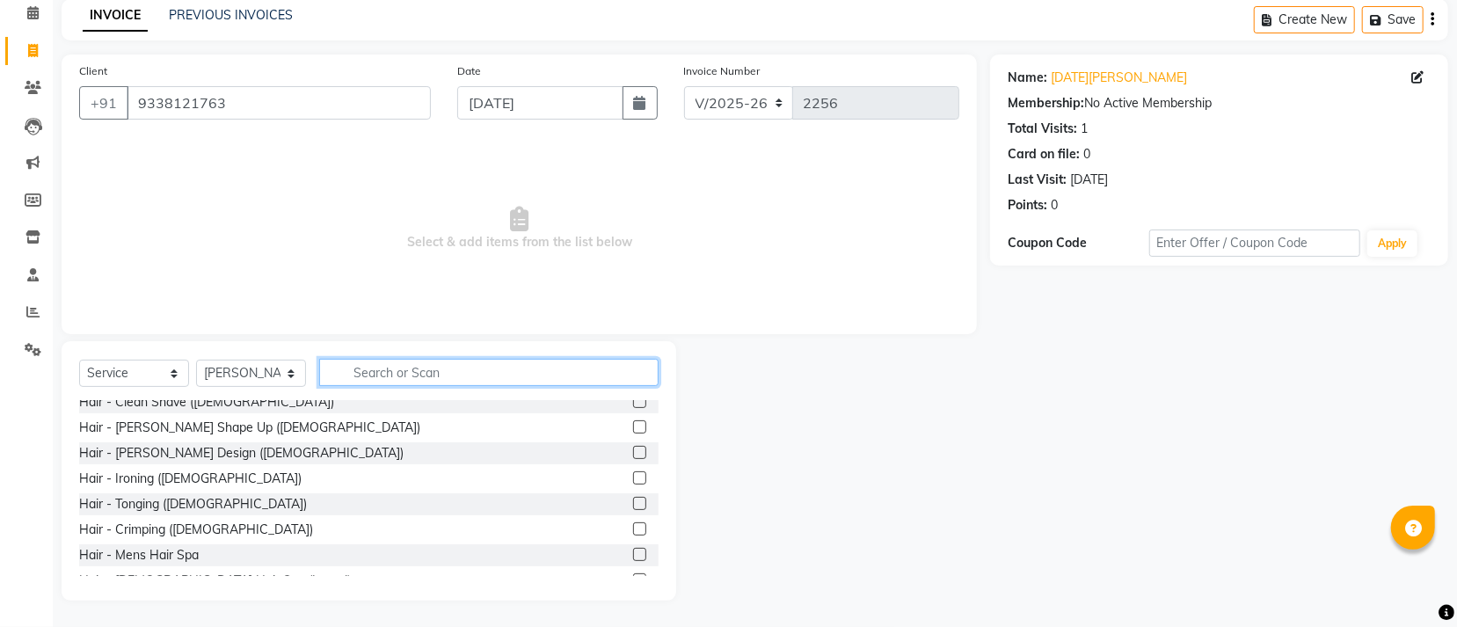
click at [416, 376] on input "text" at bounding box center [488, 372] width 339 height 27
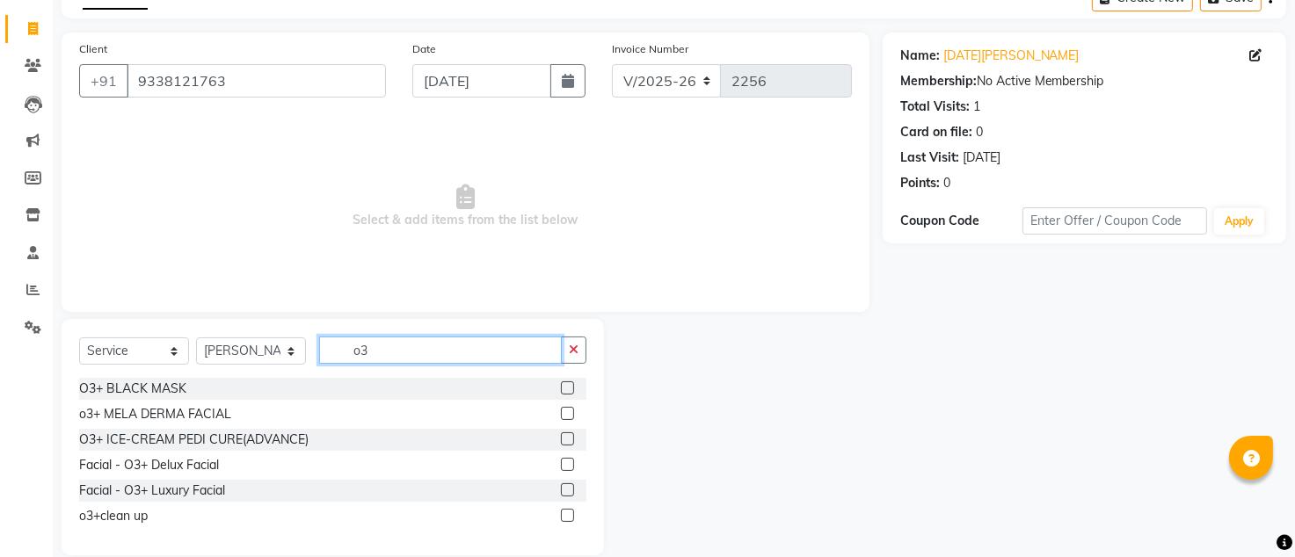
scroll to position [123, 0]
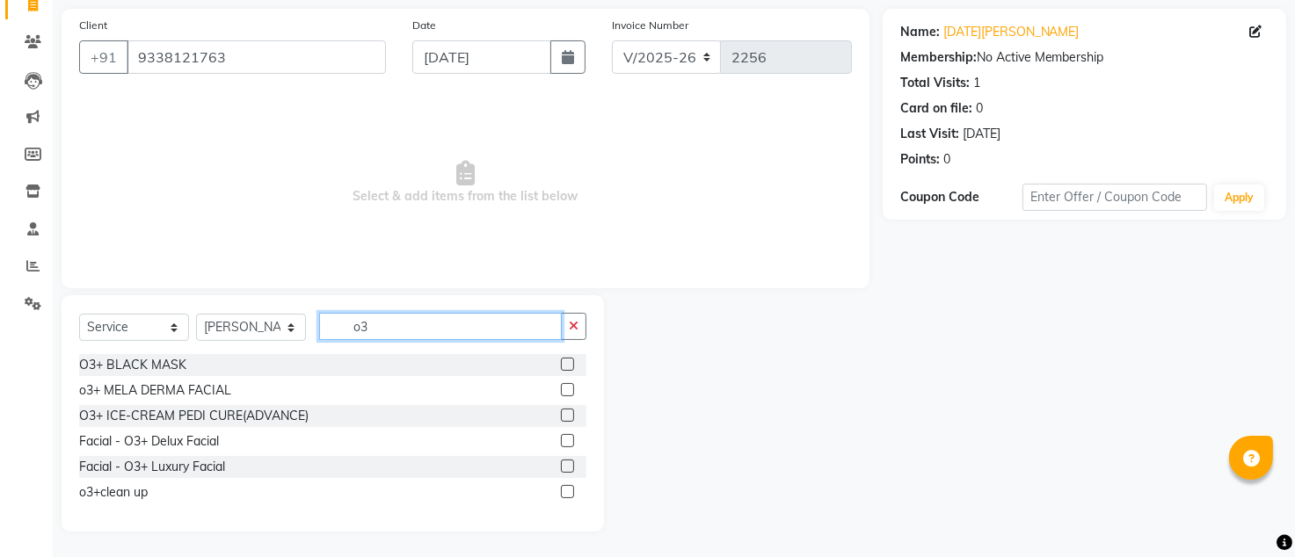
type input "o3"
click at [564, 463] on label at bounding box center [567, 466] width 13 height 13
click at [564, 463] on input "checkbox" at bounding box center [566, 467] width 11 height 11
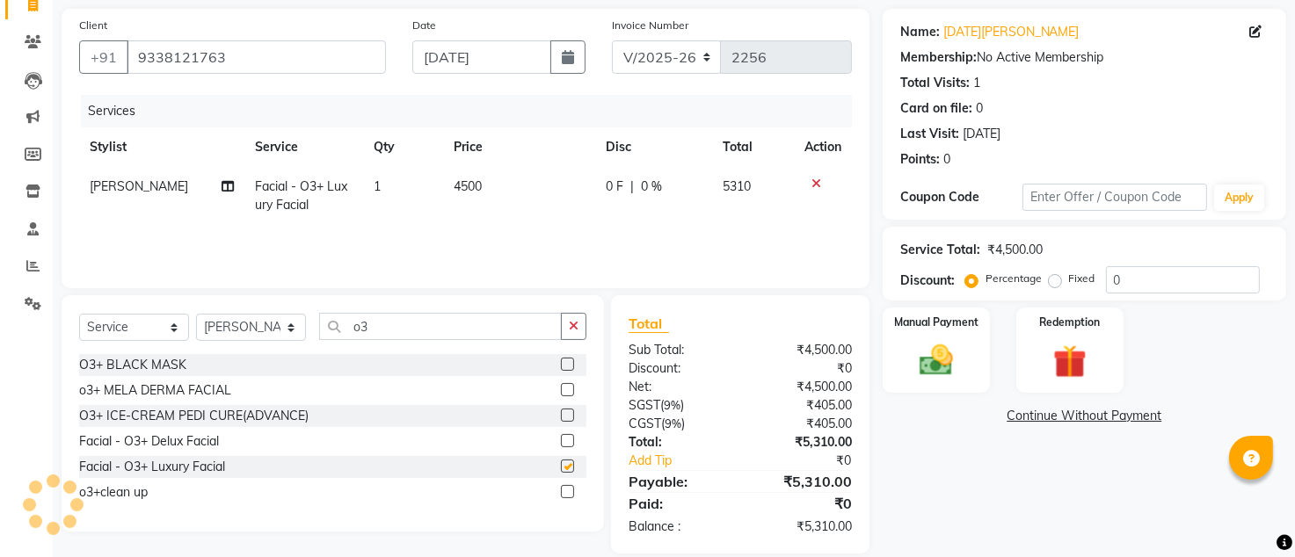
checkbox input "false"
click at [153, 329] on select "Select Service Product Membership Package Voucher Prepaid Gift Card" at bounding box center [134, 327] width 110 height 27
select select "product"
click at [79, 314] on select "Select Service Product Membership Package Voucher Prepaid Gift Card" at bounding box center [134, 327] width 110 height 27
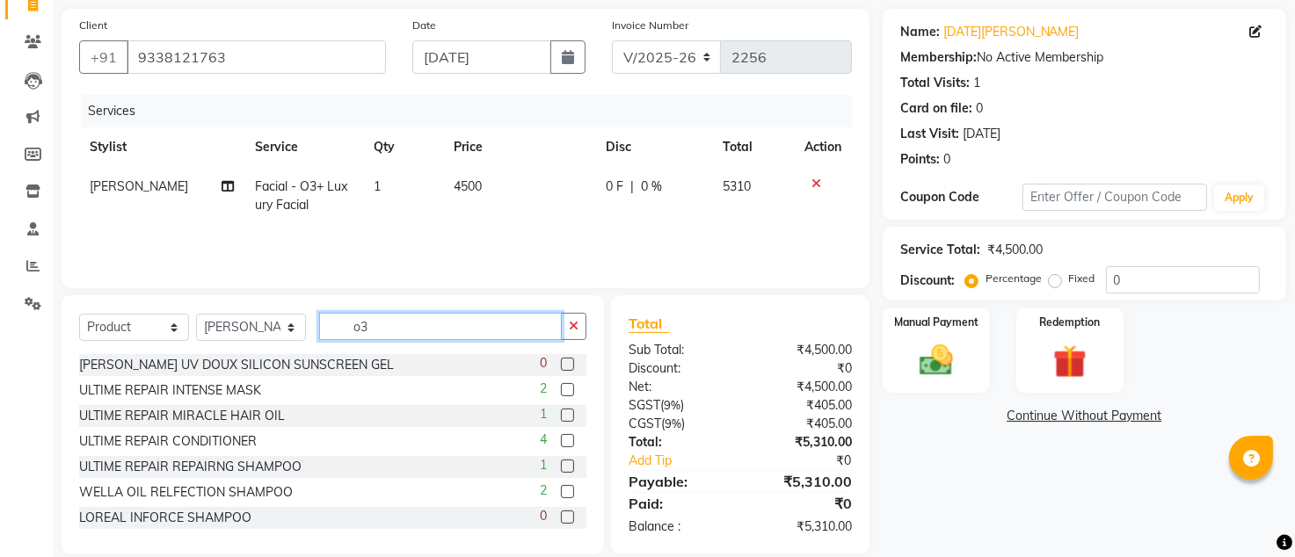
click at [383, 324] on input "o3" at bounding box center [440, 326] width 243 height 27
type input "o"
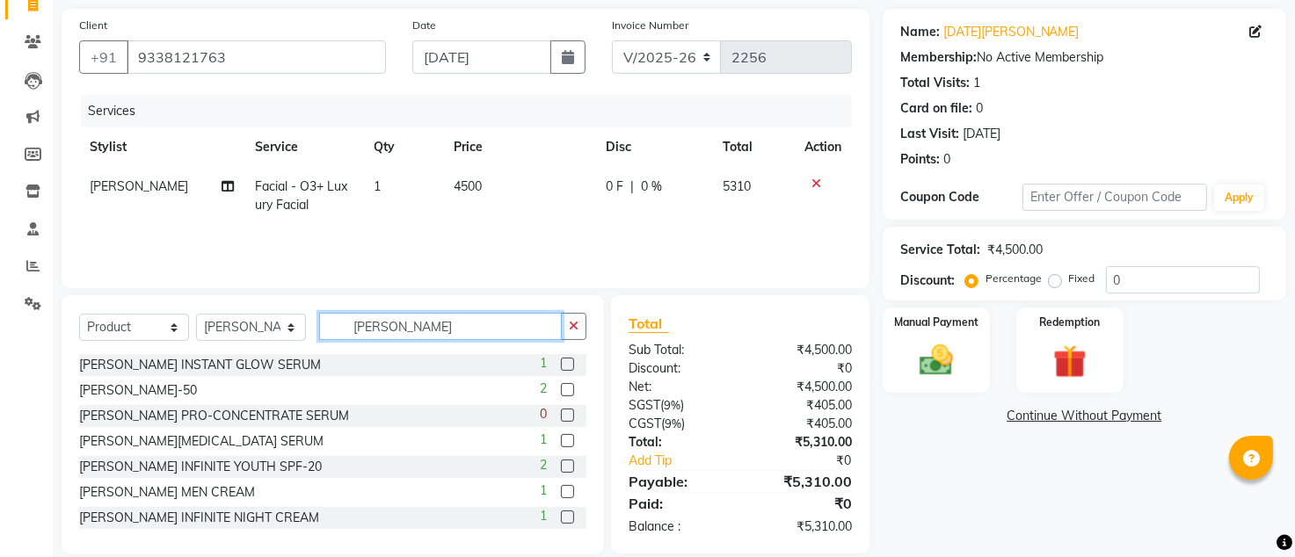
type input "[PERSON_NAME]"
click at [561, 388] on label at bounding box center [567, 389] width 13 height 13
click at [561, 388] on input "checkbox" at bounding box center [566, 390] width 11 height 11
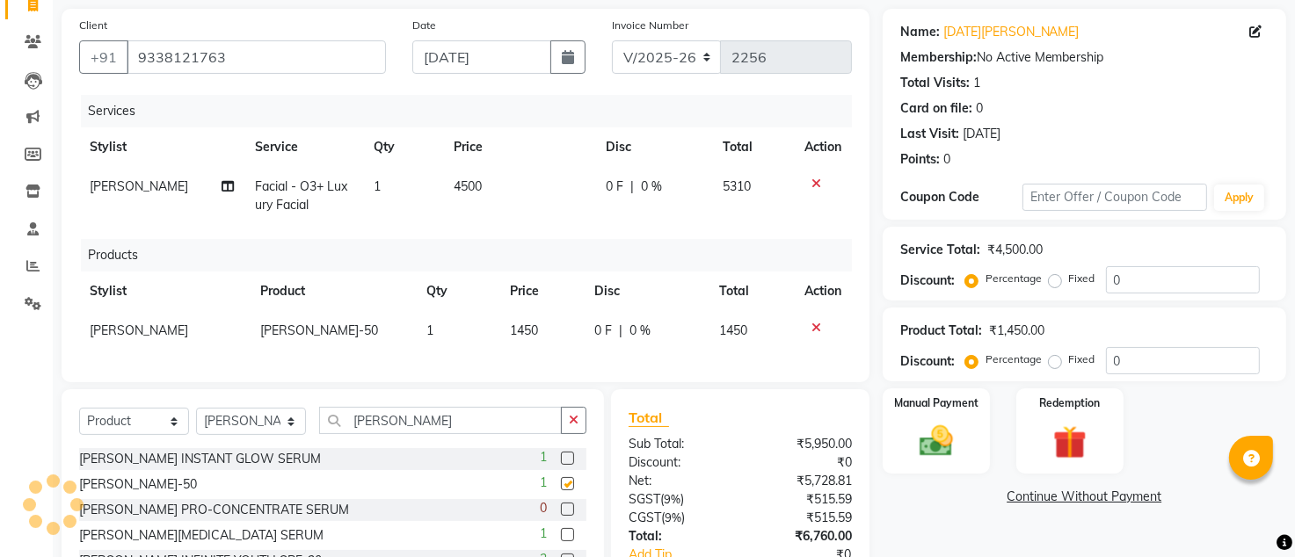
checkbox input "false"
click at [471, 345] on td "1" at bounding box center [458, 331] width 84 height 40
select select "11441"
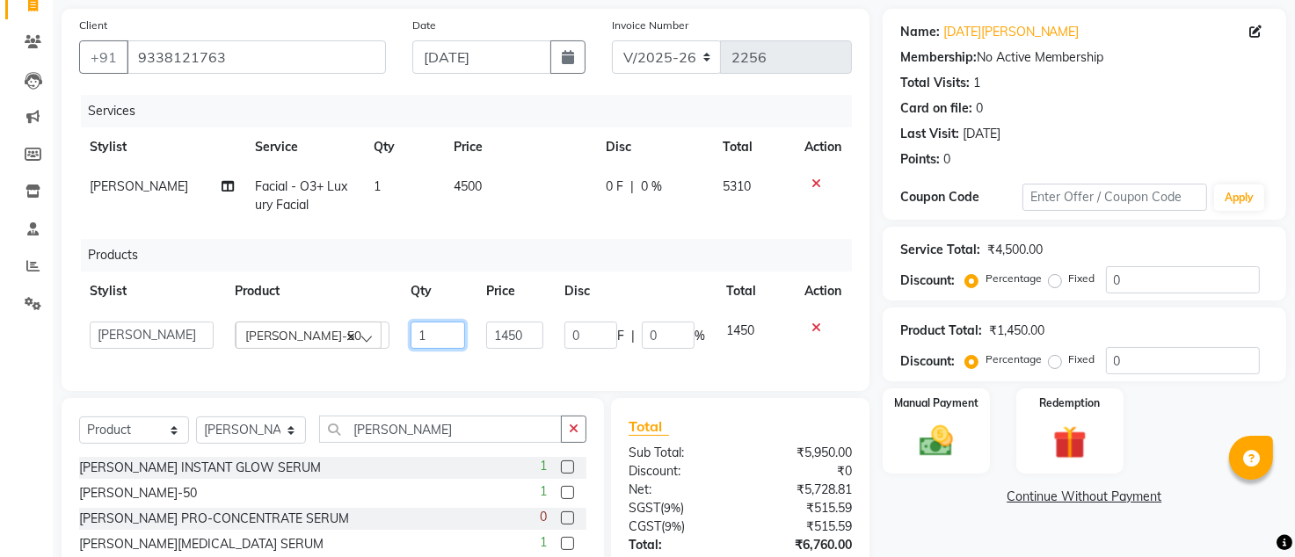
click at [418, 326] on input "1" at bounding box center [438, 335] width 55 height 27
type input "1"
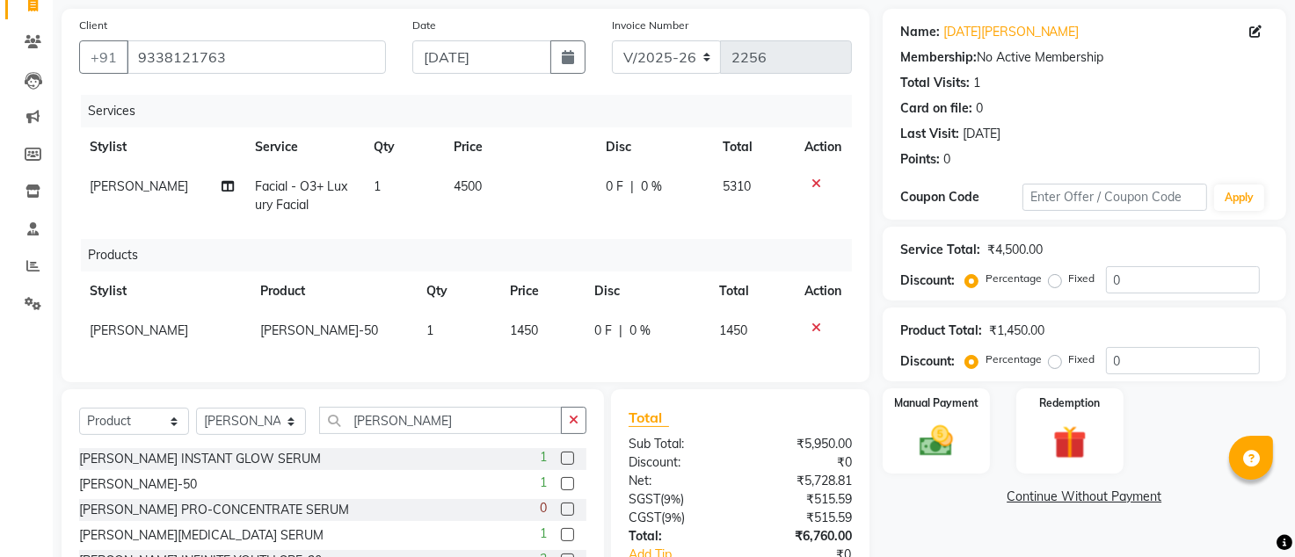
click at [547, 329] on td "1450" at bounding box center [541, 331] width 84 height 40
select select "11441"
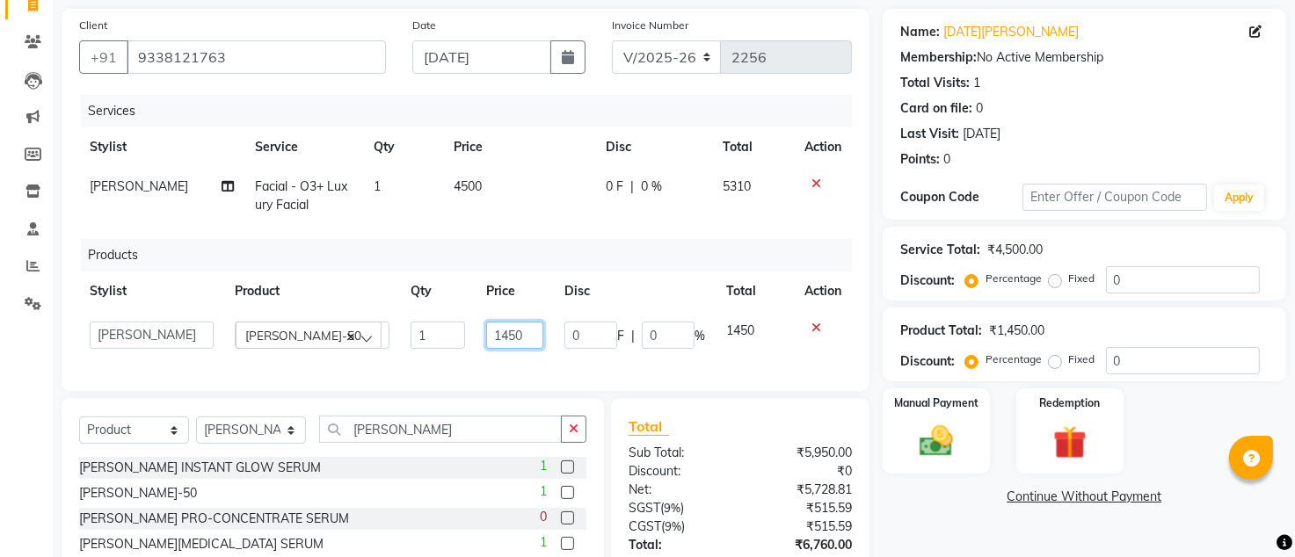
click at [531, 337] on input "1450" at bounding box center [514, 335] width 57 height 27
type input "1"
type input "0"
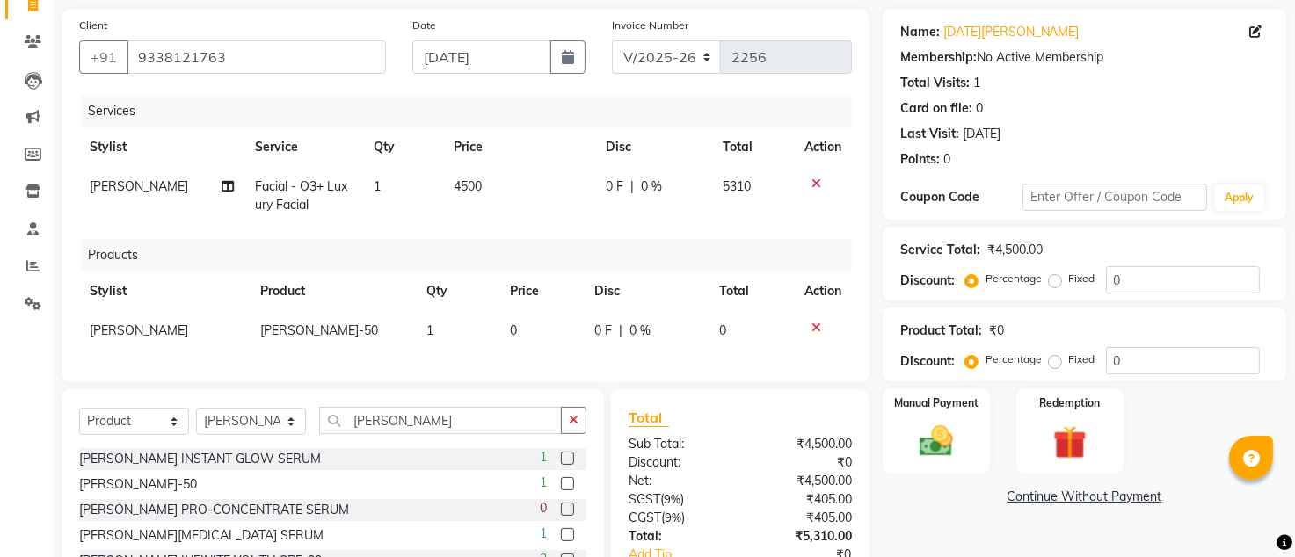
click at [525, 356] on div "Services Stylist Service Qty Price Disc Total Action [PERSON_NAME] Facial - O3+…" at bounding box center [465, 230] width 773 height 270
click at [416, 434] on input "[PERSON_NAME]" at bounding box center [440, 420] width 243 height 27
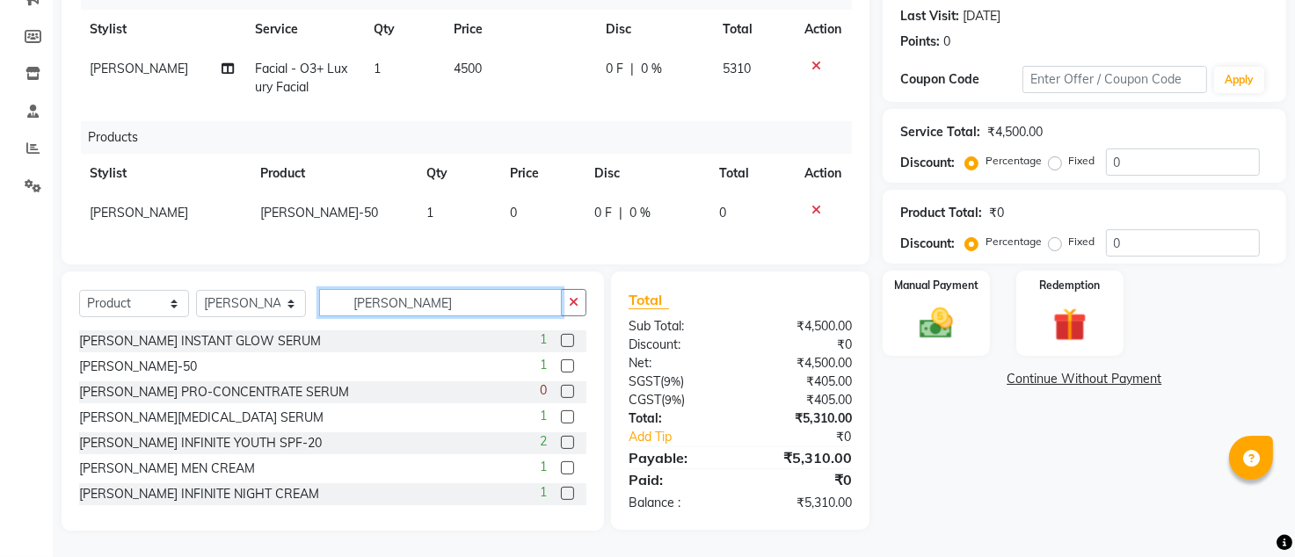
scroll to position [257, 0]
click at [561, 470] on label at bounding box center [567, 468] width 13 height 13
click at [561, 470] on input "checkbox" at bounding box center [566, 468] width 11 height 11
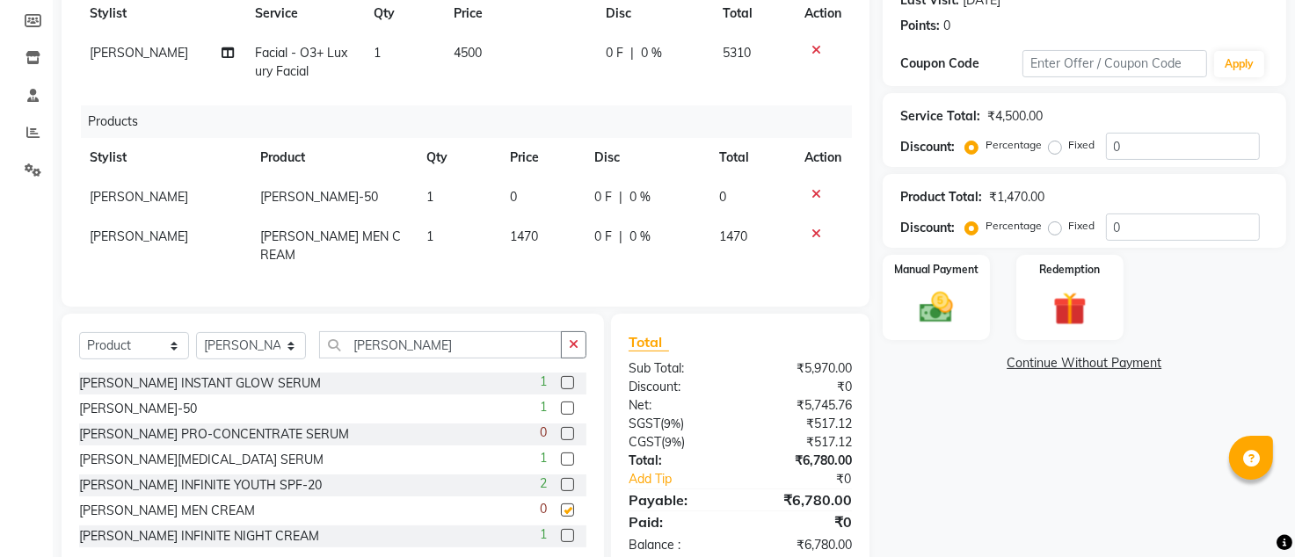
checkbox input "false"
click at [550, 232] on td "1470" at bounding box center [541, 246] width 84 height 58
select select "11441"
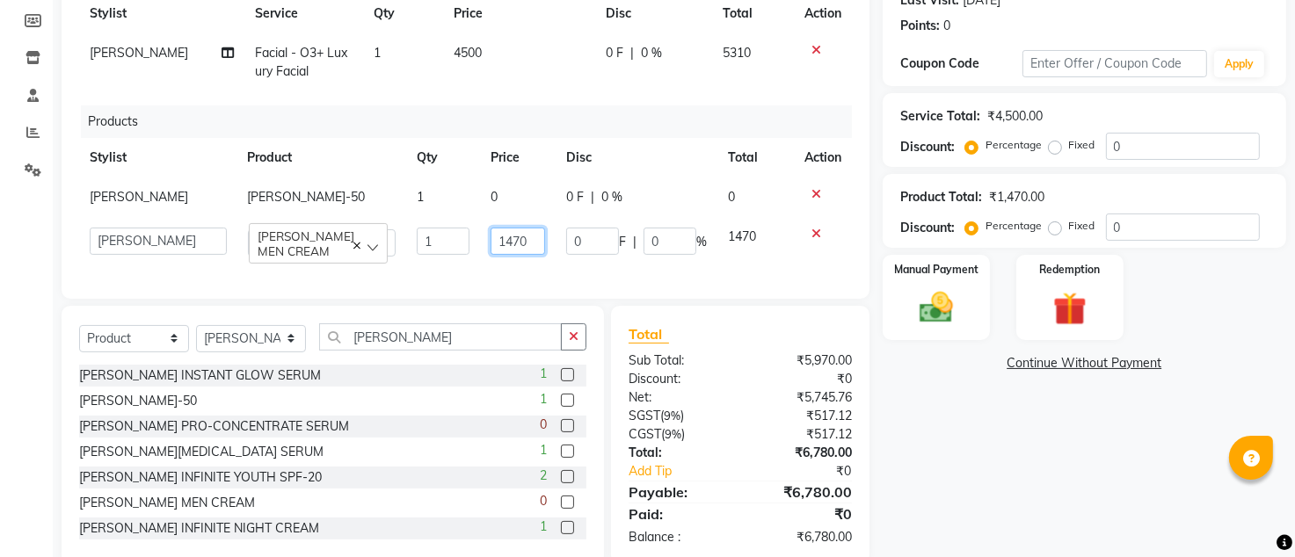
click at [524, 235] on input "1470" at bounding box center [518, 241] width 55 height 27
type input "1"
type input "1690"
click at [588, 257] on td "0 F | 0 %" at bounding box center [637, 242] width 162 height 50
select select "11441"
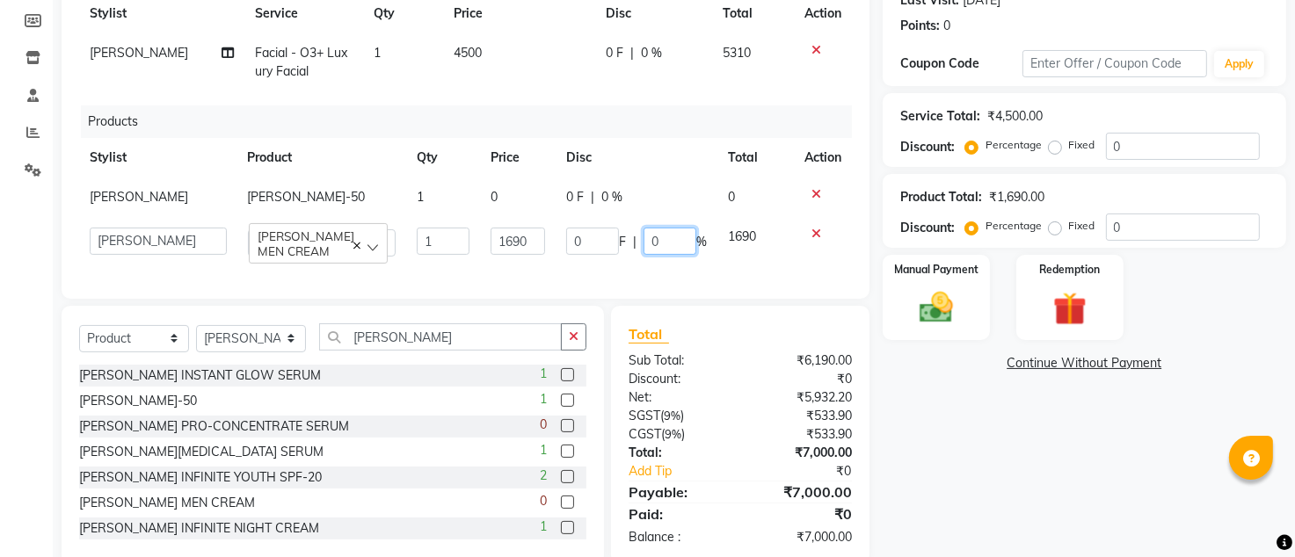
click at [659, 243] on input "0" at bounding box center [670, 241] width 53 height 27
type input "10"
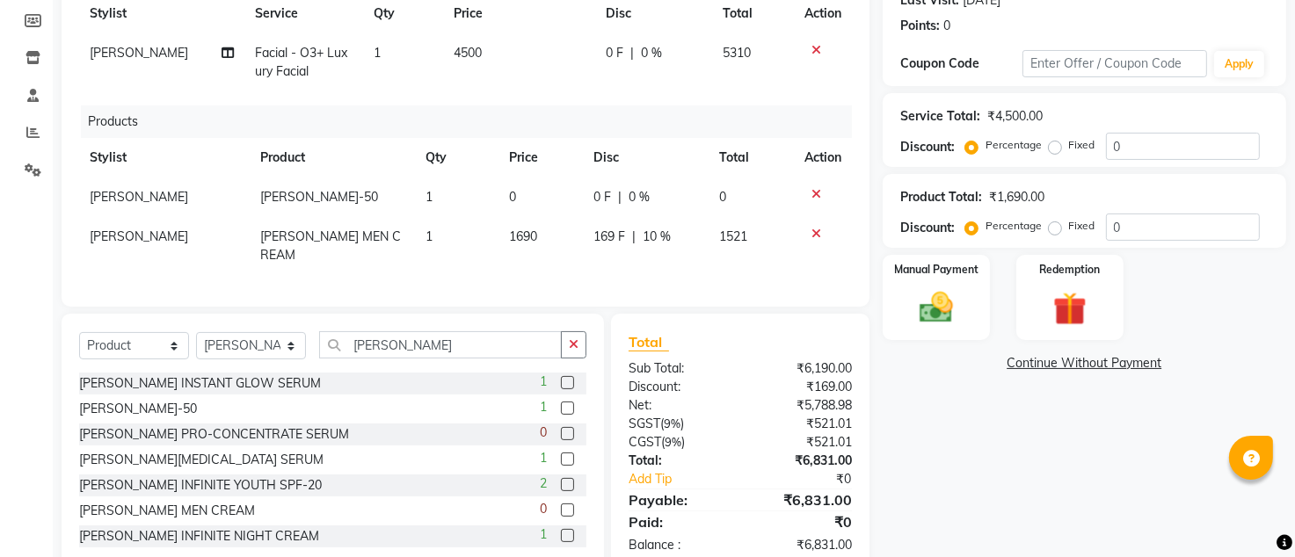
click at [666, 265] on td "169 F | 10 %" at bounding box center [646, 246] width 127 height 58
select select "11441"
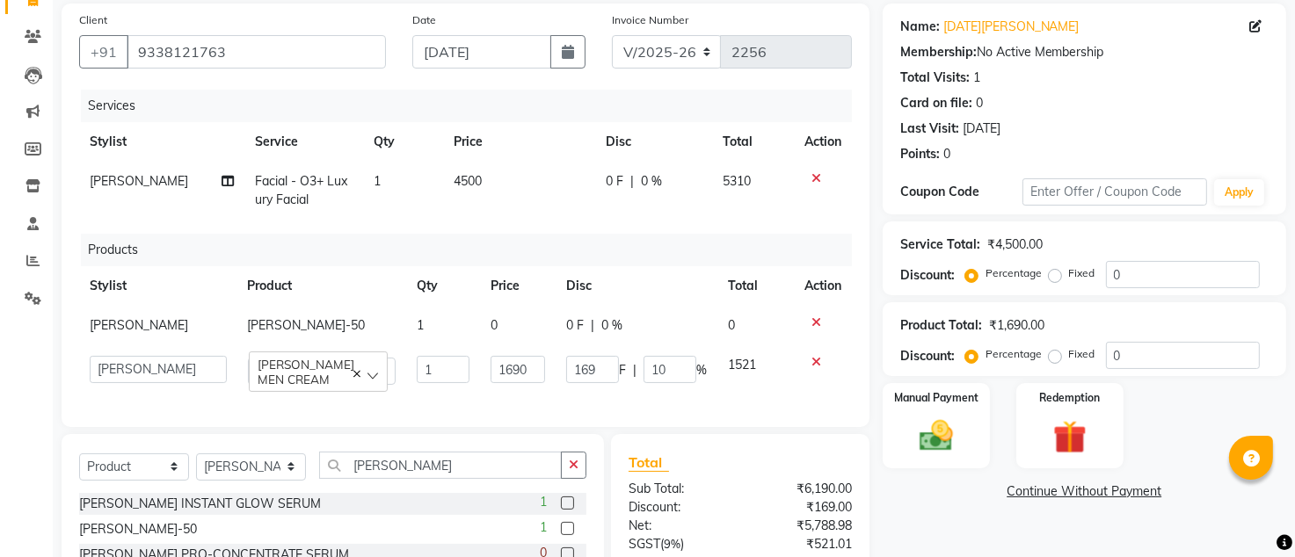
scroll to position [74, 0]
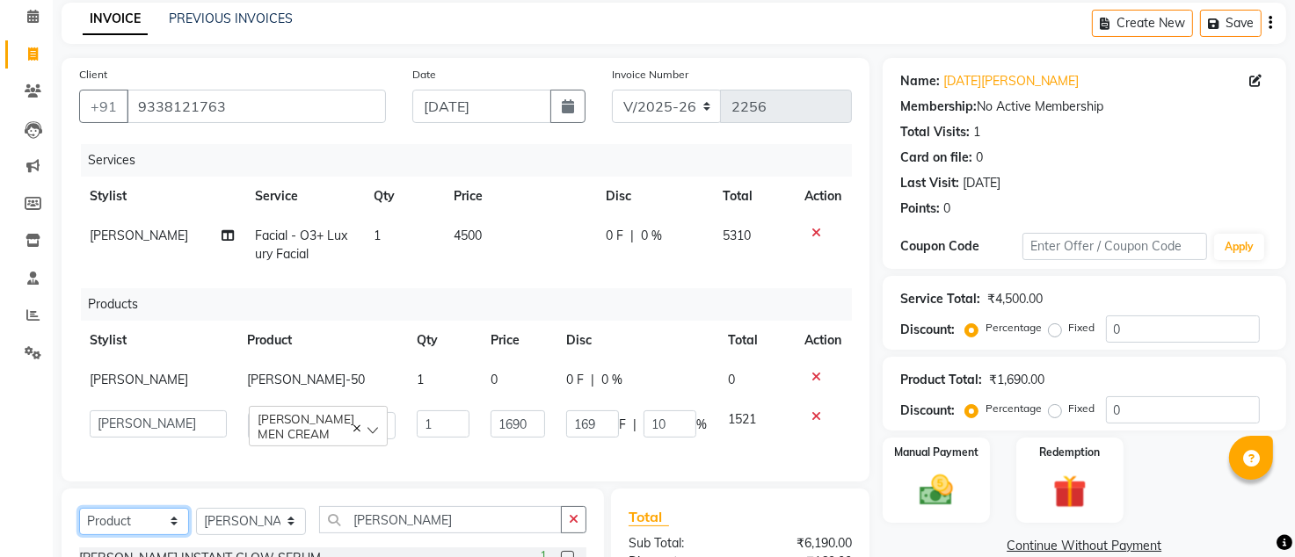
click at [118, 534] on select "Select Service Product Membership Package Voucher Prepaid Gift Card" at bounding box center [134, 521] width 110 height 27
select select "service"
click at [79, 525] on select "Select Service Product Membership Package Voucher Prepaid Gift Card" at bounding box center [134, 521] width 110 height 27
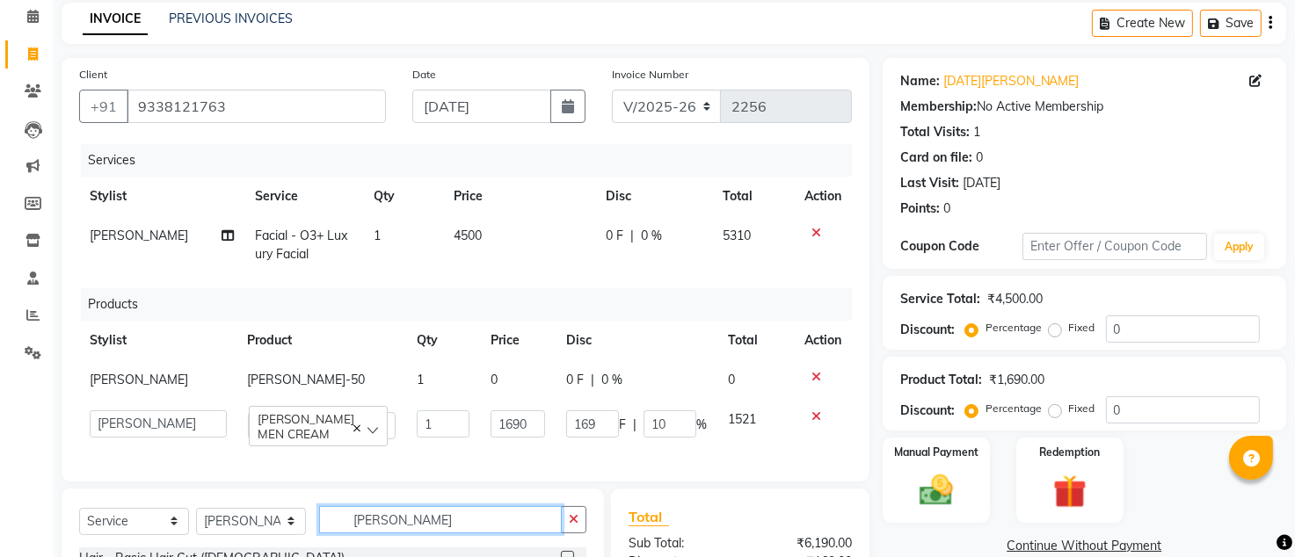
click at [426, 534] on input "[PERSON_NAME]" at bounding box center [440, 519] width 243 height 27
type input "j"
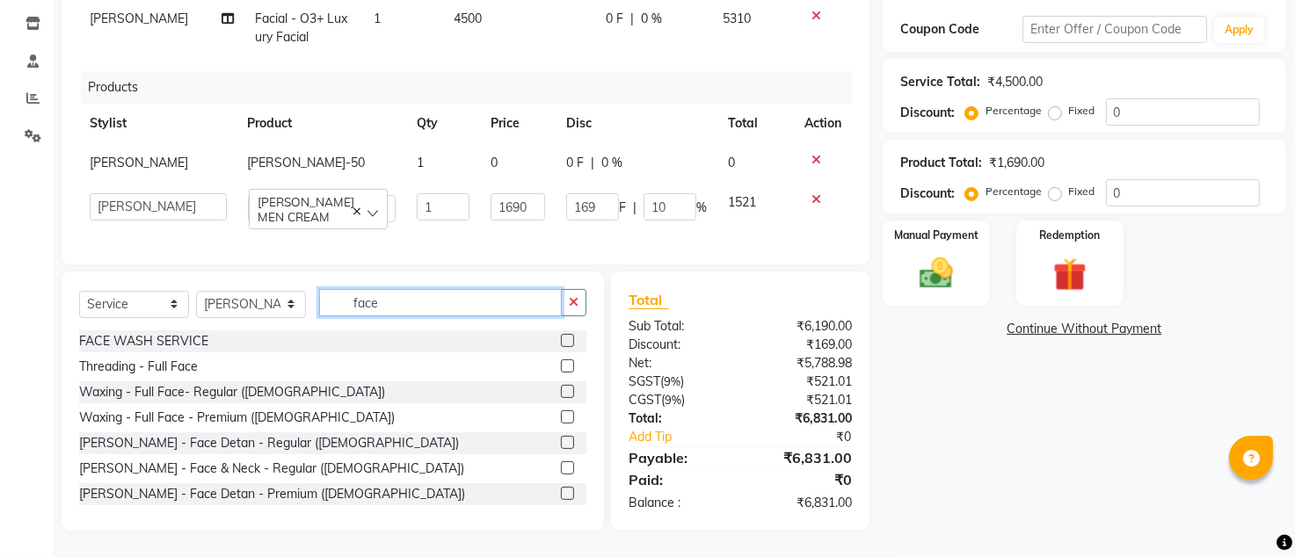
scroll to position [309, 0]
type input "face"
click at [561, 442] on label at bounding box center [567, 442] width 13 height 13
click at [561, 442] on input "checkbox" at bounding box center [566, 443] width 11 height 11
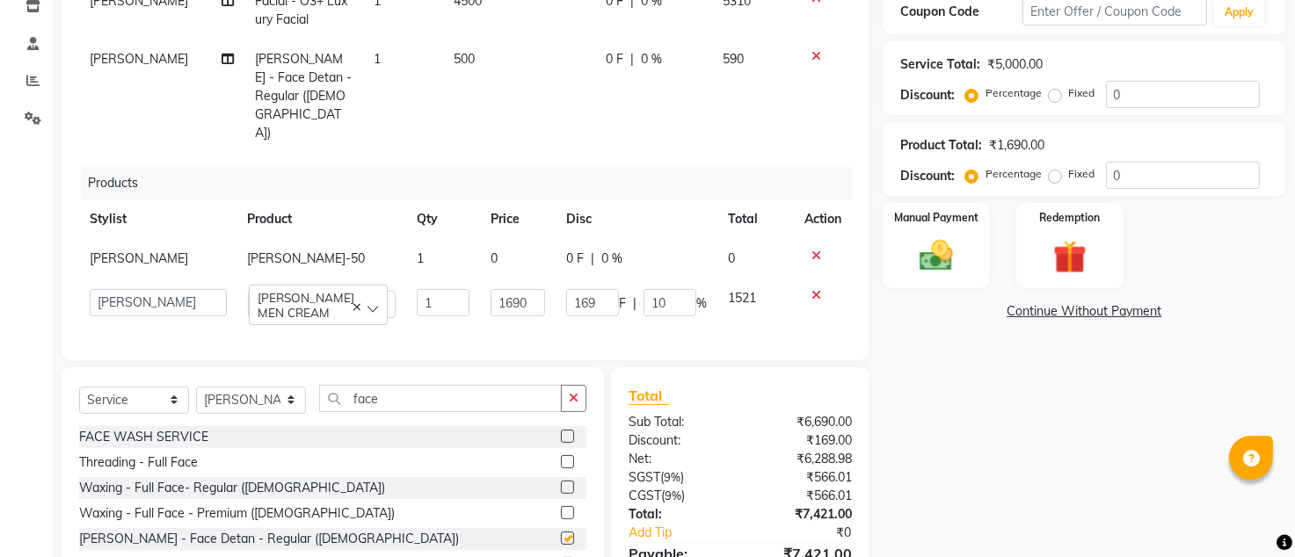
checkbox input "false"
click at [518, 75] on td "500" at bounding box center [519, 96] width 152 height 113
select select "11441"
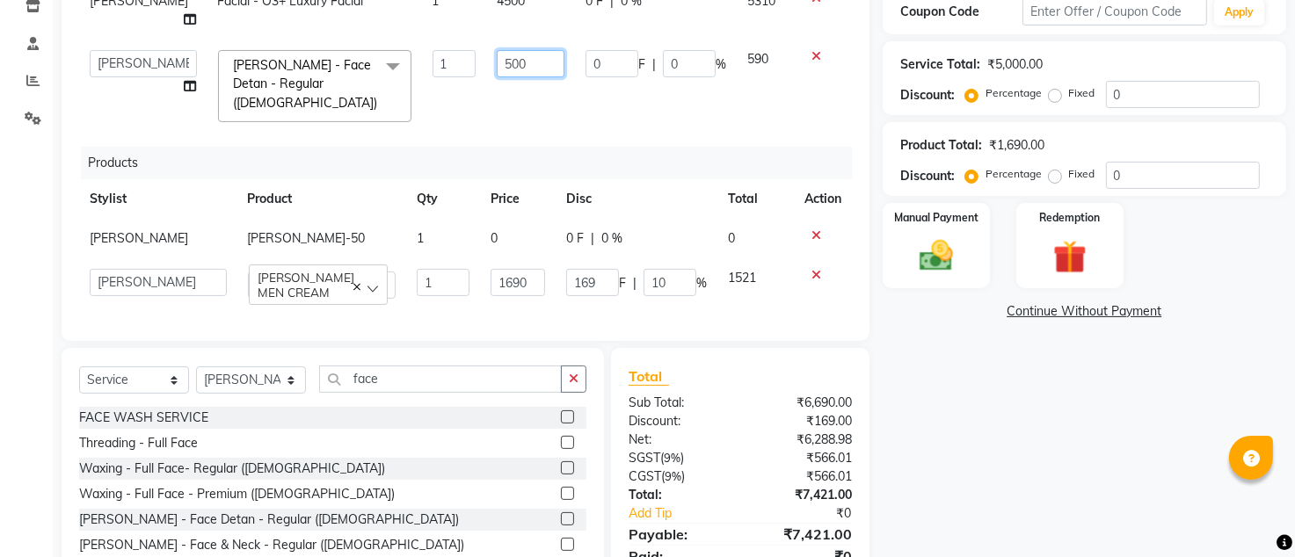
click at [528, 50] on input "500" at bounding box center [531, 63] width 68 height 27
type input "5"
type input "0"
click at [569, 91] on tr "Accountant [PERSON_NAME] [PERSON_NAME] [PERSON_NAME] [PERSON_NAME] PRANTI [PERS…" at bounding box center [465, 86] width 773 height 93
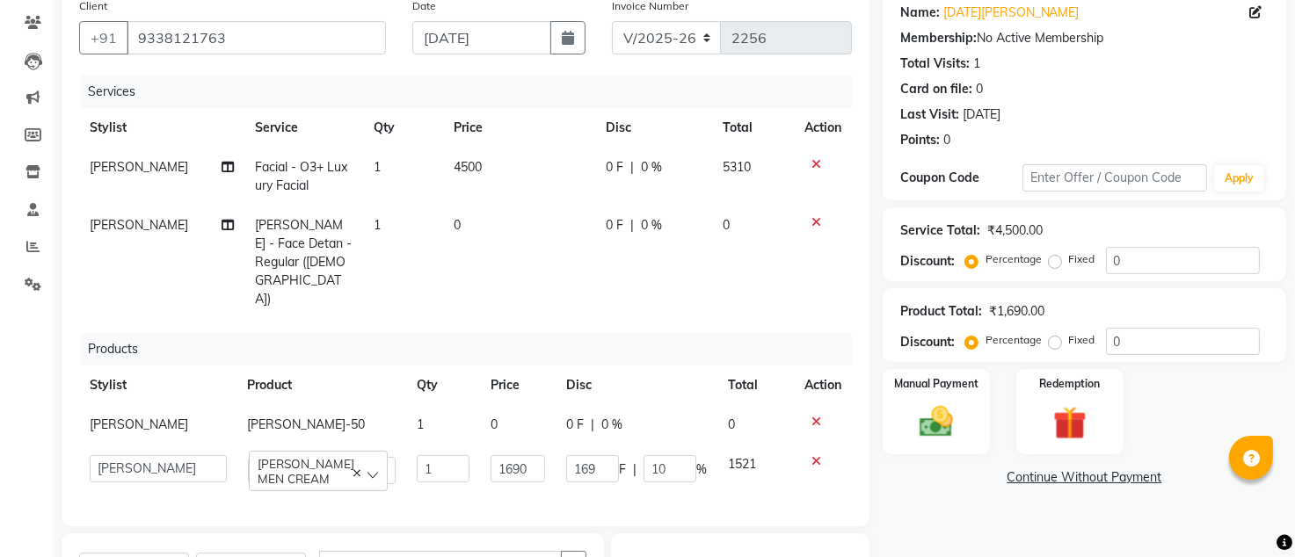
scroll to position [385, 0]
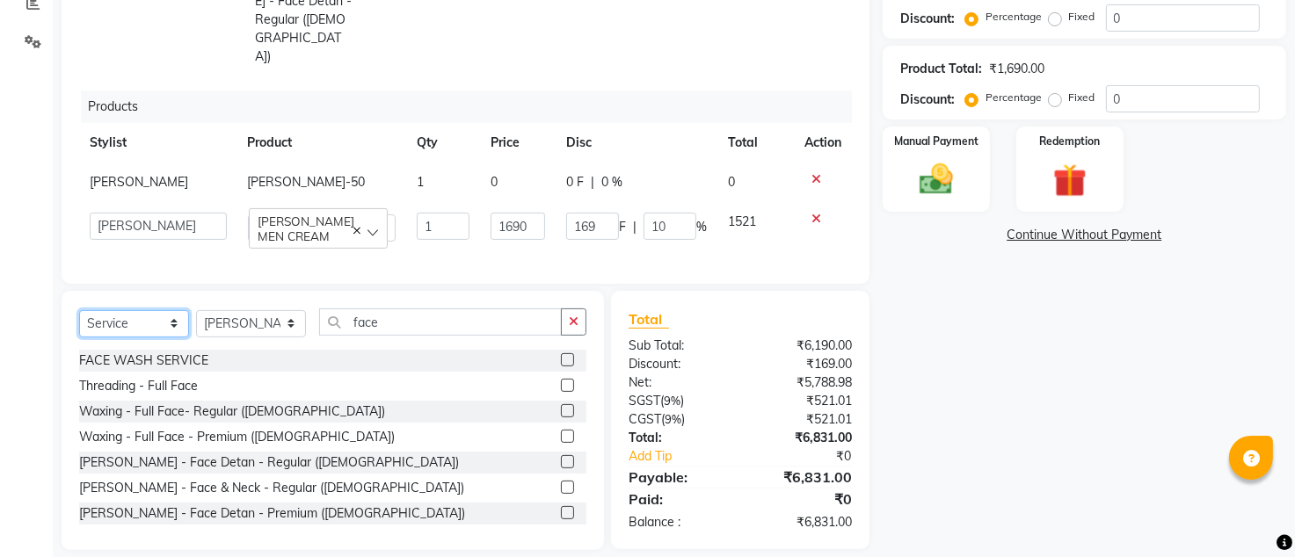
click at [135, 310] on select "Select Service Product Membership Package Voucher Prepaid Gift Card" at bounding box center [134, 323] width 110 height 27
click at [79, 310] on select "Select Service Product Membership Package Voucher Prepaid Gift Card" at bounding box center [134, 323] width 110 height 27
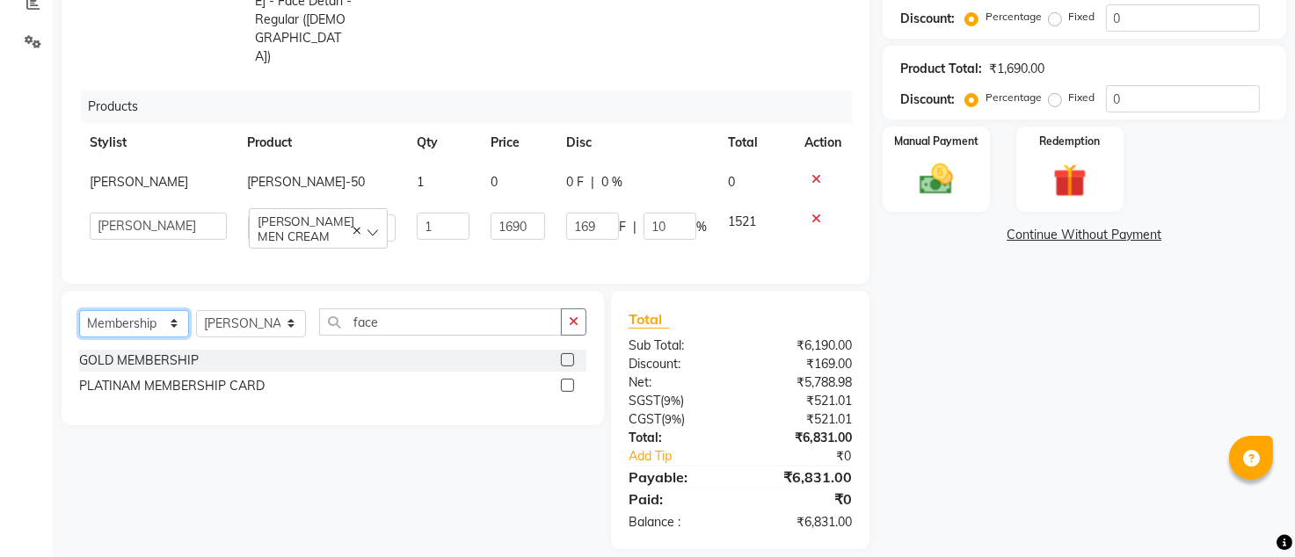
scroll to position [384, 0]
click at [561, 354] on label at bounding box center [567, 360] width 13 height 13
click at [561, 356] on input "checkbox" at bounding box center [566, 361] width 11 height 11
select select "select"
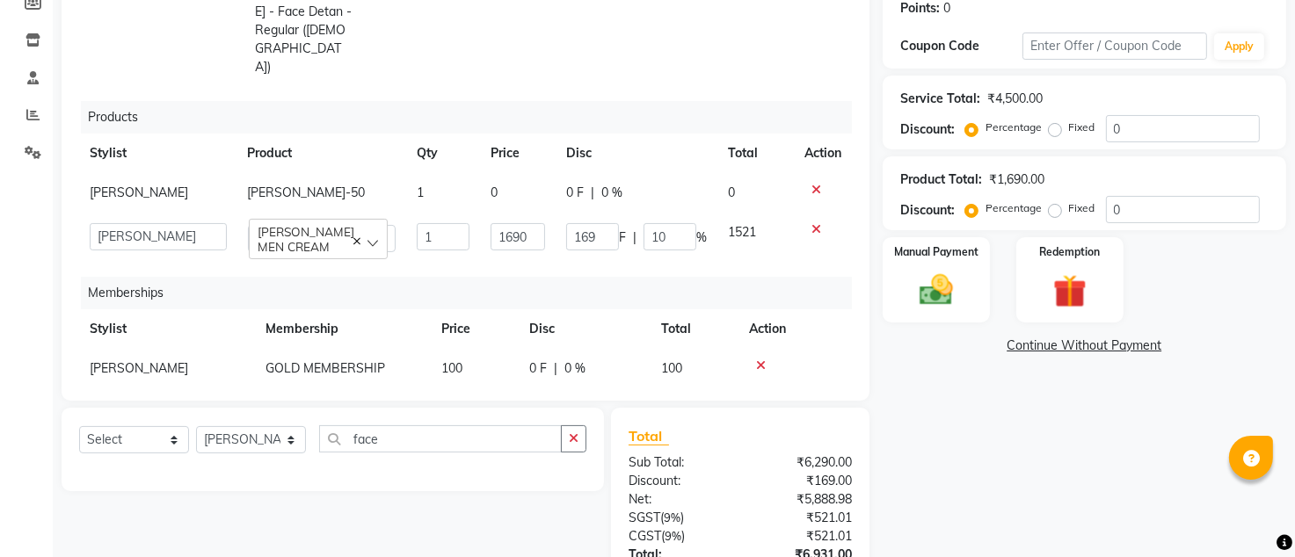
scroll to position [291, 0]
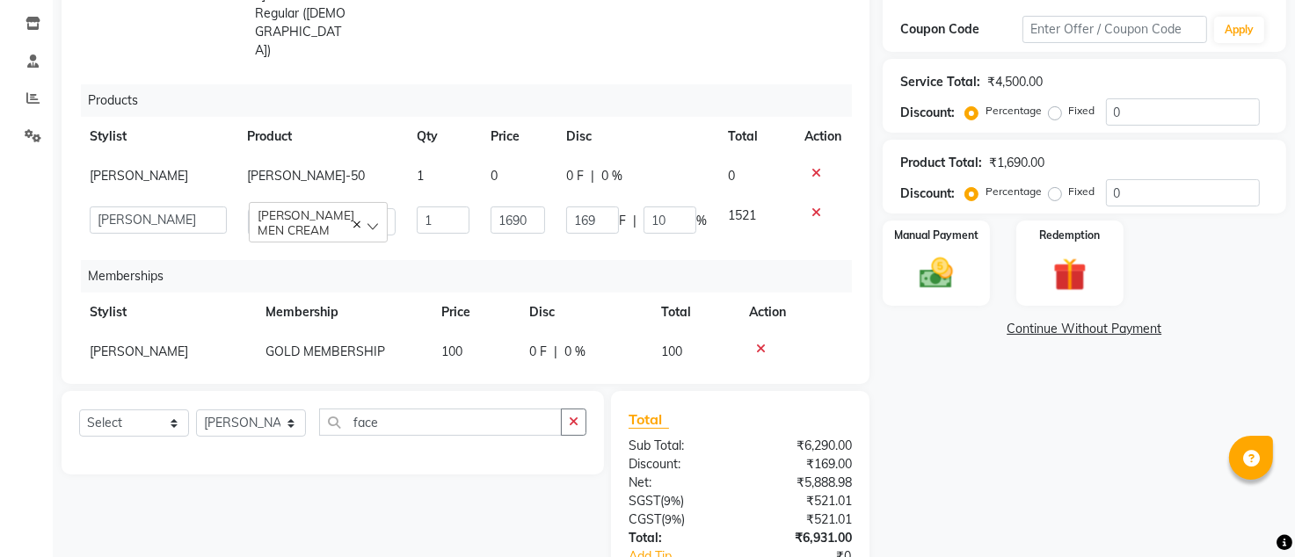
click at [472, 332] on td "100" at bounding box center [475, 352] width 88 height 40
select select "11441"
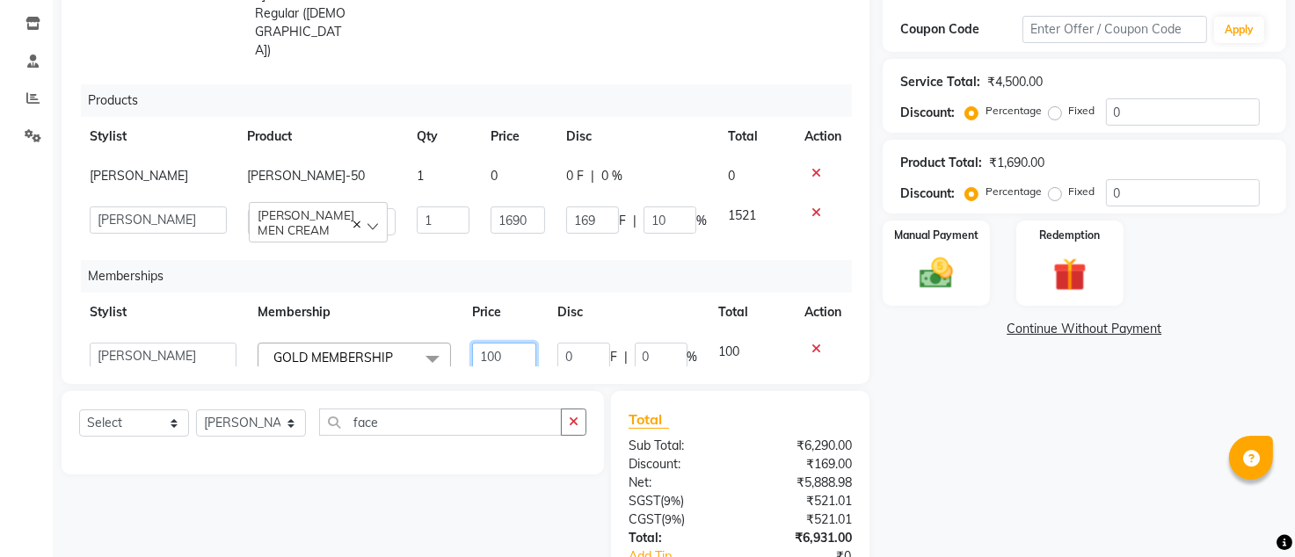
click at [505, 343] on input "100" at bounding box center [504, 356] width 64 height 27
type input "1"
type input "0"
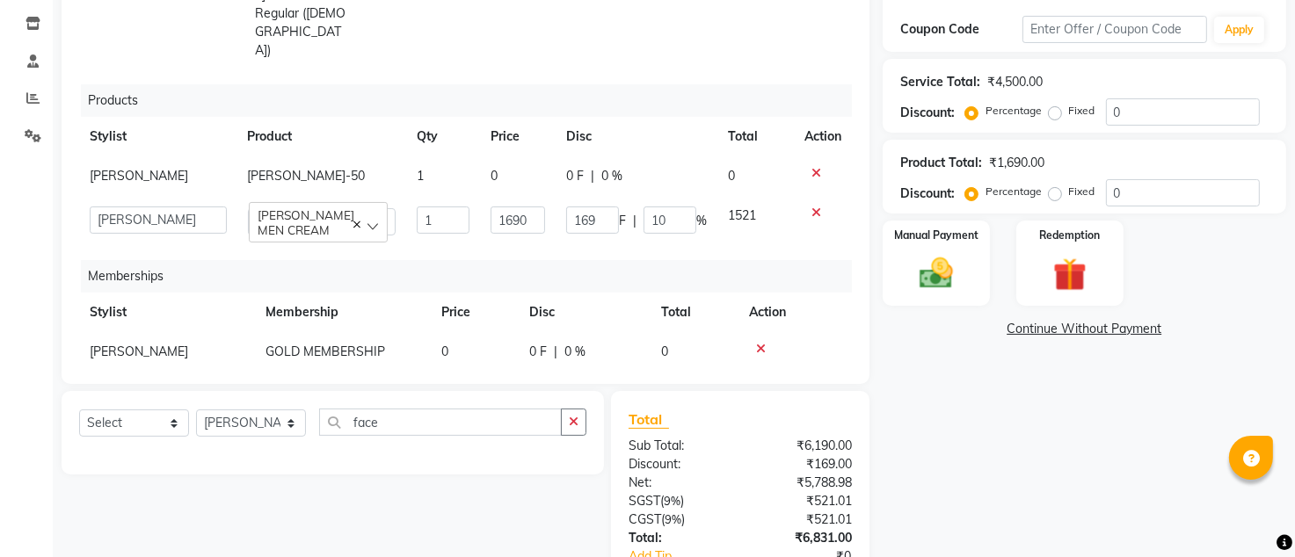
click at [729, 341] on div "Services Stylist Service Qty Price Disc Total Action [PERSON_NAME] Facial - O3+…" at bounding box center [465, 147] width 773 height 440
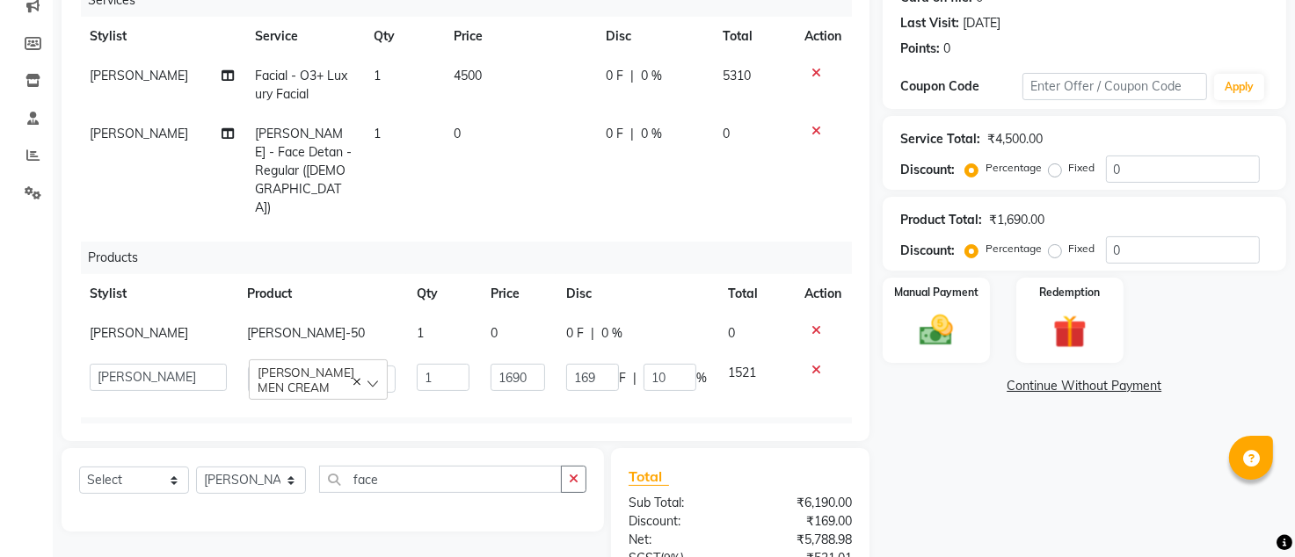
scroll to position [352, 0]
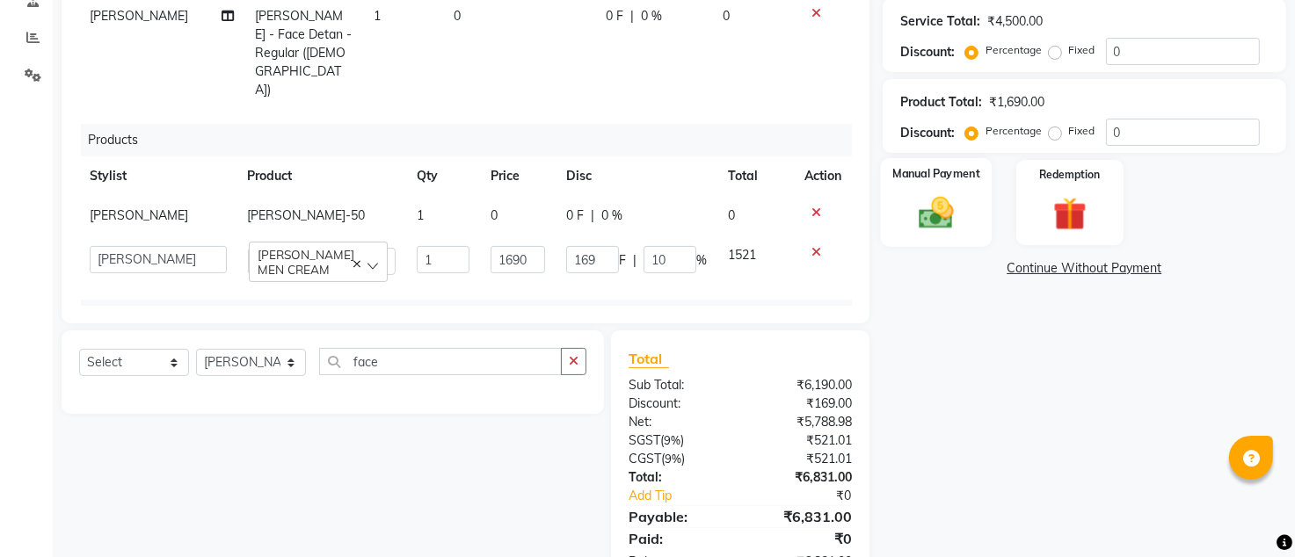
click at [953, 208] on img at bounding box center [936, 213] width 56 height 40
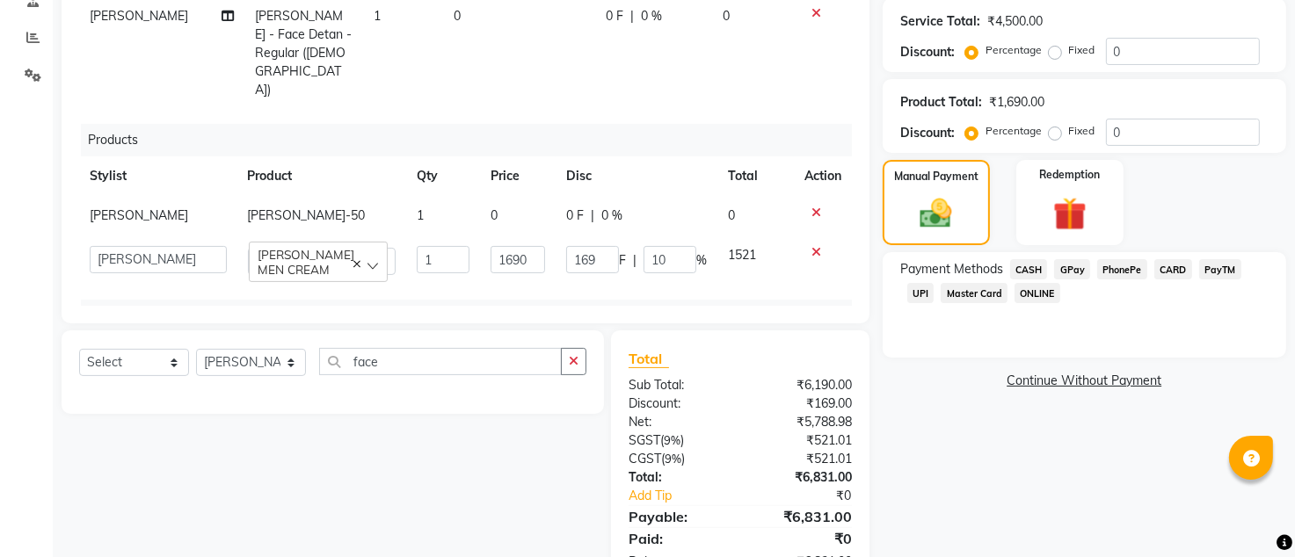
click at [1176, 266] on span "CARD" at bounding box center [1173, 269] width 38 height 20
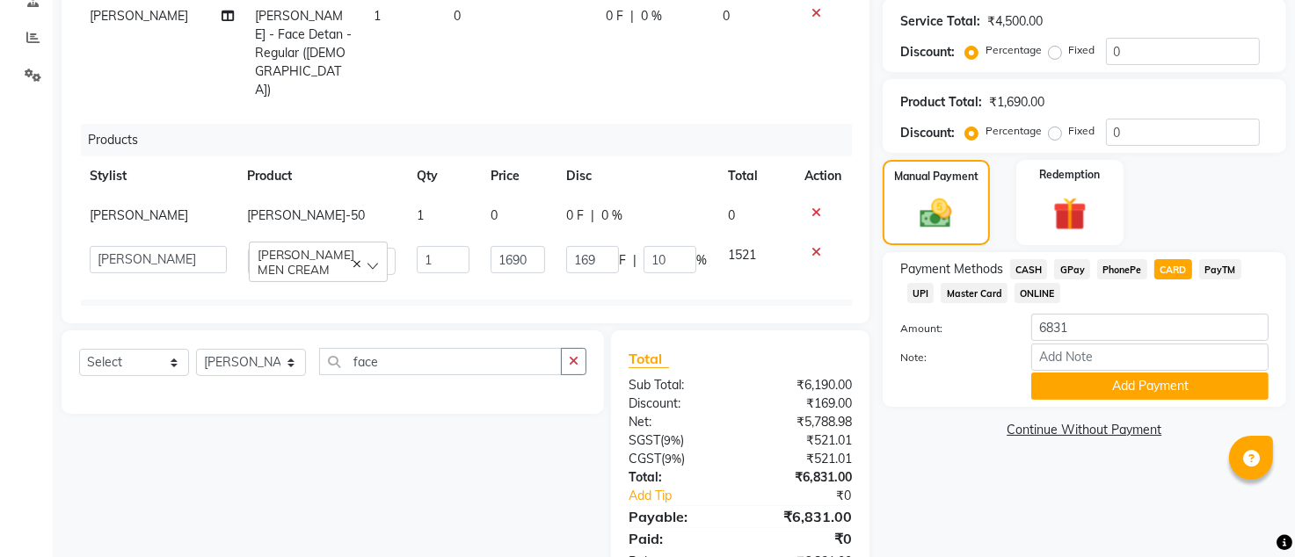
scroll to position [409, 0]
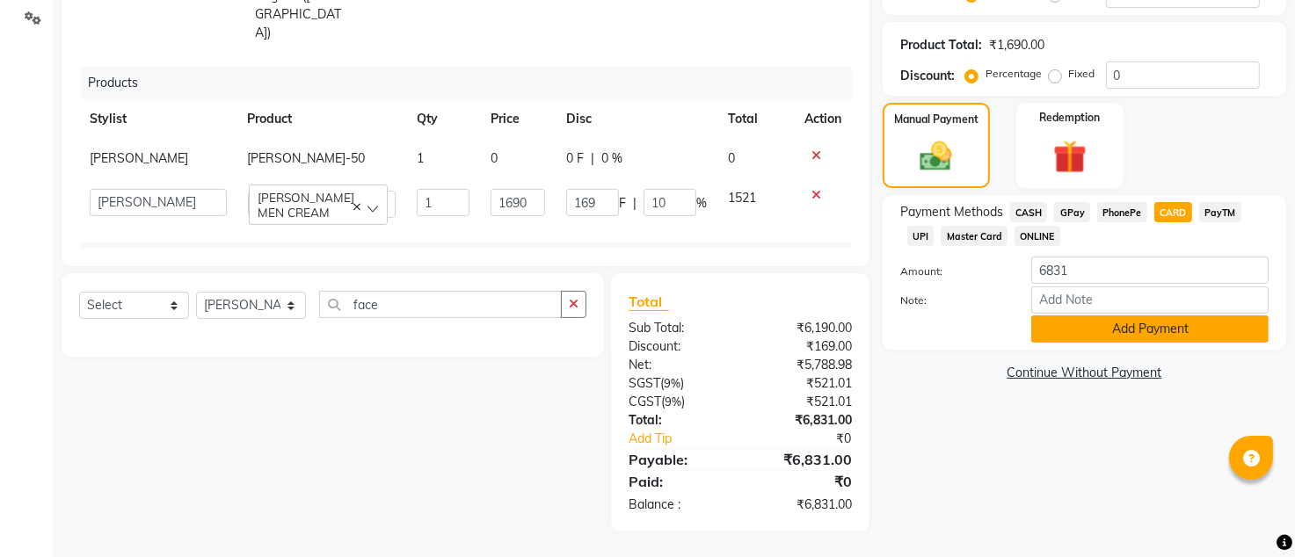
click at [1134, 327] on button "Add Payment" at bounding box center [1149, 329] width 237 height 27
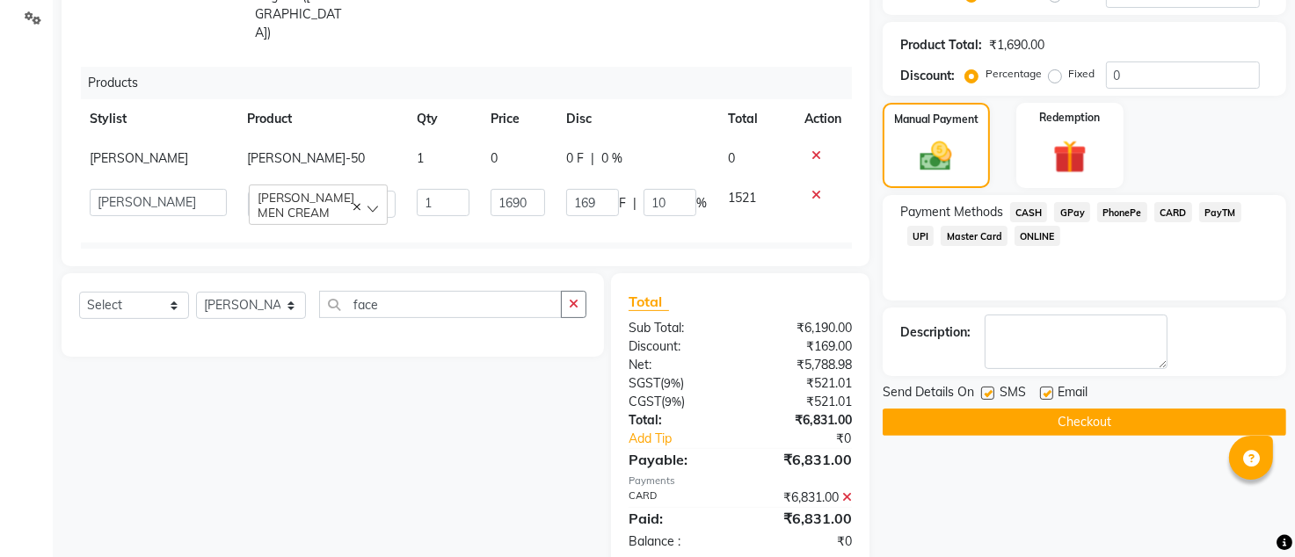
click at [1116, 429] on button "Checkout" at bounding box center [1085, 422] width 404 height 27
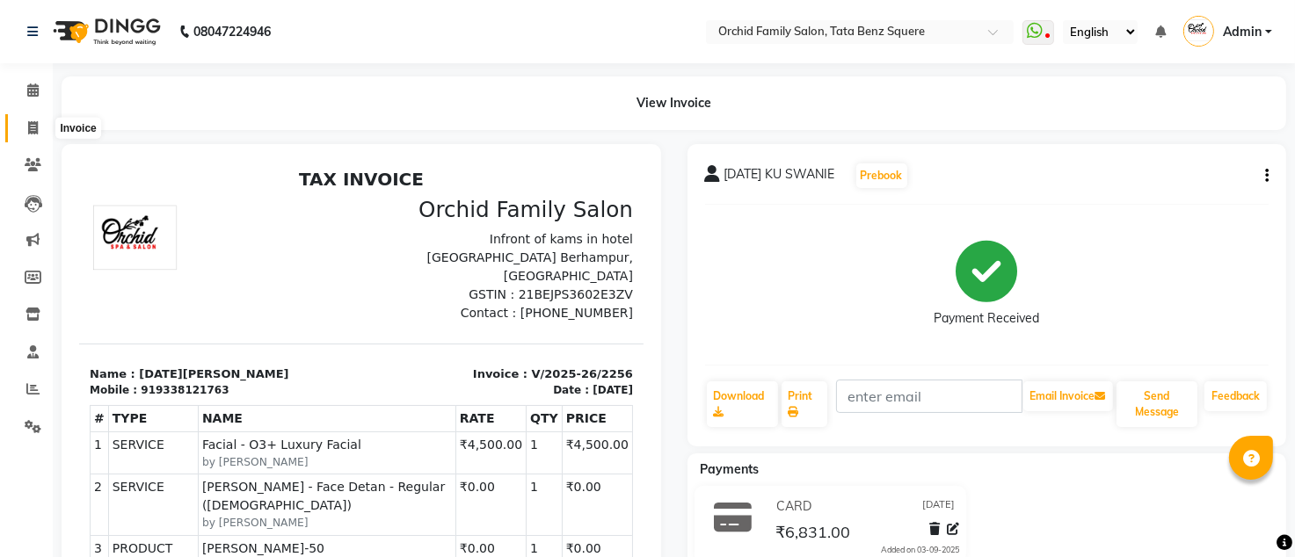
click at [32, 134] on icon at bounding box center [33, 127] width 10 height 13
select select "service"
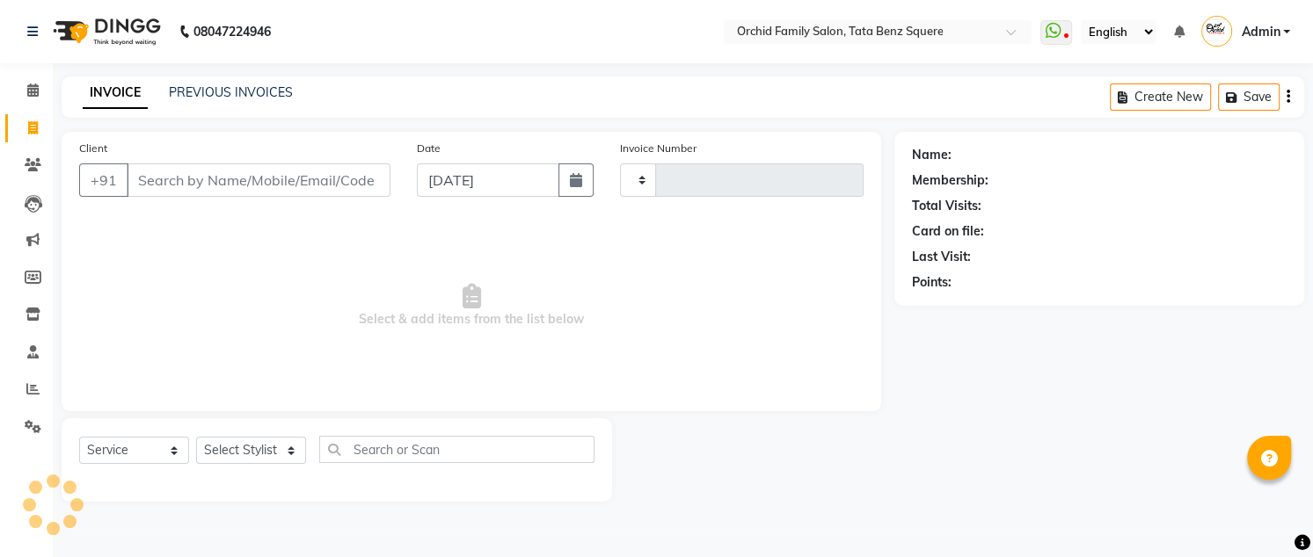
type input "2257"
select select "107"
click at [219, 86] on link "PREVIOUS INVOICES" at bounding box center [231, 92] width 124 height 16
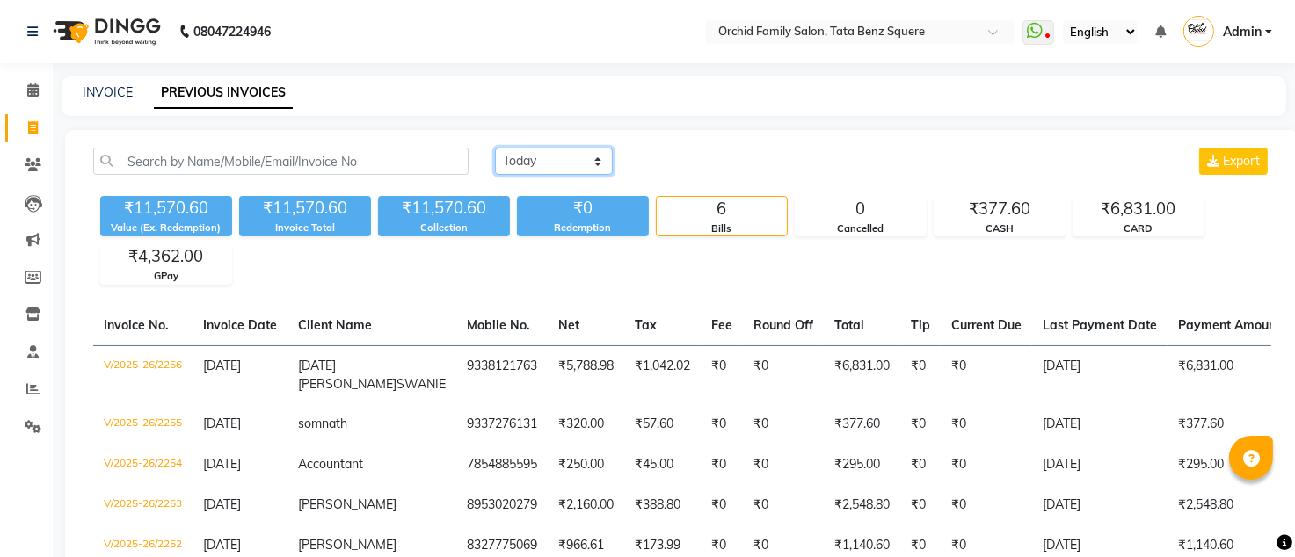
click at [558, 157] on select "[DATE] [DATE] Custom Range" at bounding box center [554, 161] width 118 height 27
click at [495, 148] on select "[DATE] [DATE] Custom Range" at bounding box center [554, 161] width 118 height 27
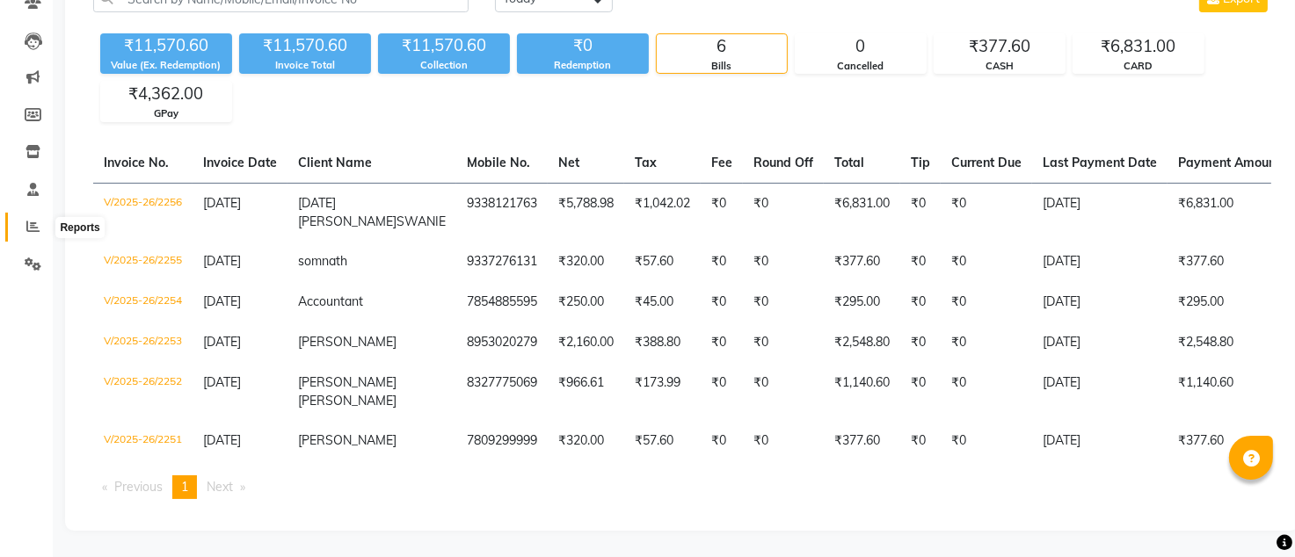
click at [26, 220] on icon at bounding box center [32, 226] width 13 height 13
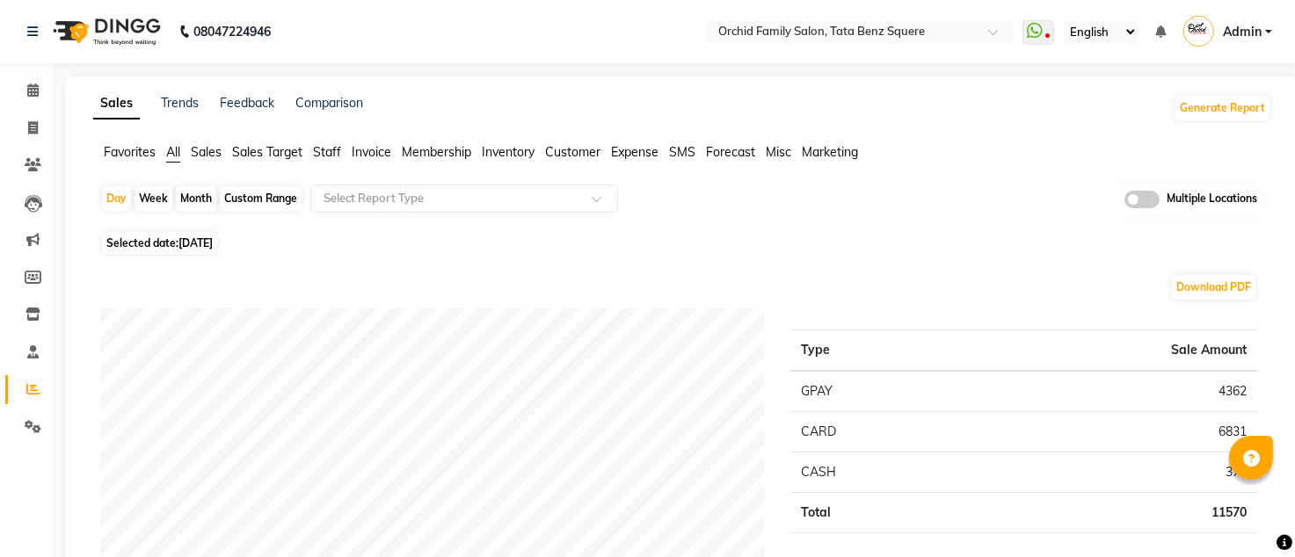
click at [162, 200] on div "Week" at bounding box center [154, 198] width 38 height 25
select select "9"
select select "2025"
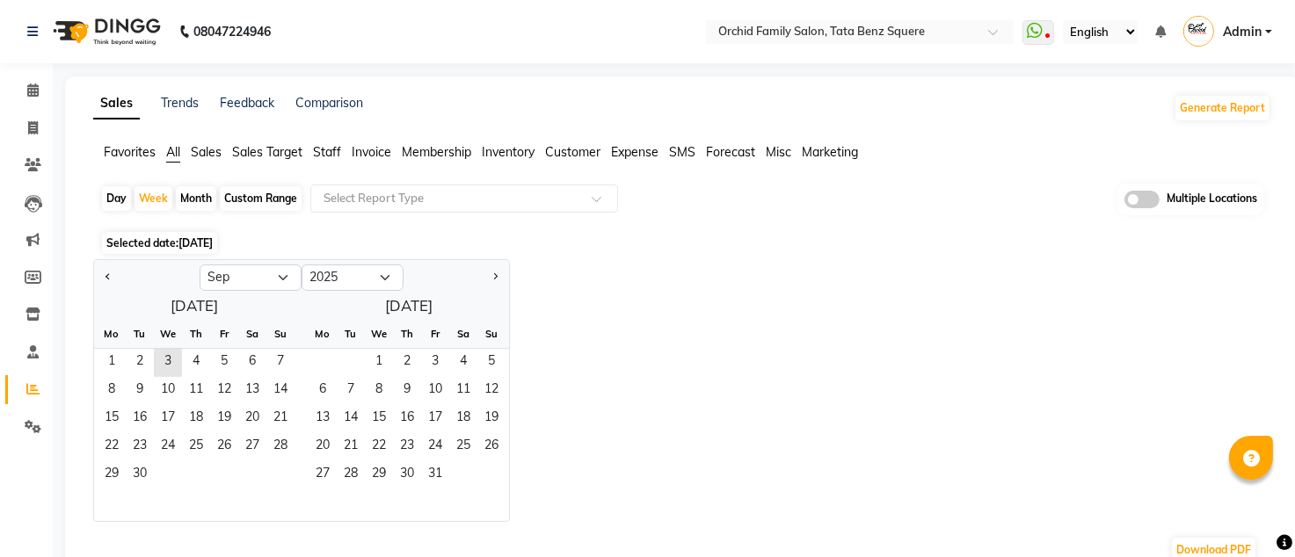
click at [192, 197] on div "Month" at bounding box center [196, 198] width 40 height 25
select select "9"
select select "2025"
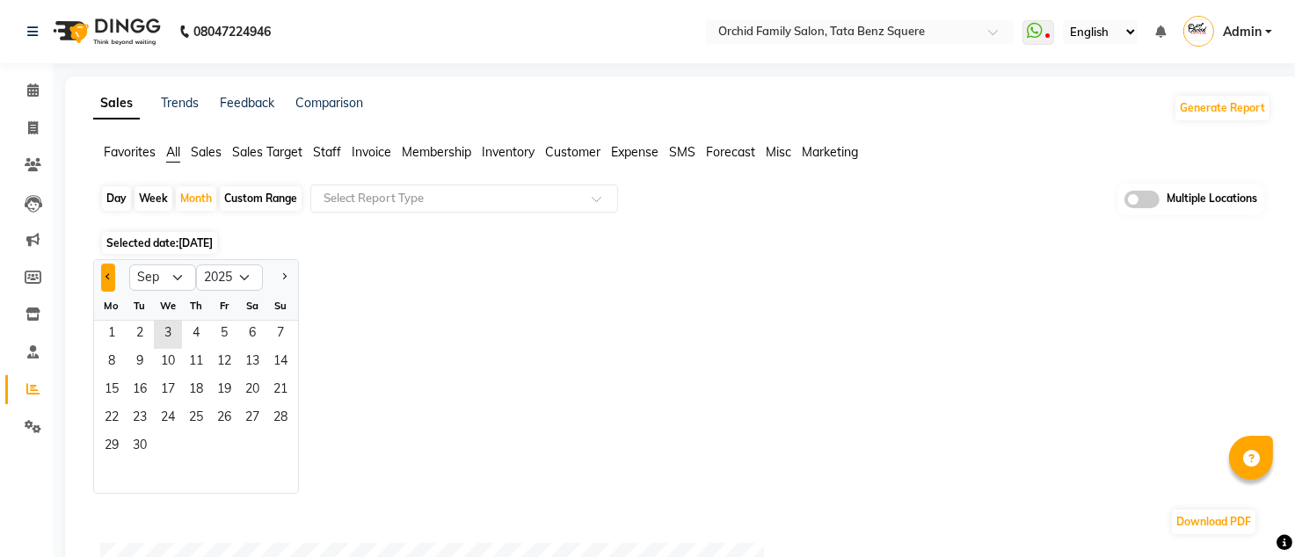
click at [112, 278] on button "Previous month" at bounding box center [108, 278] width 14 height 28
select select "8"
click at [229, 321] on span "1" at bounding box center [224, 335] width 28 height 28
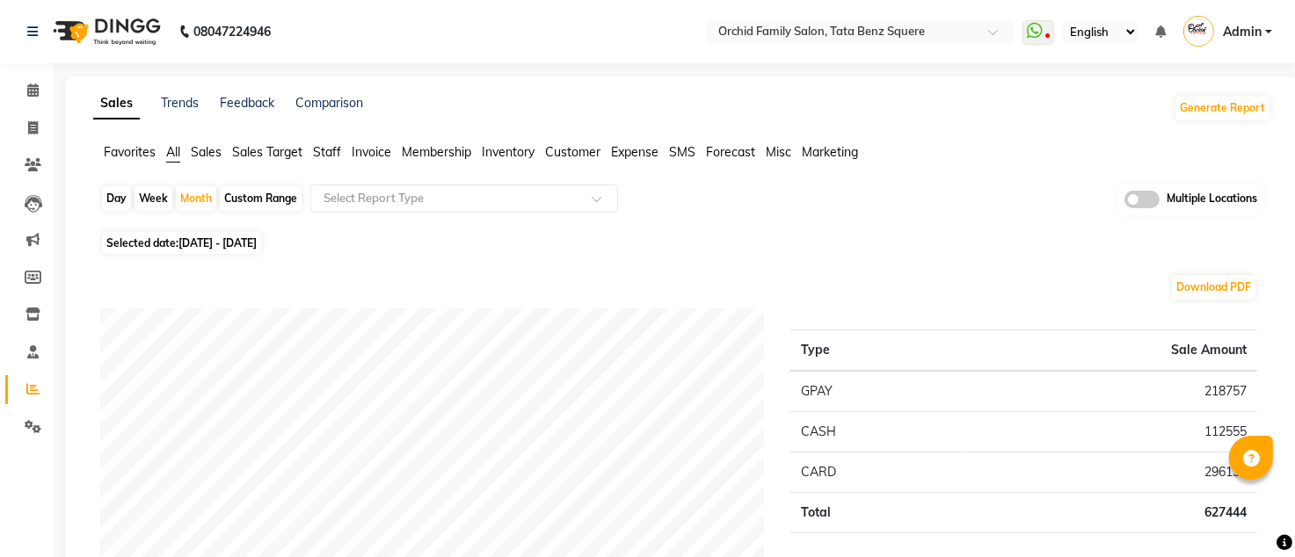
click at [321, 149] on span "Staff" at bounding box center [327, 152] width 28 height 16
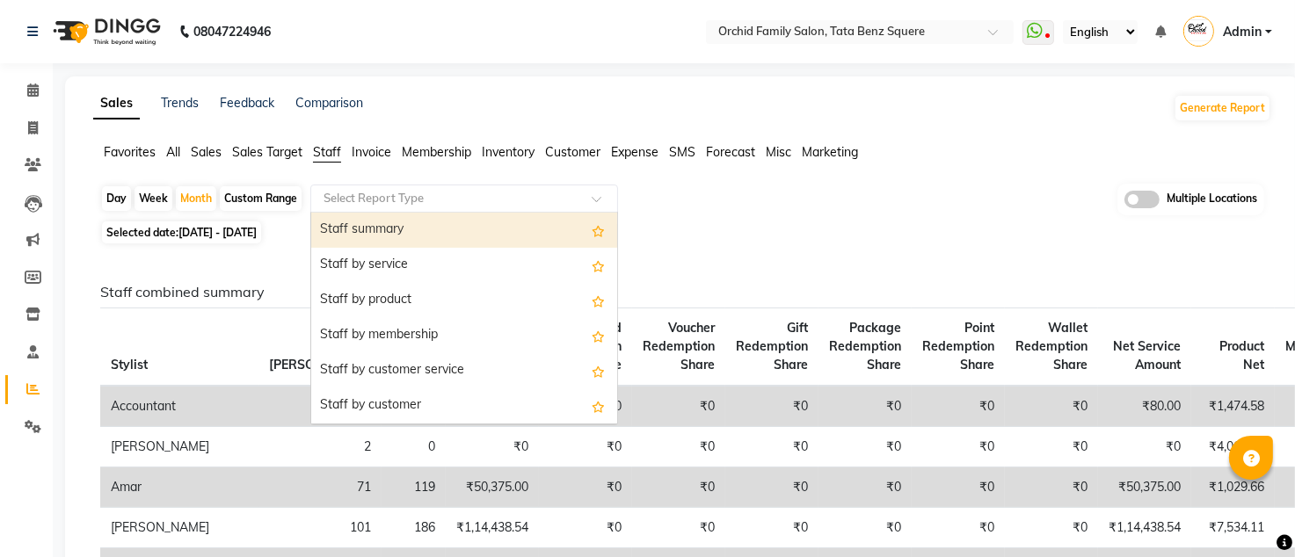
click at [383, 196] on input "text" at bounding box center [446, 199] width 253 height 18
click at [392, 223] on div "Staff summary" at bounding box center [464, 230] width 306 height 35
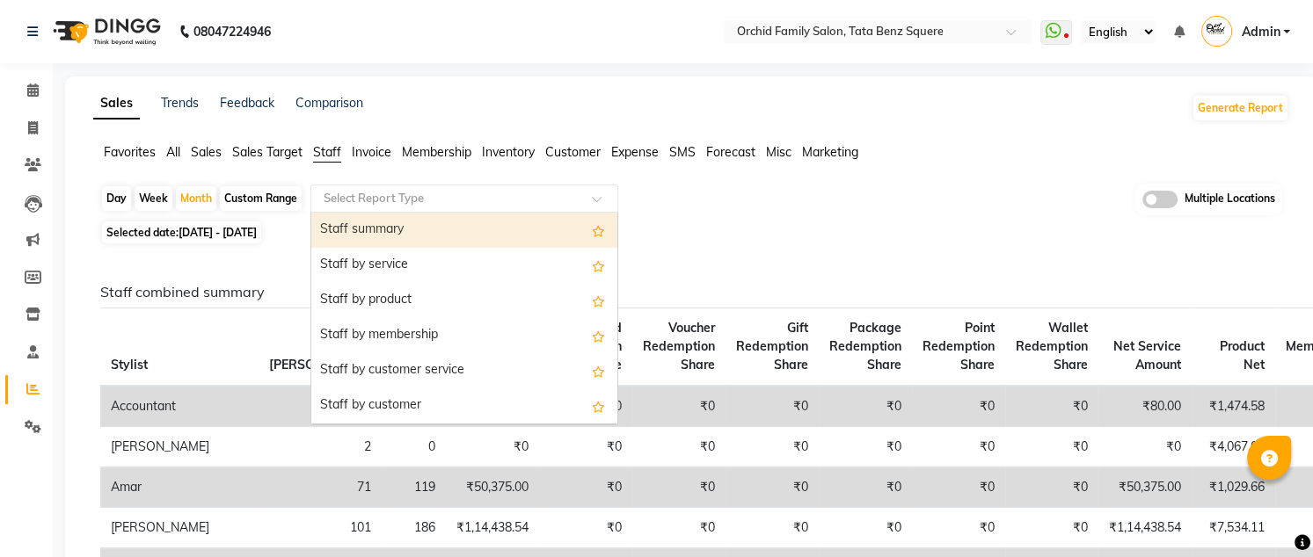
select select "full_report"
select select "csv"
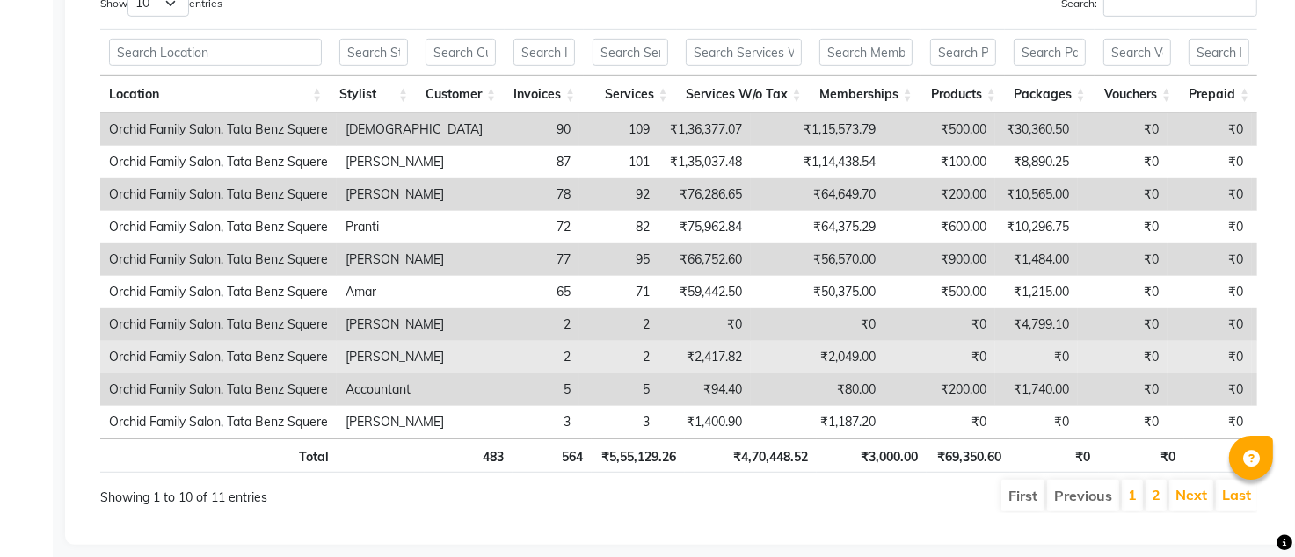
scroll to position [1008, 0]
